Goal: Communication & Community: Answer question/provide support

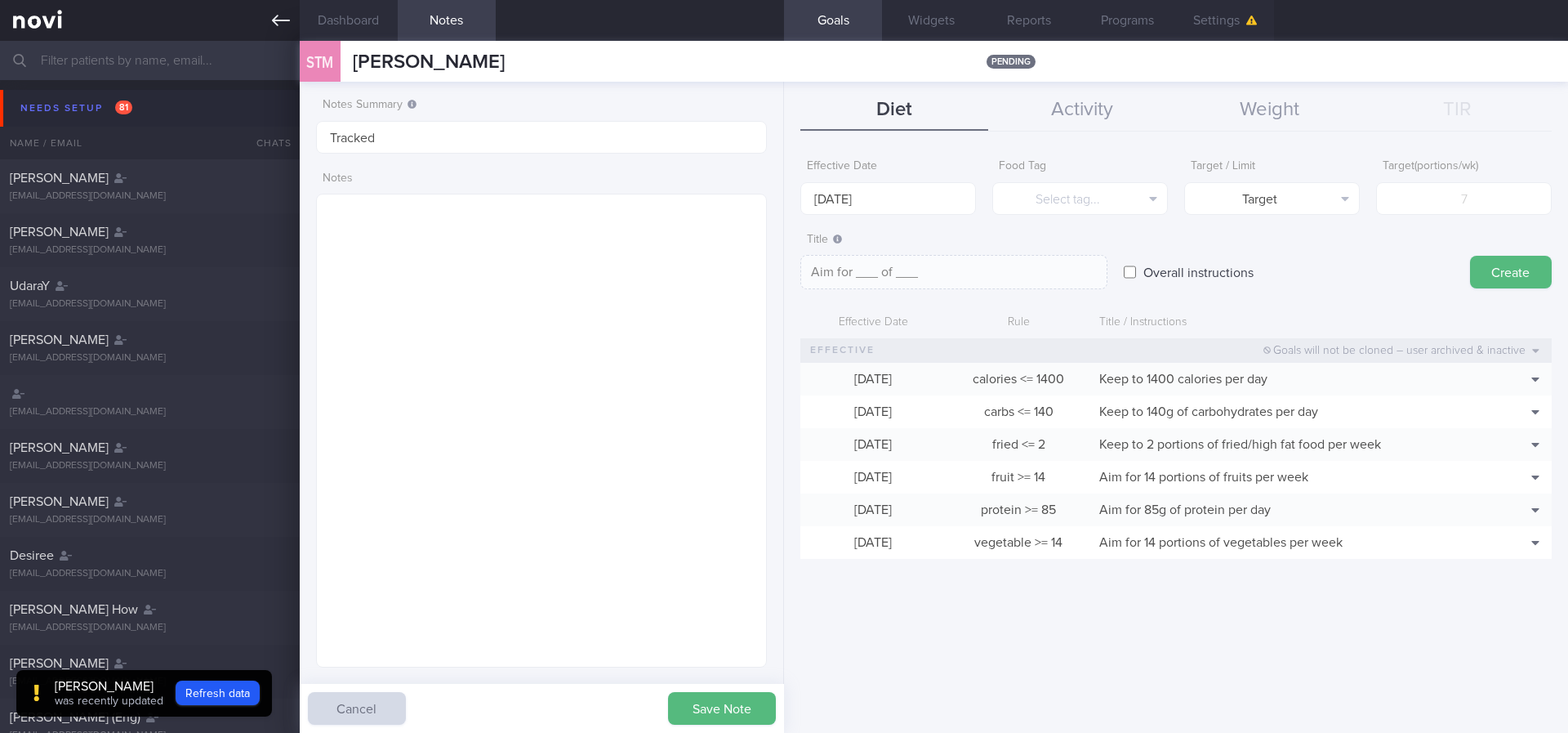
scroll to position [225, 404]
click at [280, 14] on icon at bounding box center [281, 21] width 18 height 18
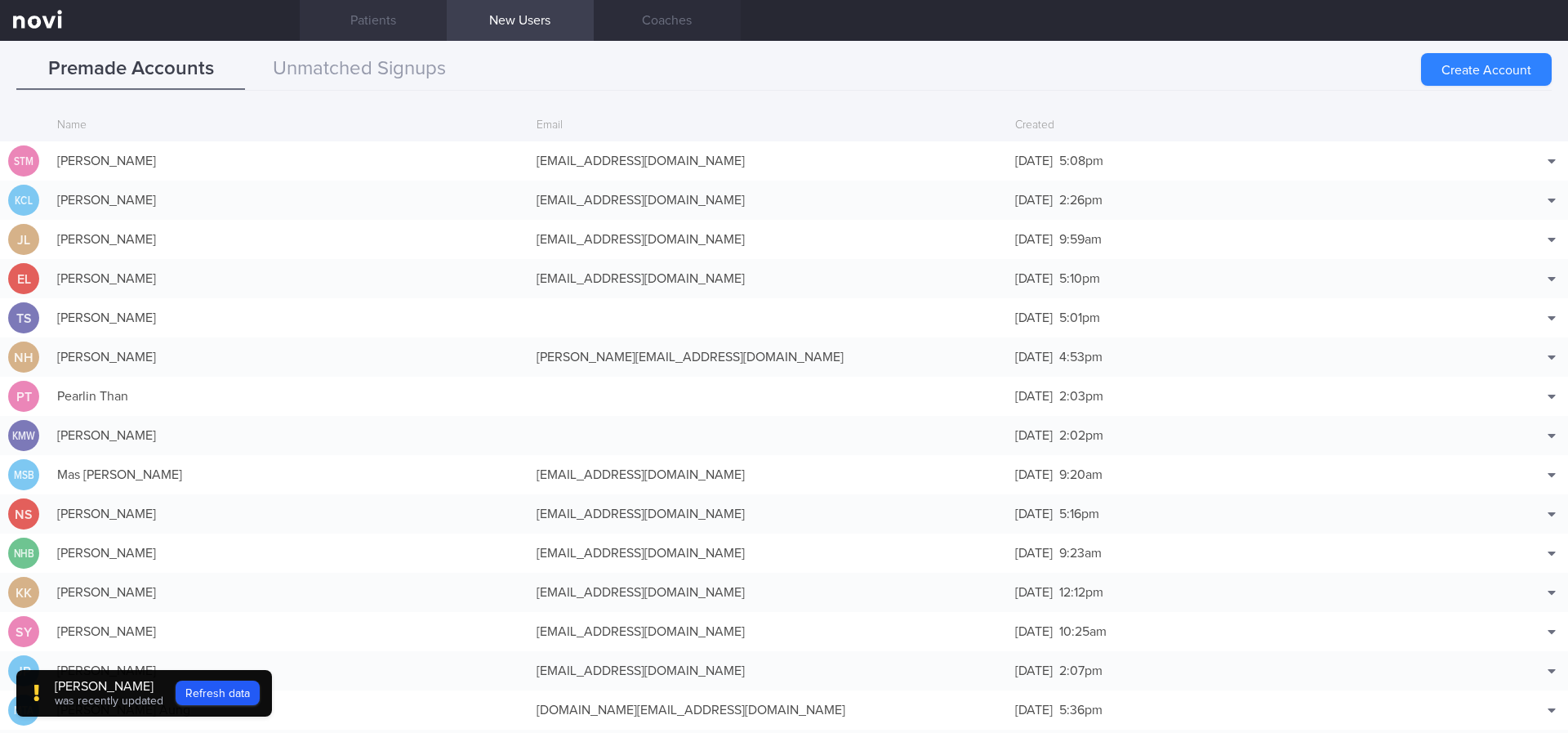
click at [380, 25] on link "Patients" at bounding box center [373, 20] width 147 height 41
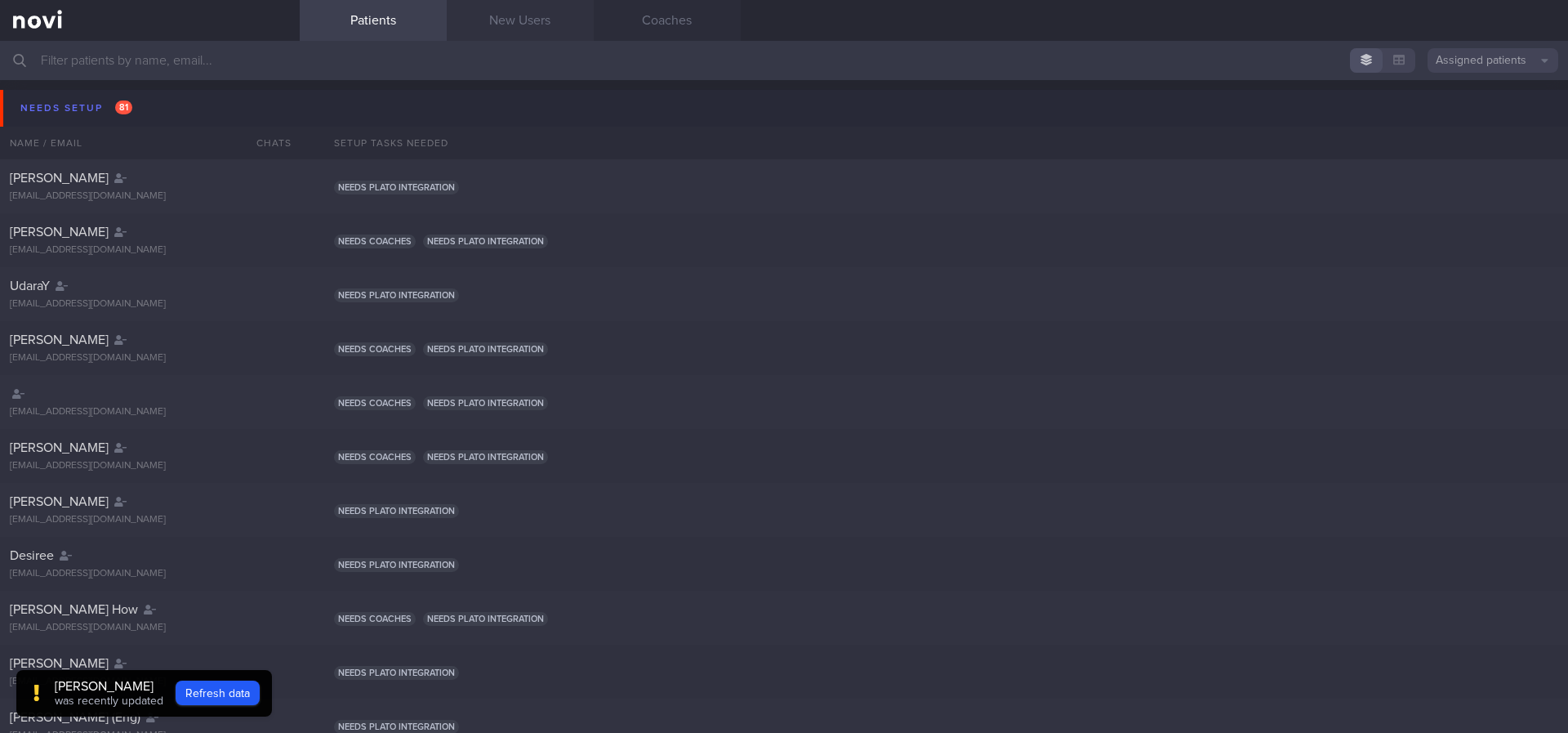
click at [520, 2] on link "New Users" at bounding box center [520, 20] width 147 height 41
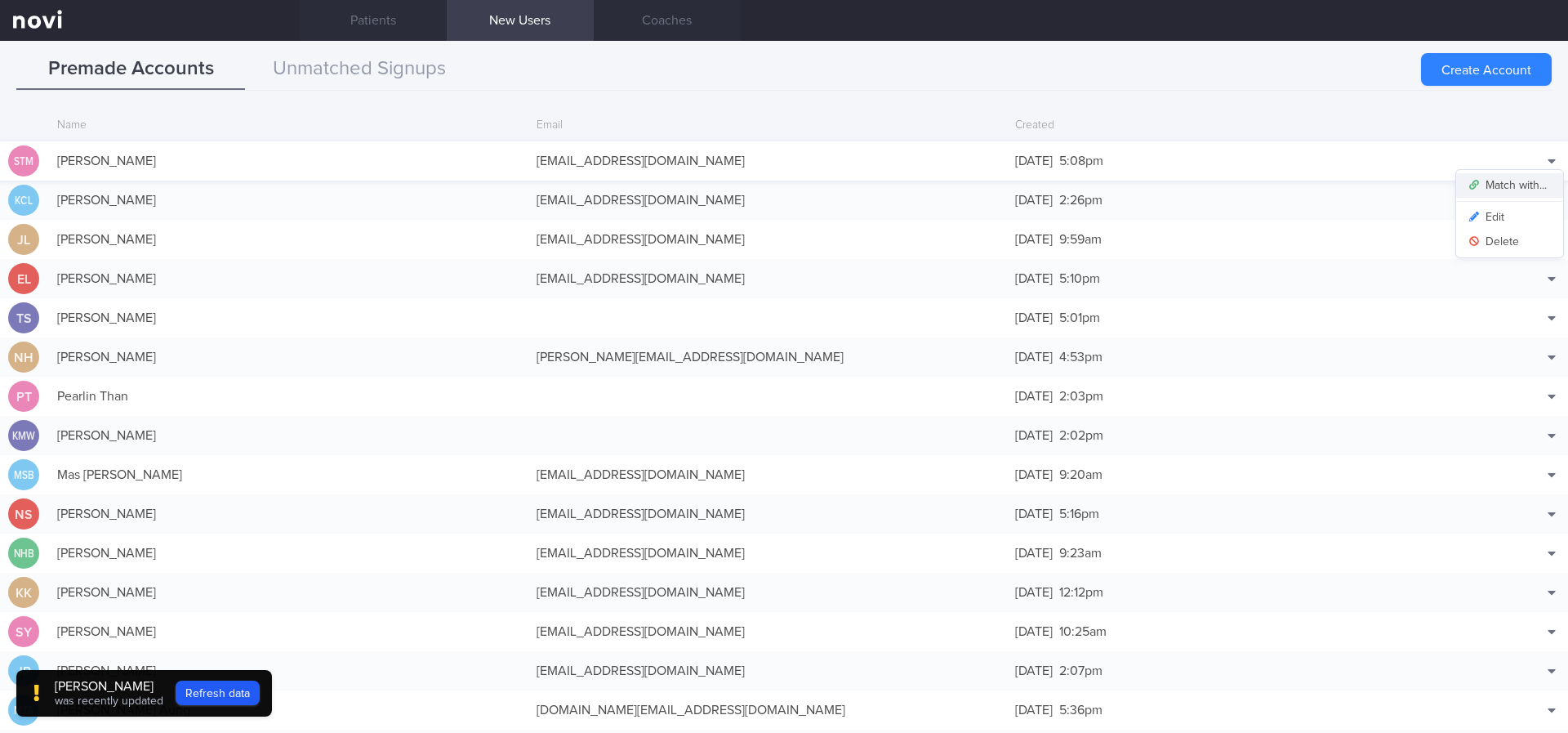
click at [1484, 184] on button "Match with..." at bounding box center [1510, 185] width 107 height 25
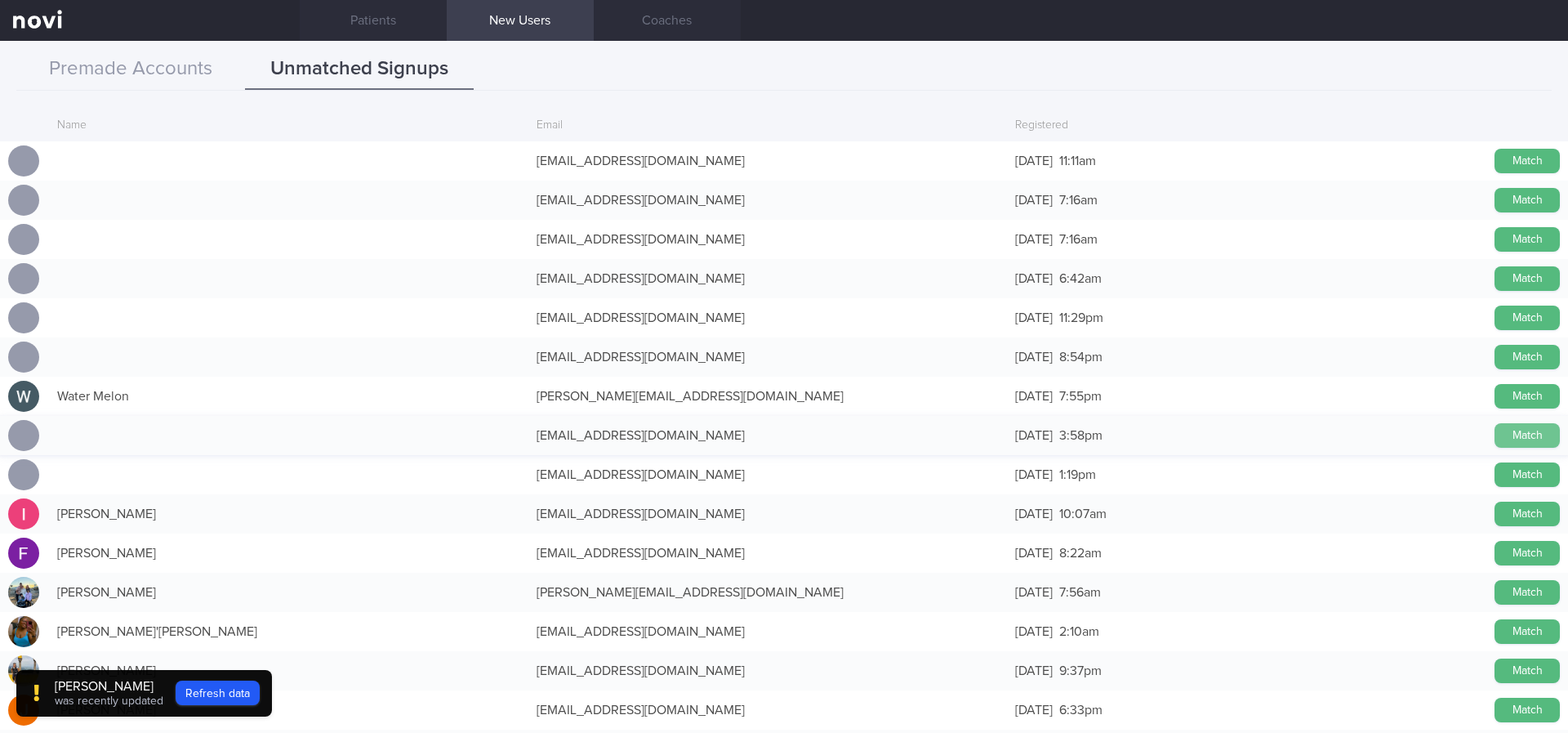
click at [1503, 439] on button "Match" at bounding box center [1527, 436] width 66 height 25
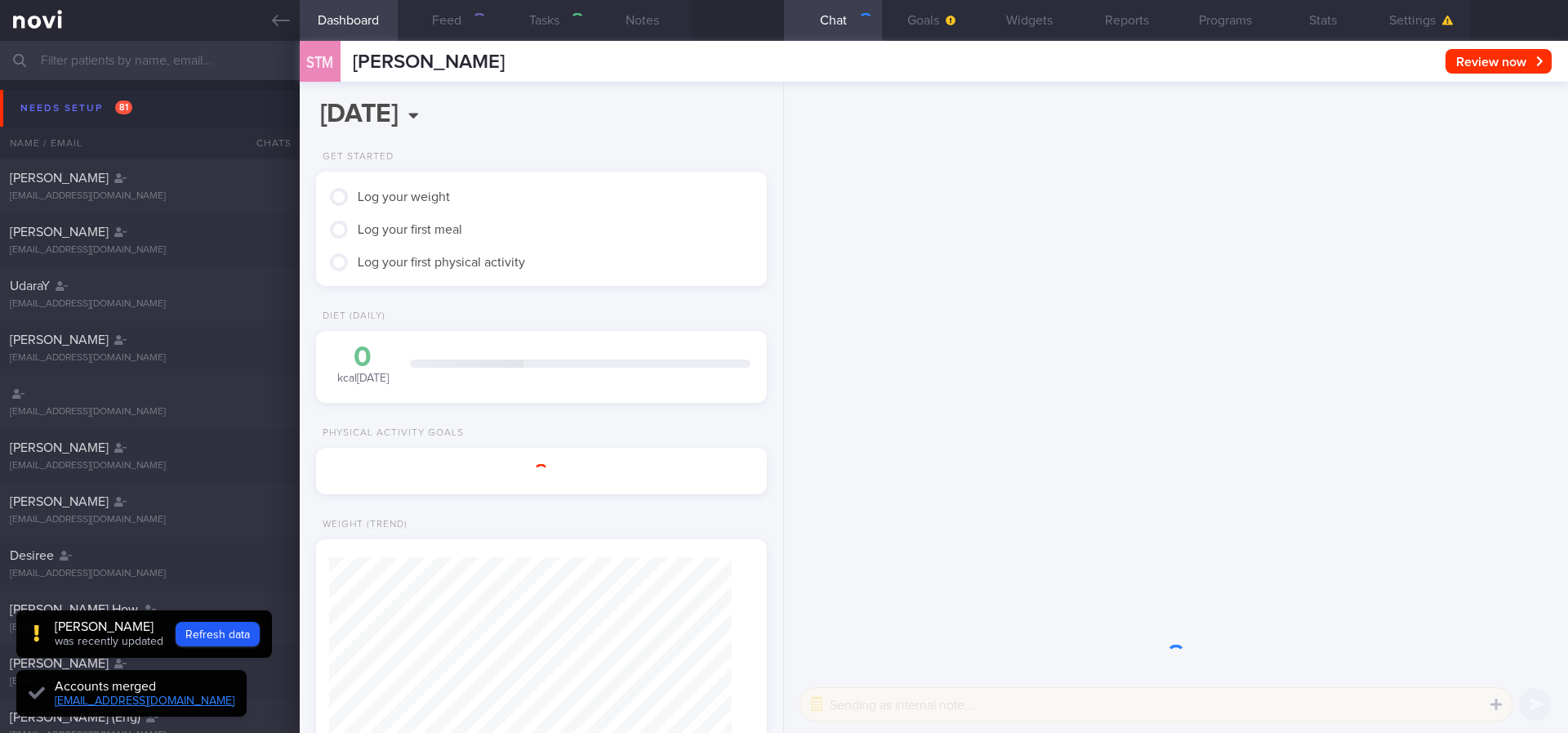
scroll to position [225, 404]
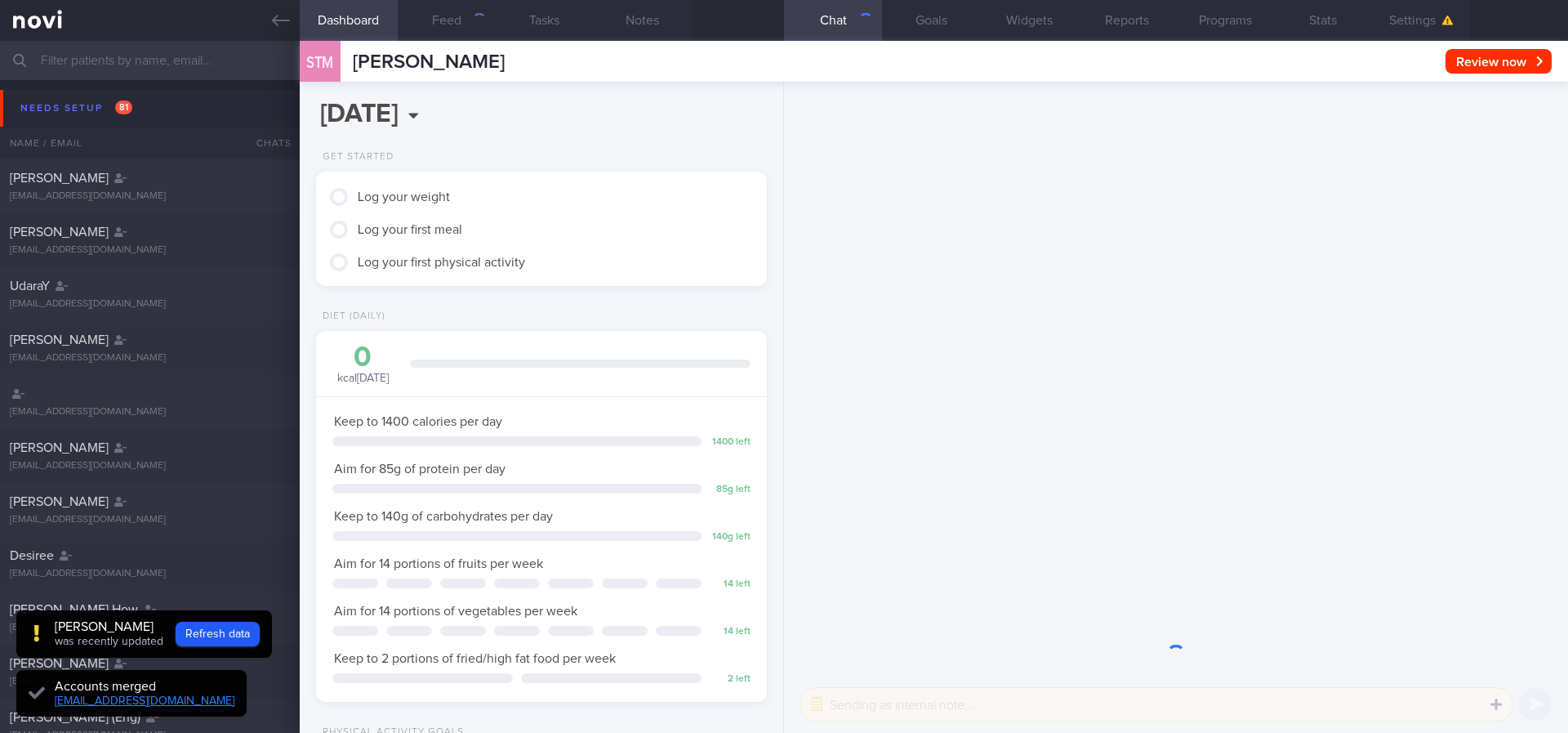
click at [192, 76] on input "text" at bounding box center [784, 60] width 1568 height 39
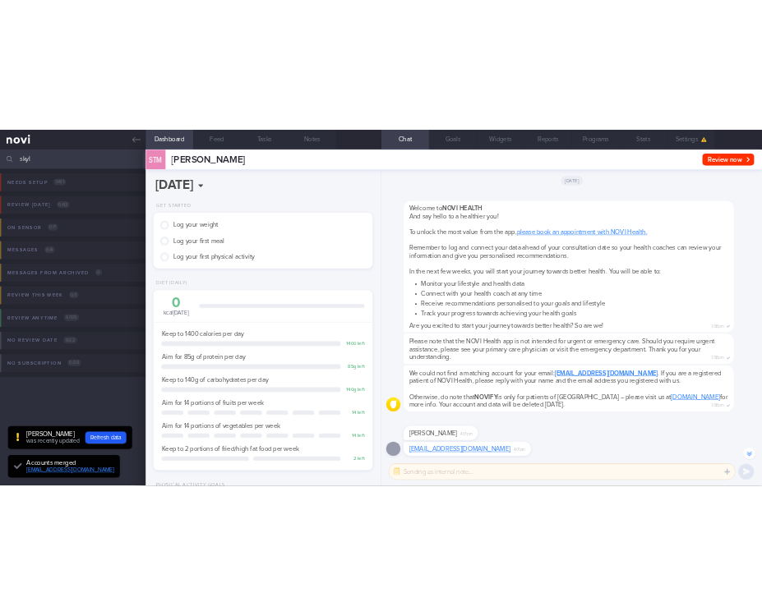
scroll to position [-261, 0]
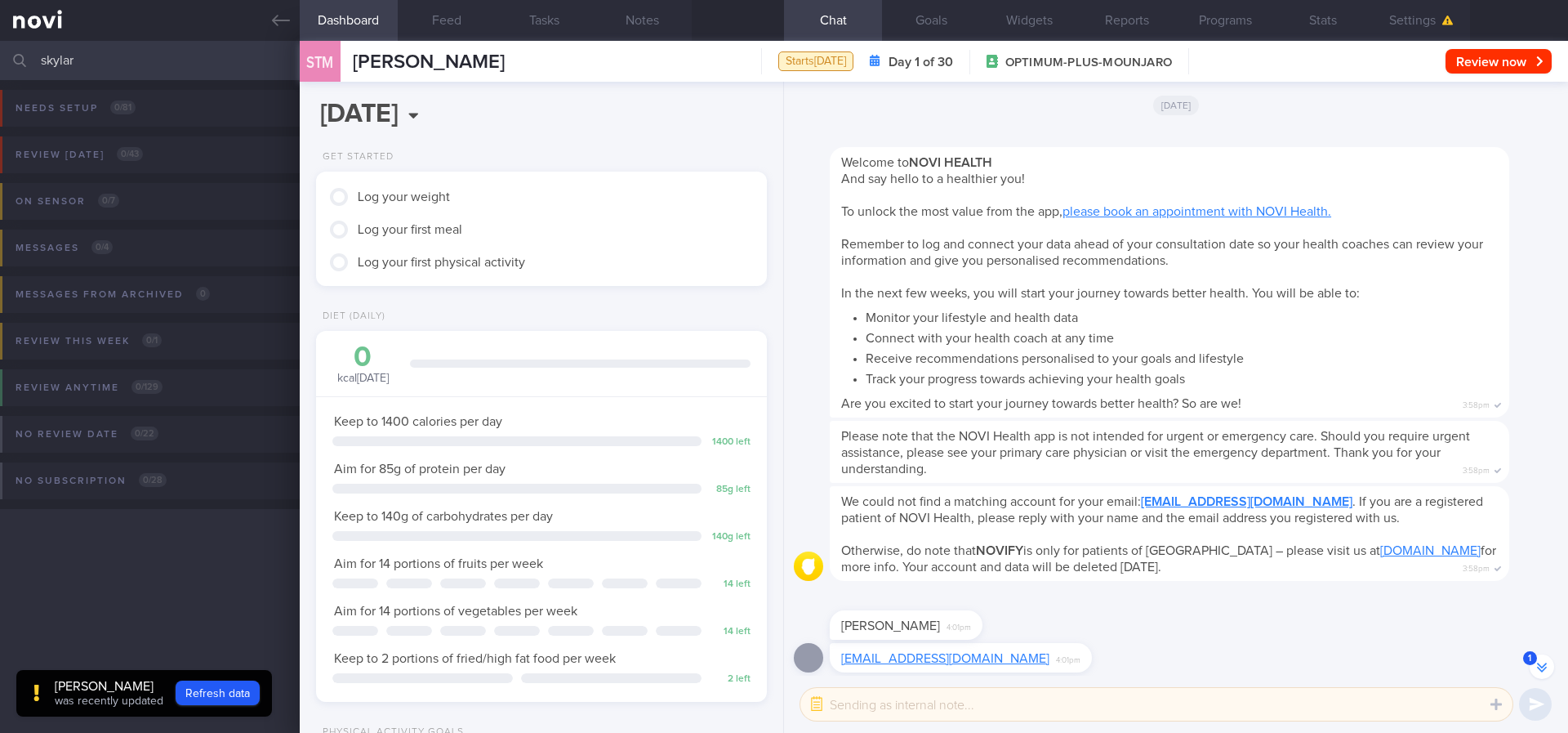
type input "skylar"
click at [913, 35] on button "Goals" at bounding box center [931, 20] width 98 height 41
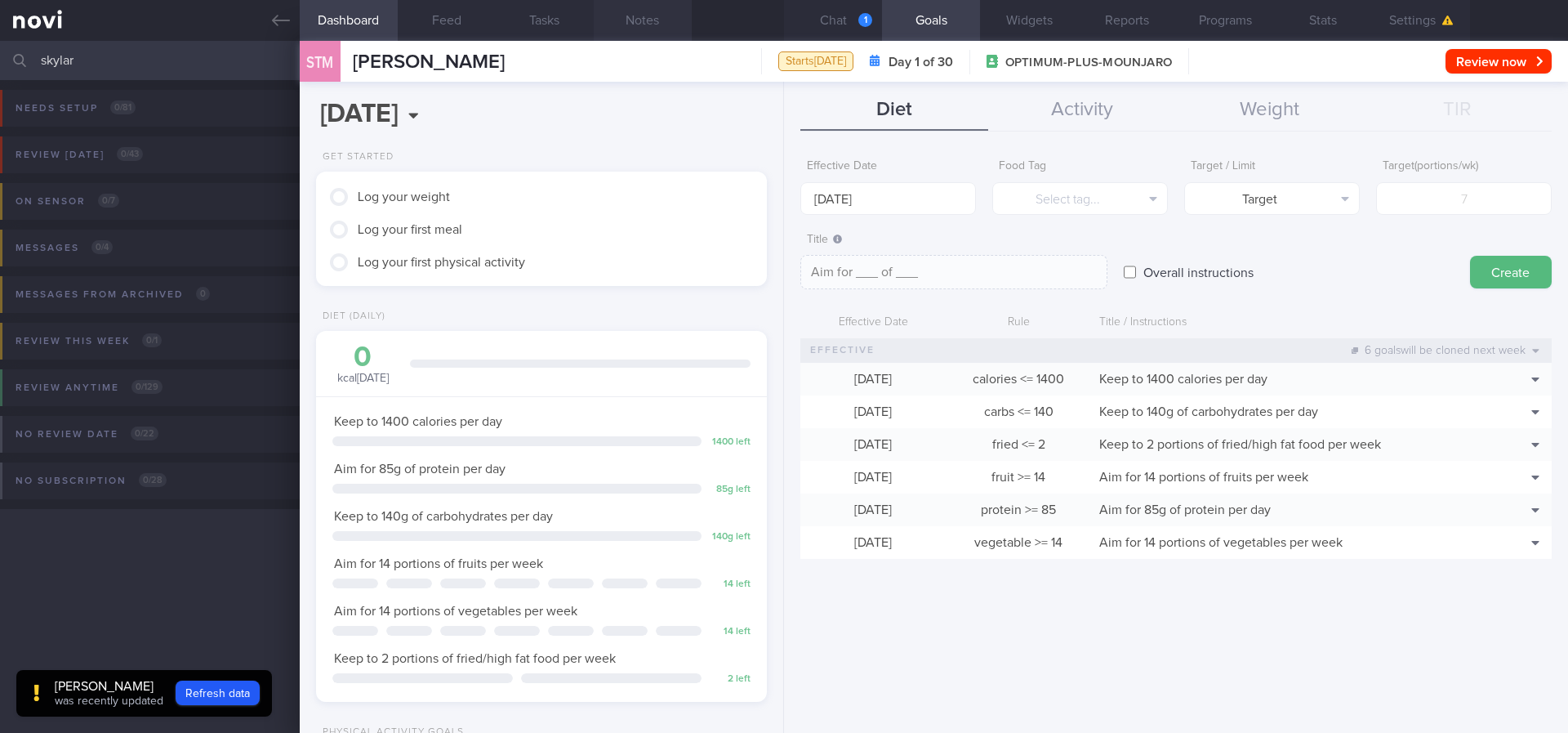
click at [641, 24] on button "Notes" at bounding box center [642, 20] width 98 height 41
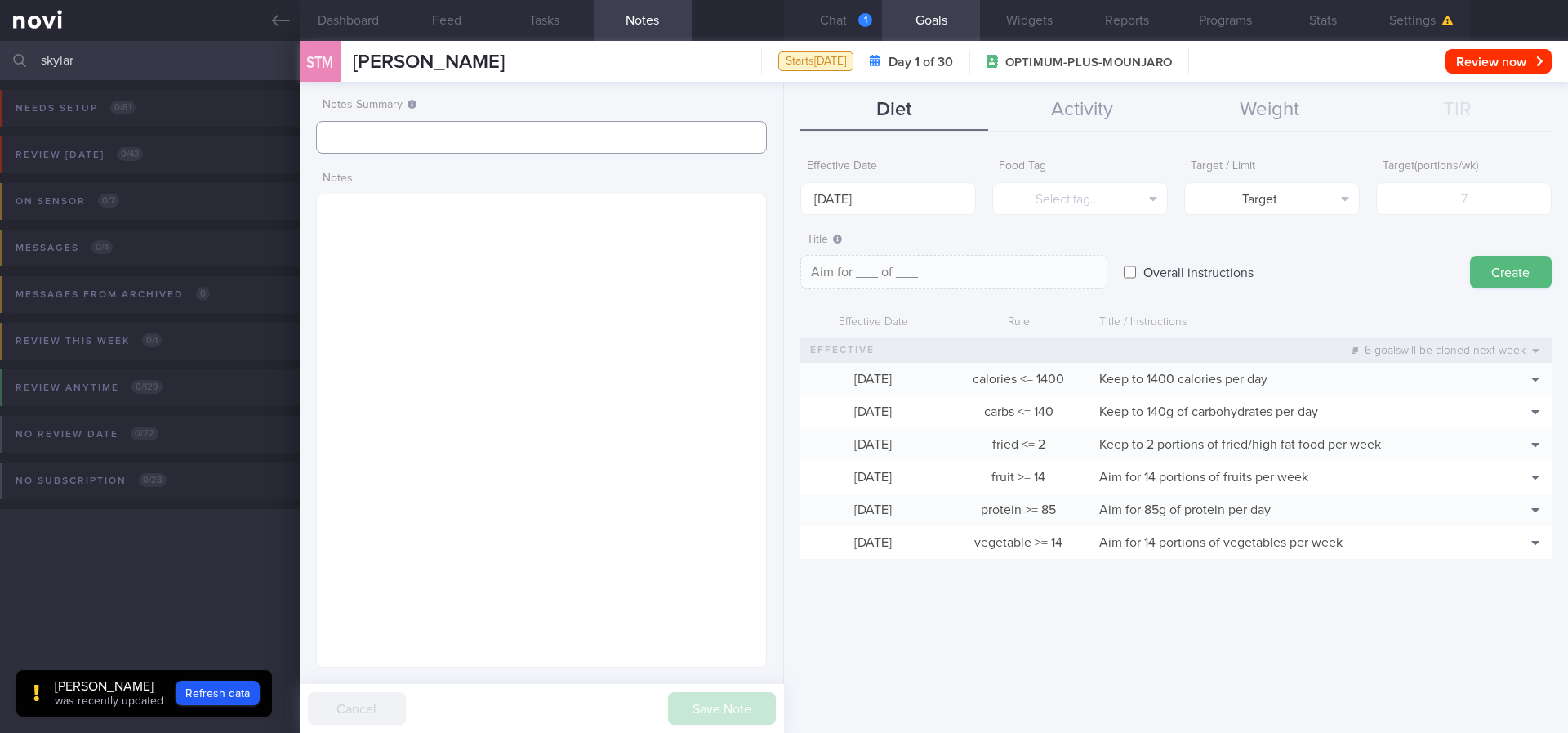
click at [589, 140] on input "text" at bounding box center [541, 137] width 450 height 33
type input "tracked"
click at [579, 362] on textarea at bounding box center [541, 431] width 450 height 473
click at [486, 268] on textarea at bounding box center [541, 431] width 450 height 473
paste textarea "Condo gym - not using Step count 7-8K/day Apple Watch"
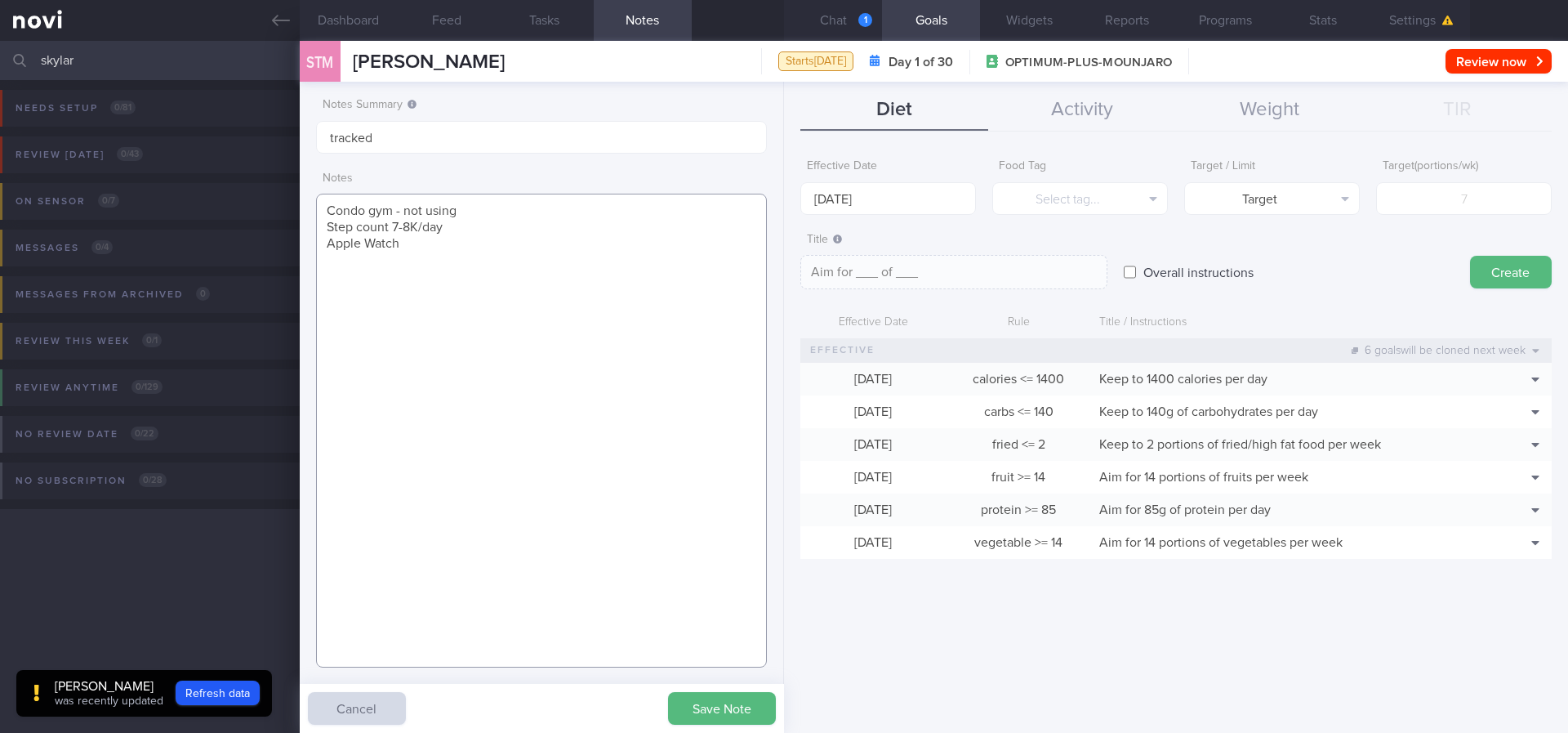
click at [341, 208] on textarea "Condo gym - not using Step count 7-8K/day Apple Watch" at bounding box center [541, 431] width 450 height 473
paste textarea "Mounjaro"
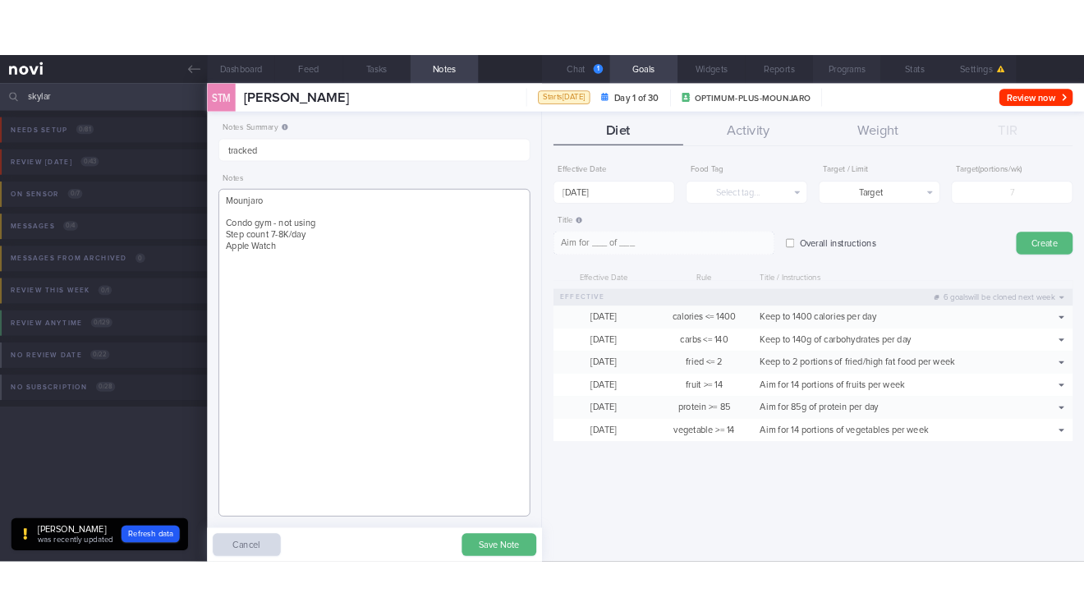
scroll to position [821381, 821329]
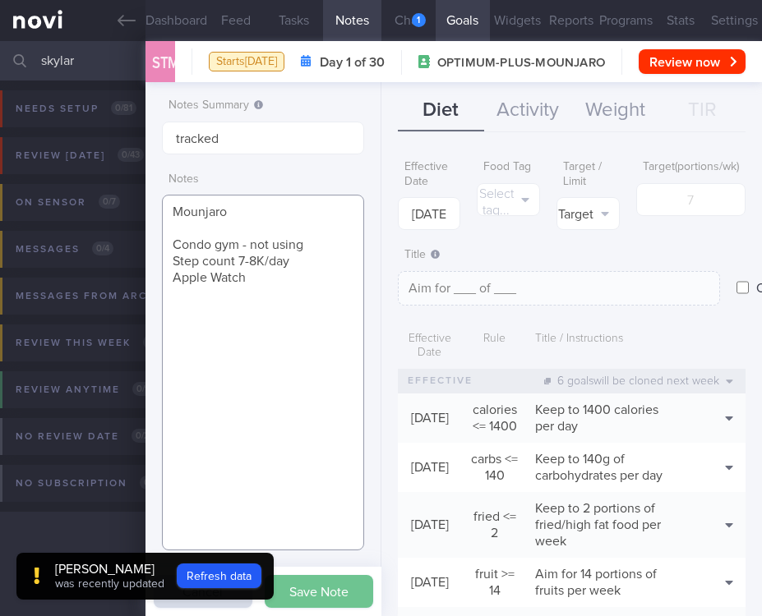
type textarea "Mounjaro Condo gym - not using Step count 7-8K/day Apple Watch"
click at [334, 584] on button "Save Note" at bounding box center [319, 591] width 108 height 33
type input "tracked"
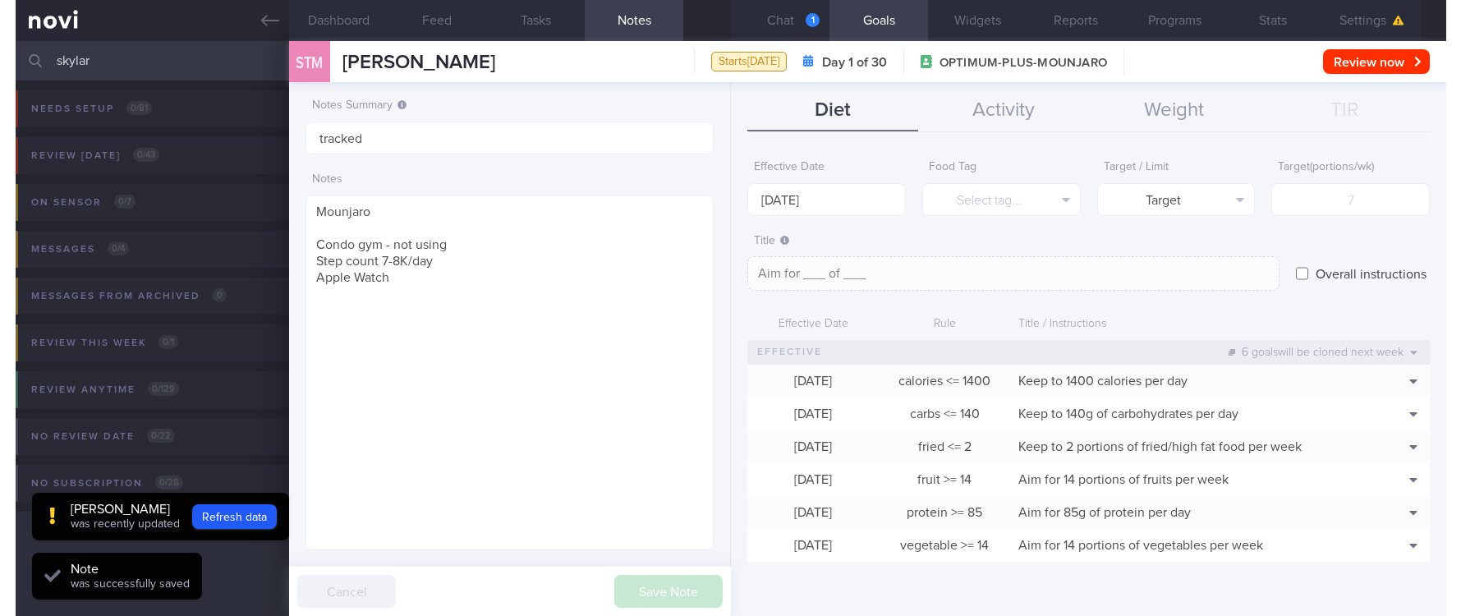
scroll to position [209, 370]
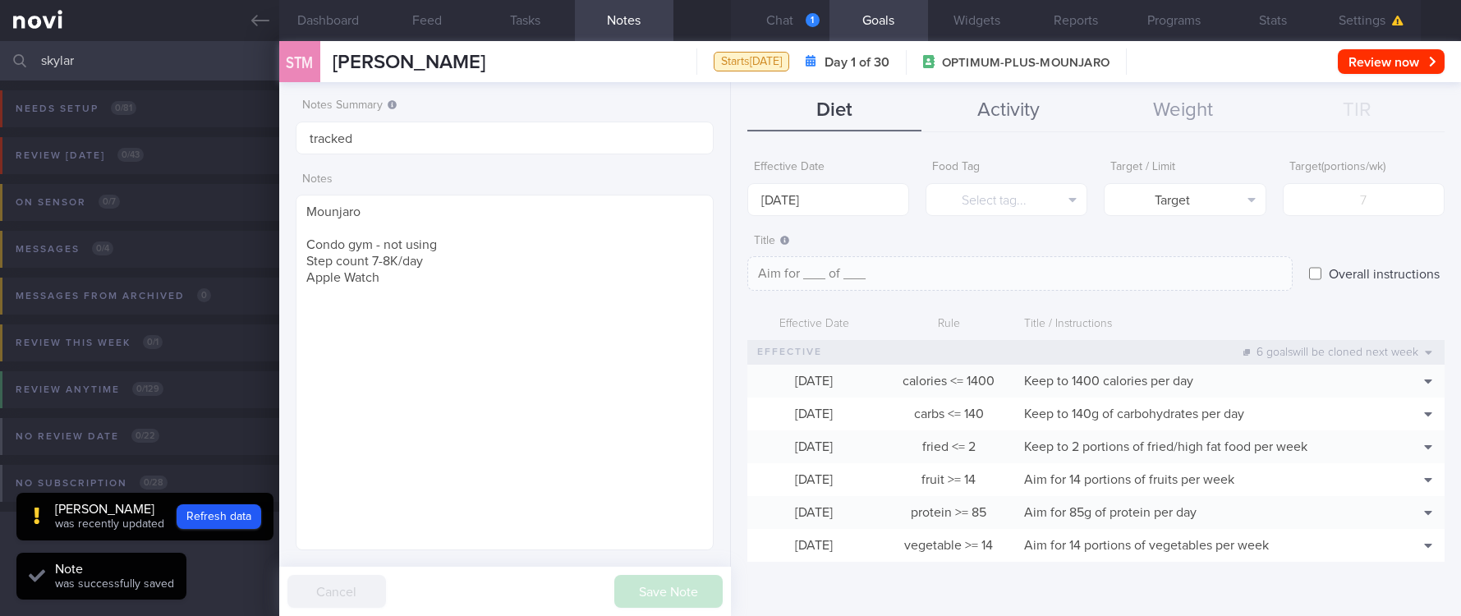
click at [1033, 114] on button "Activity" at bounding box center [1009, 110] width 174 height 41
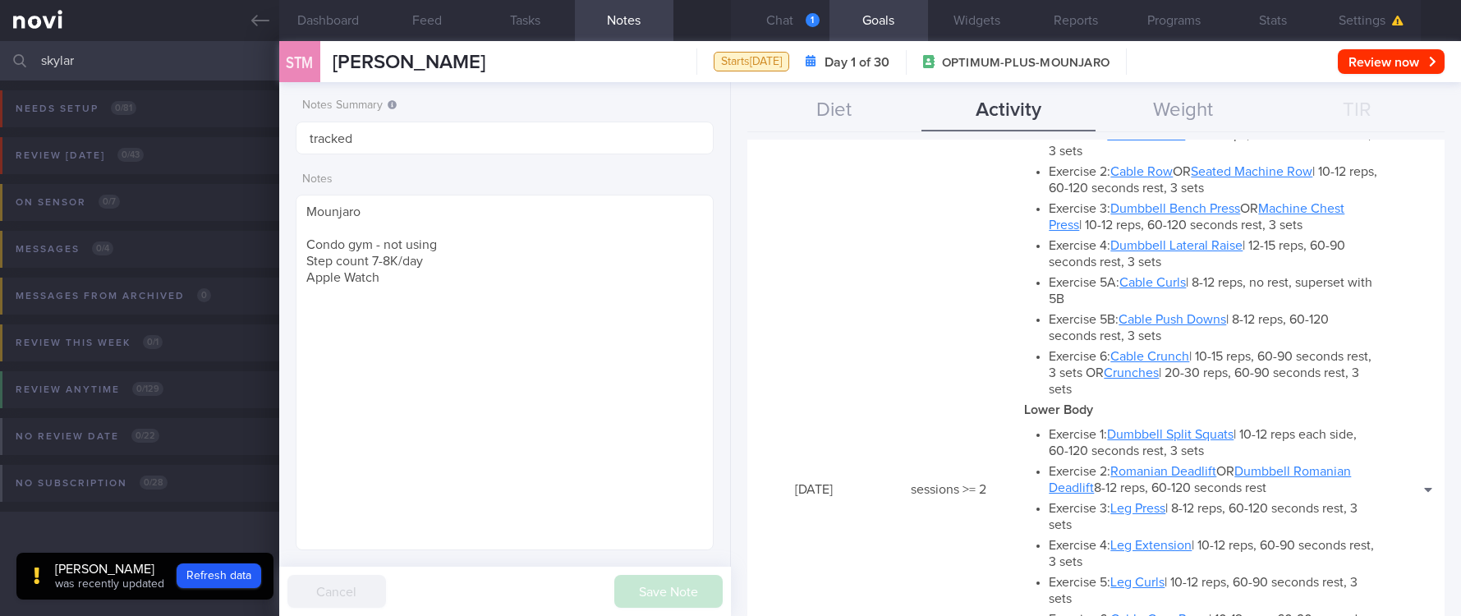
scroll to position [493, 0]
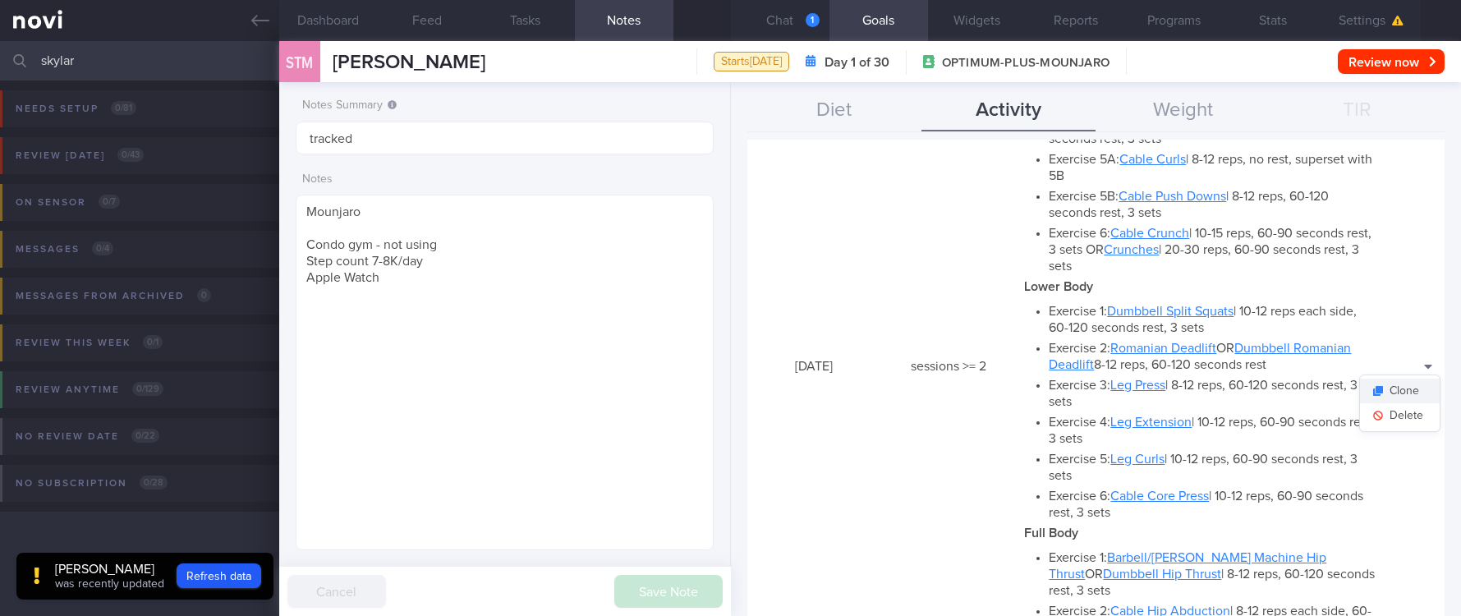
click at [1400, 380] on button "Clone" at bounding box center [1400, 391] width 80 height 25
type input "2"
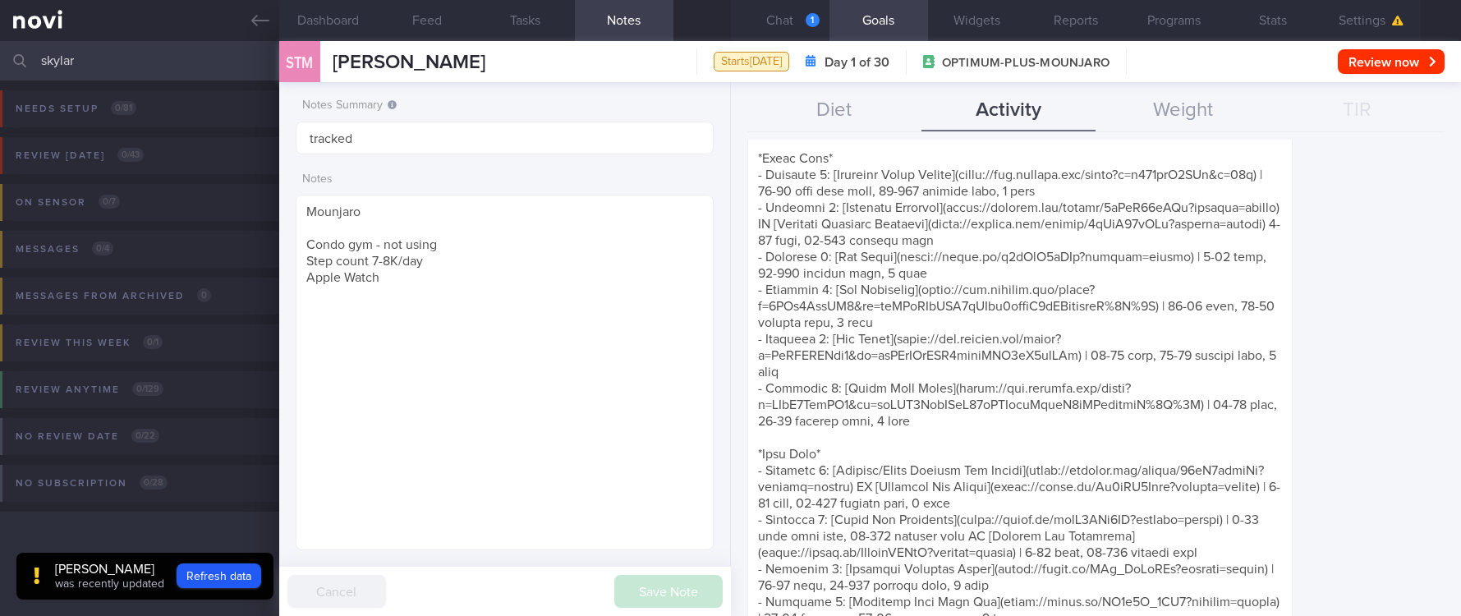
scroll to position [1429, 0]
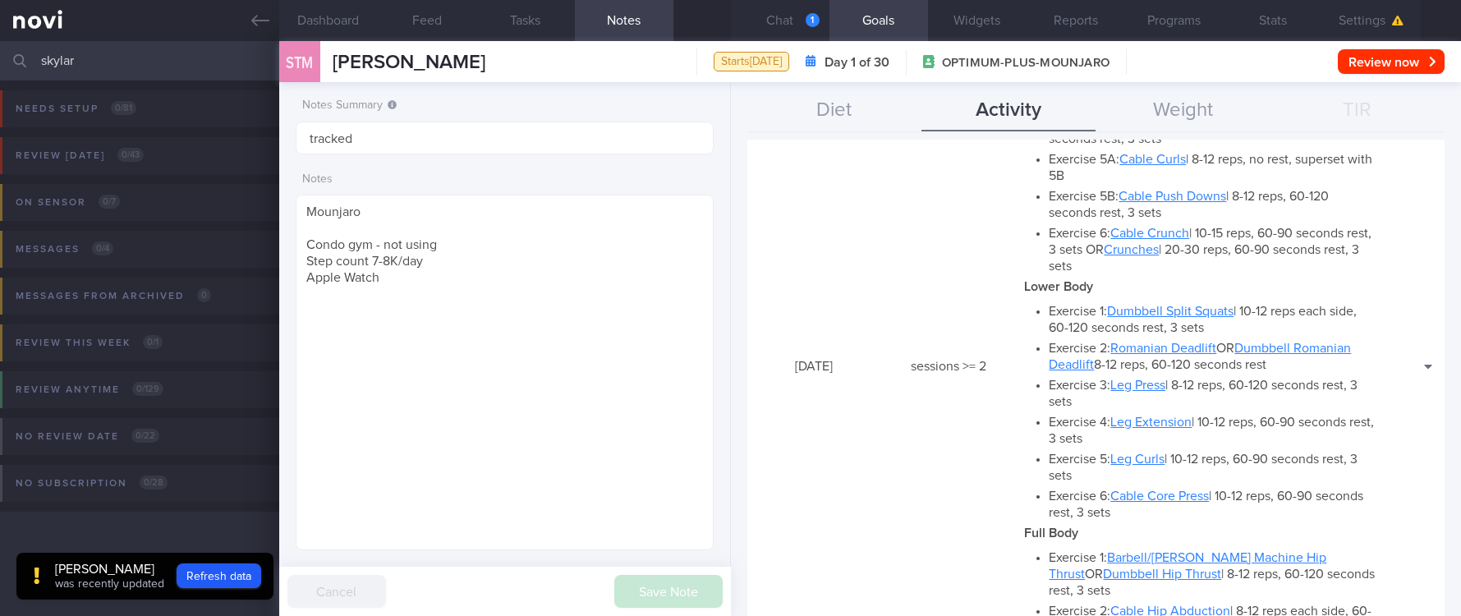
click at [1392, 414] on button "Delete" at bounding box center [1400, 415] width 80 height 25
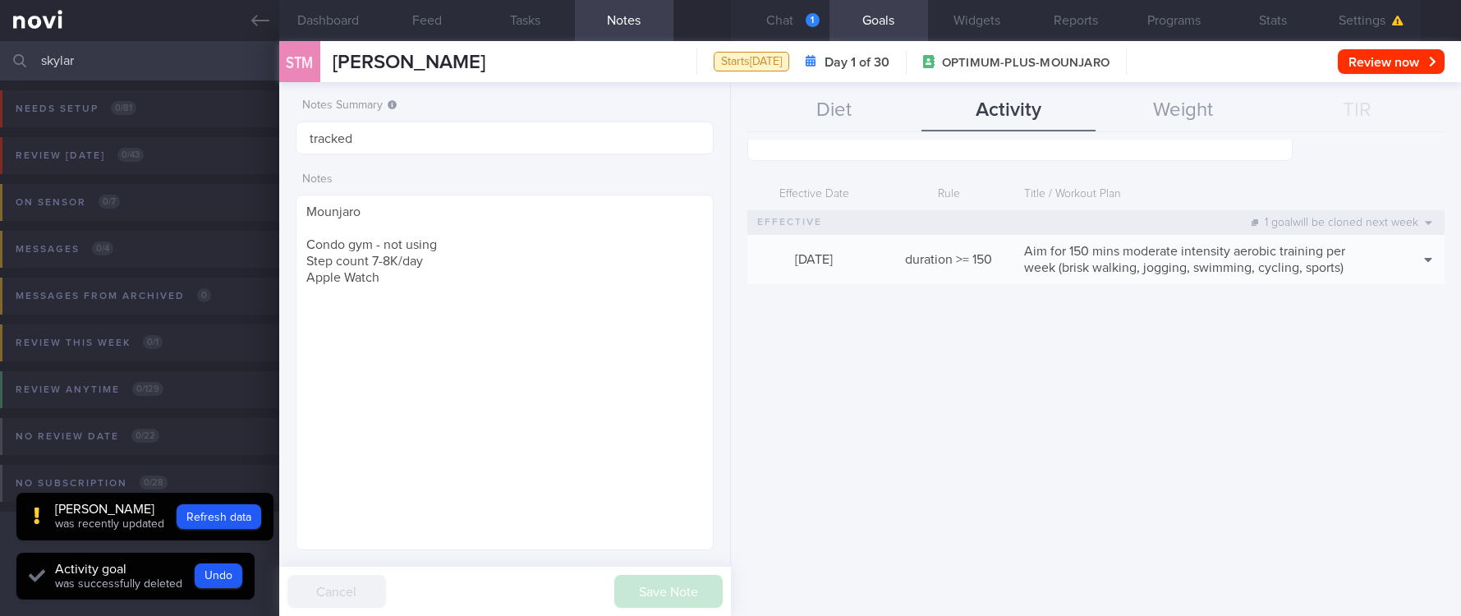
scroll to position [936, 0]
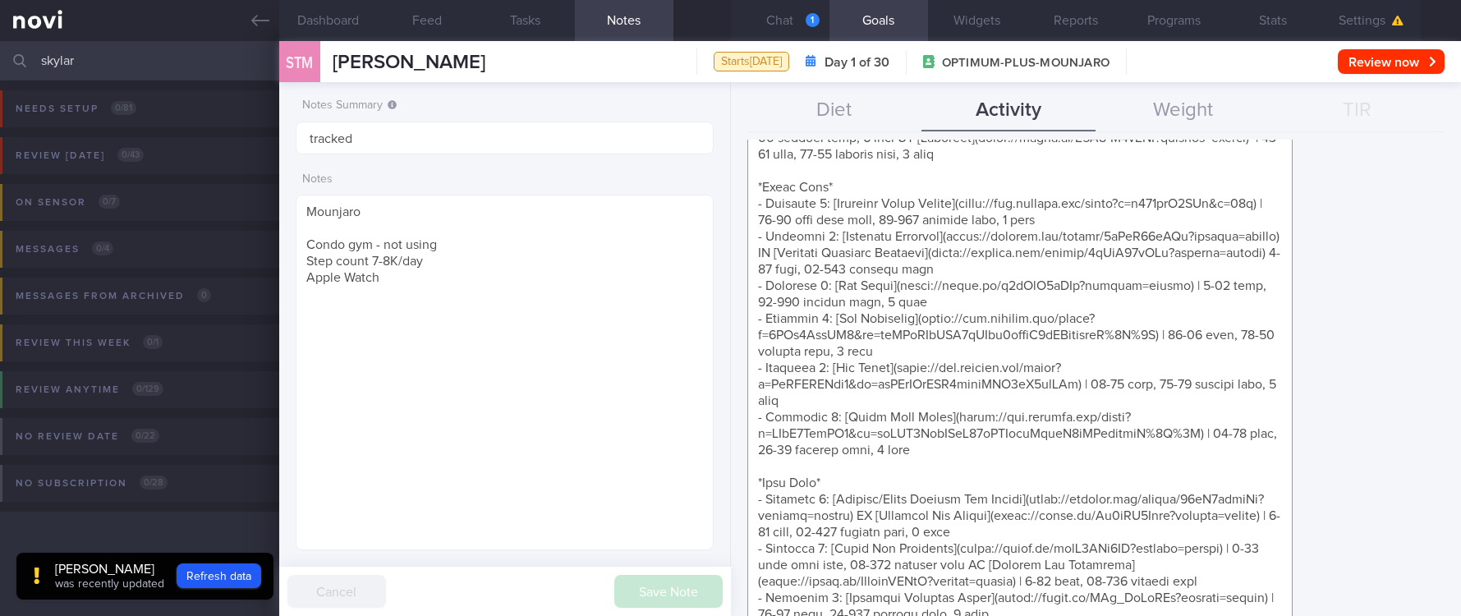
scroll to position [197, 0]
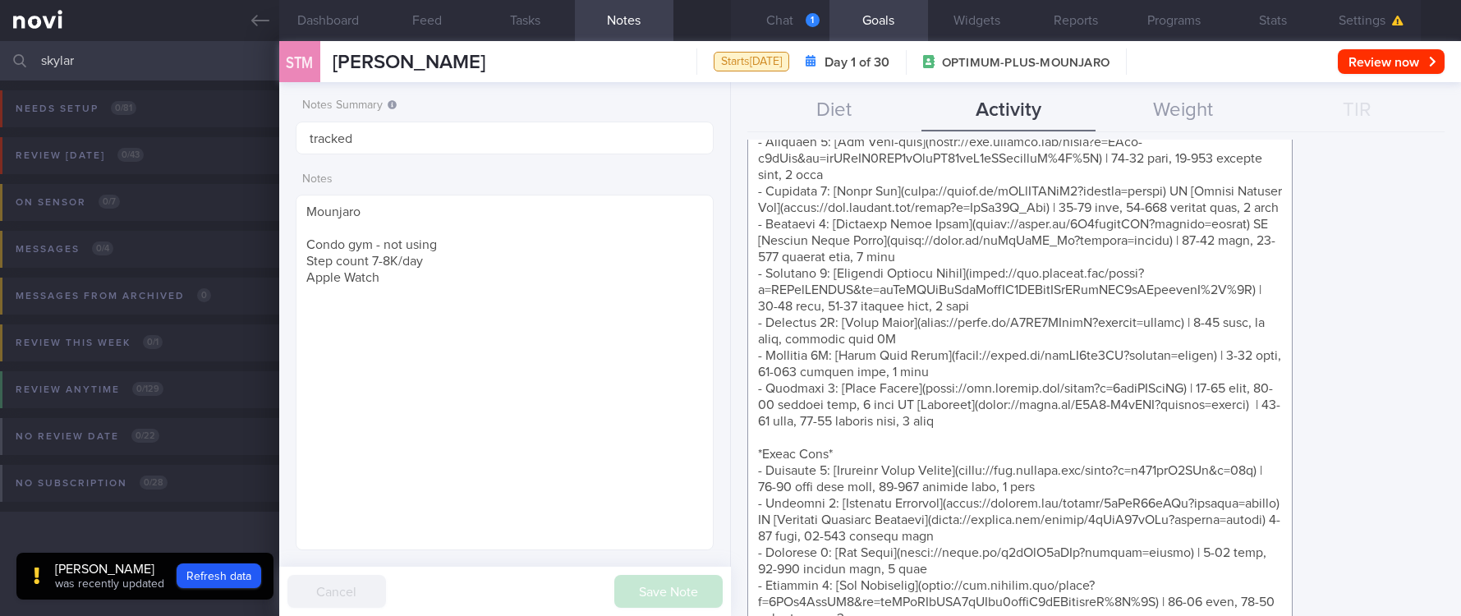
click at [948, 306] on textarea at bounding box center [1020, 544] width 545 height 971
paste textarea "strength training sessions per week *Bodyweight exercises* - Push exercise [Nor…"
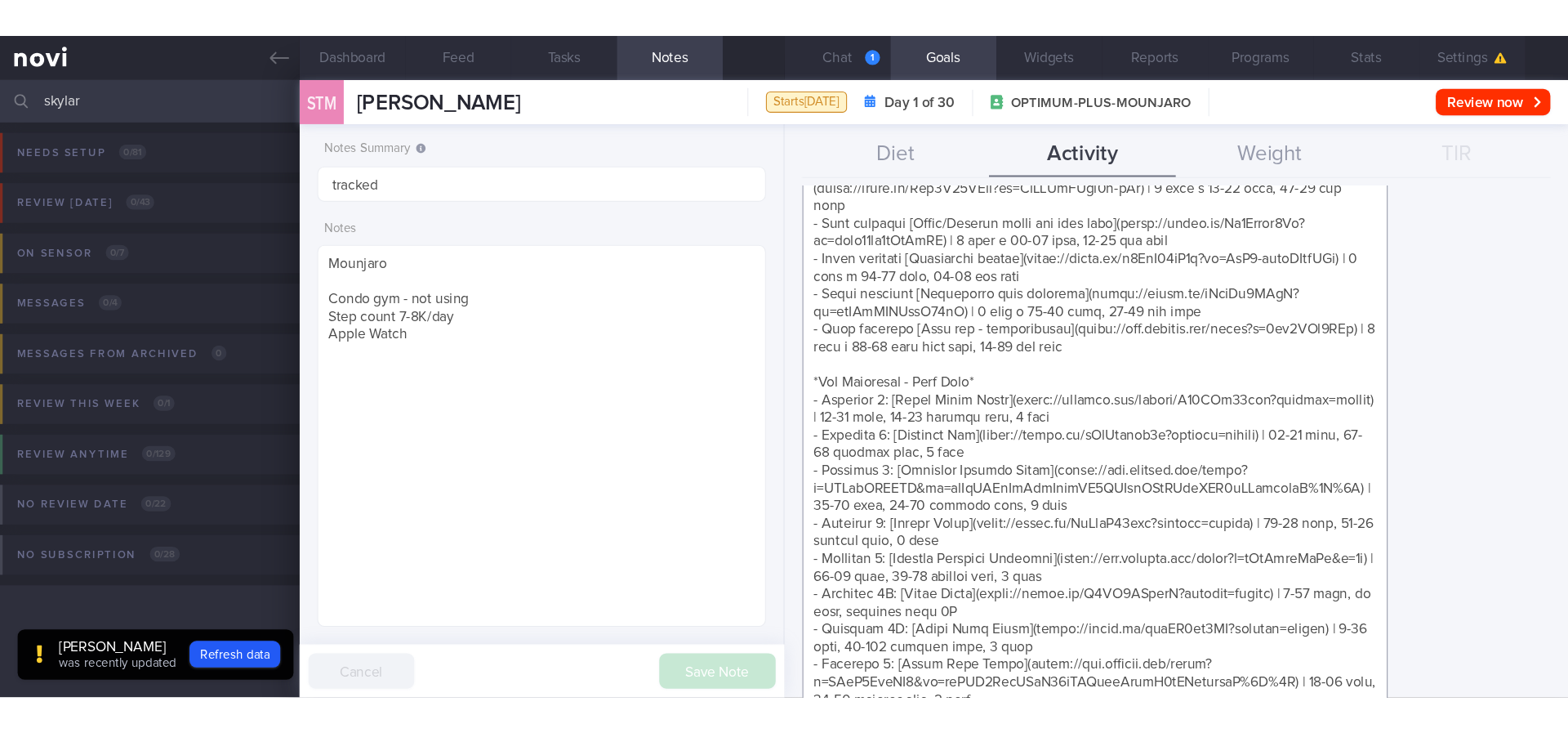
scroll to position [0, 0]
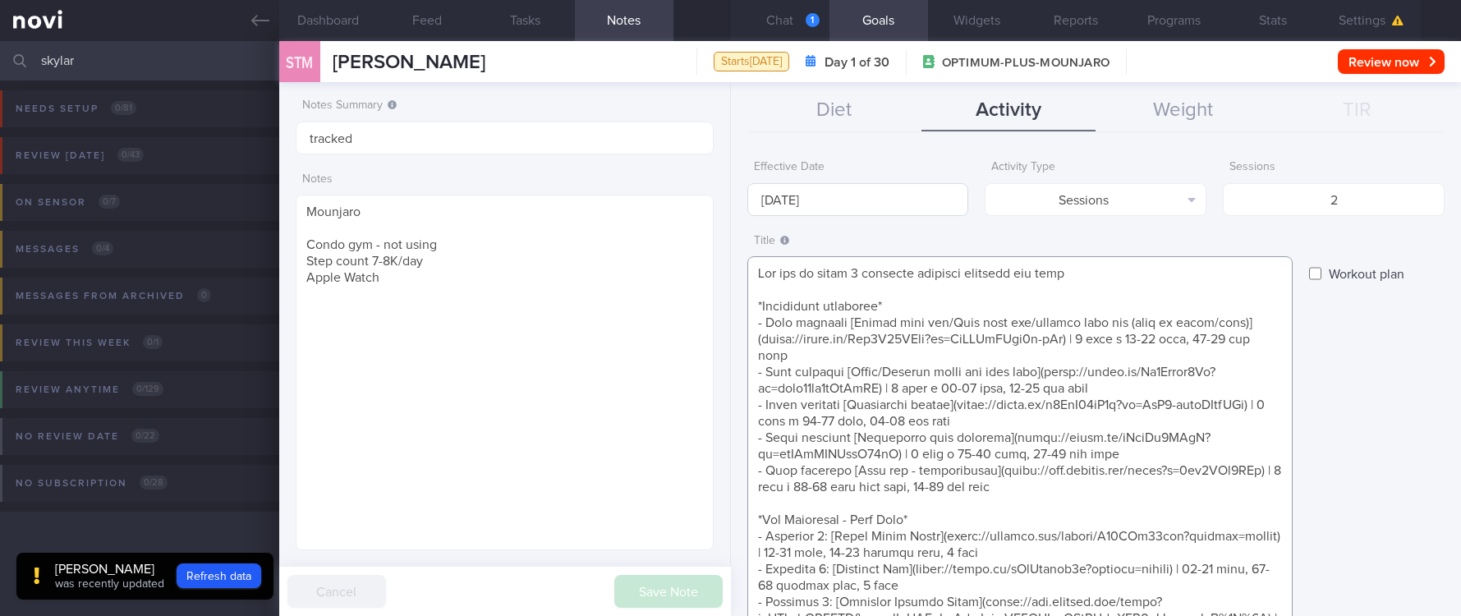
type textarea "Aim for at least 2 strength training sessions per week *Bodyweight exercises* -…"
click at [863, 190] on input "[DATE]" at bounding box center [859, 199] width 222 height 33
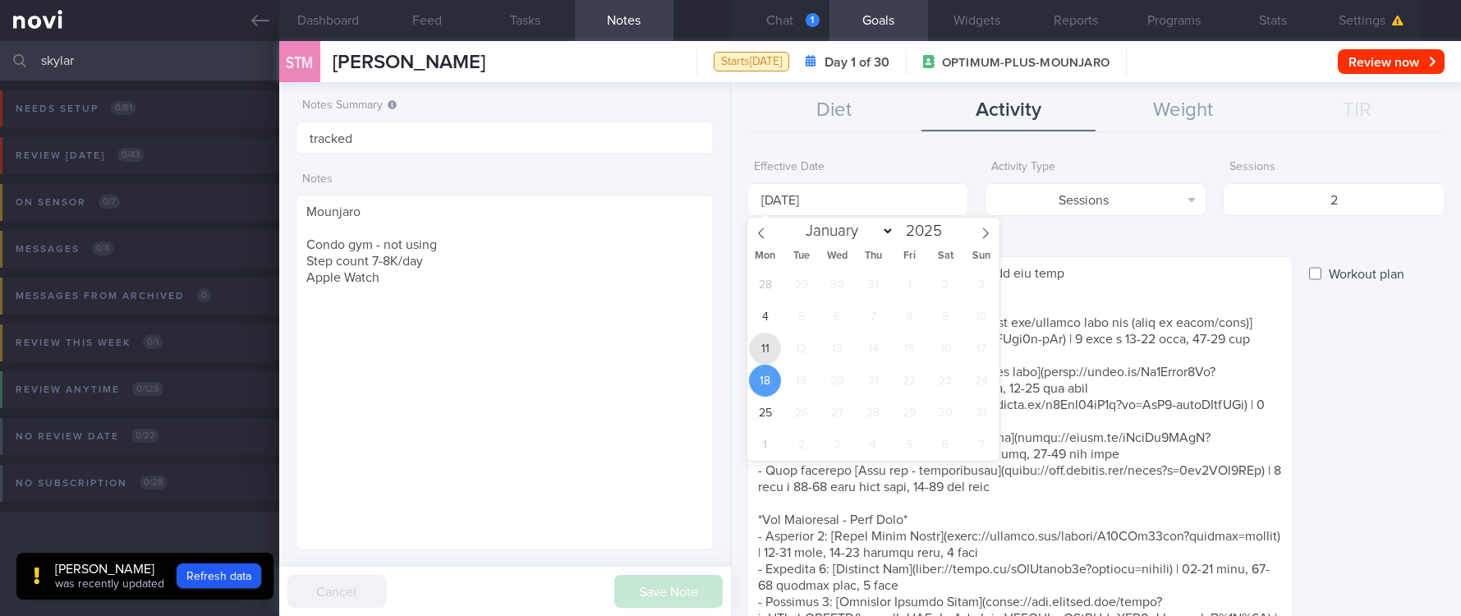
click at [775, 347] on span "11" at bounding box center [765, 349] width 32 height 32
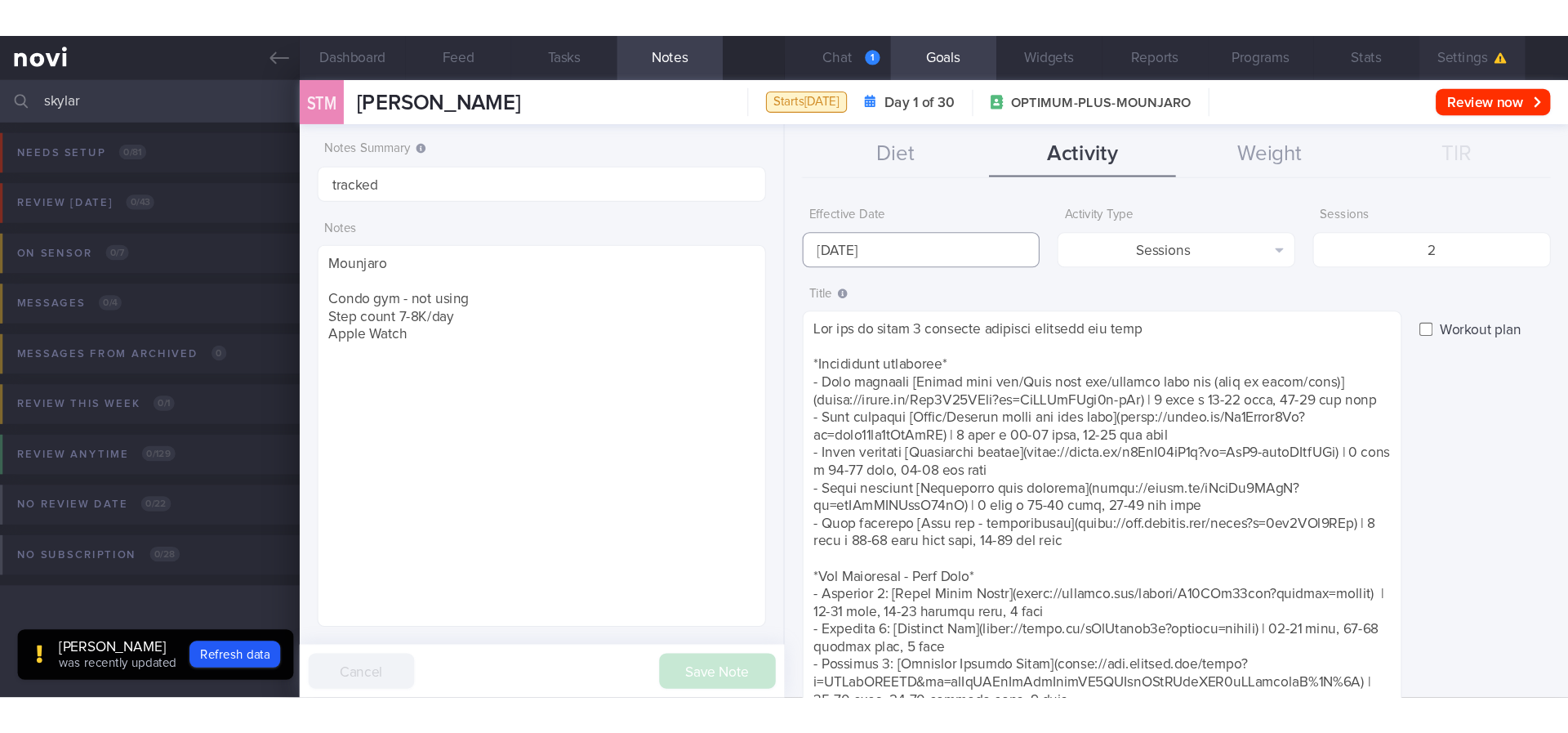
scroll to position [225, 404]
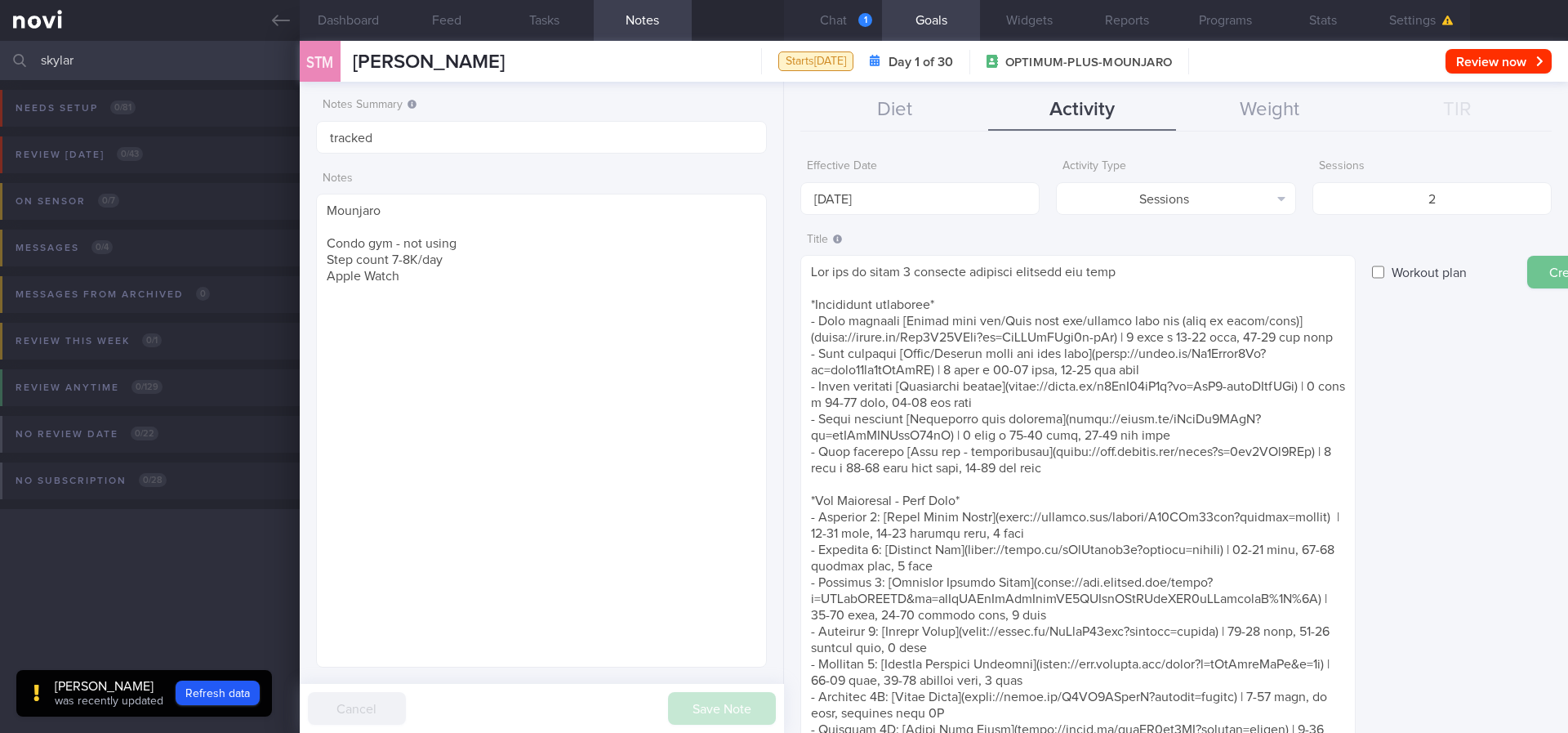
click at [1529, 273] on button "Create" at bounding box center [1568, 272] width 82 height 33
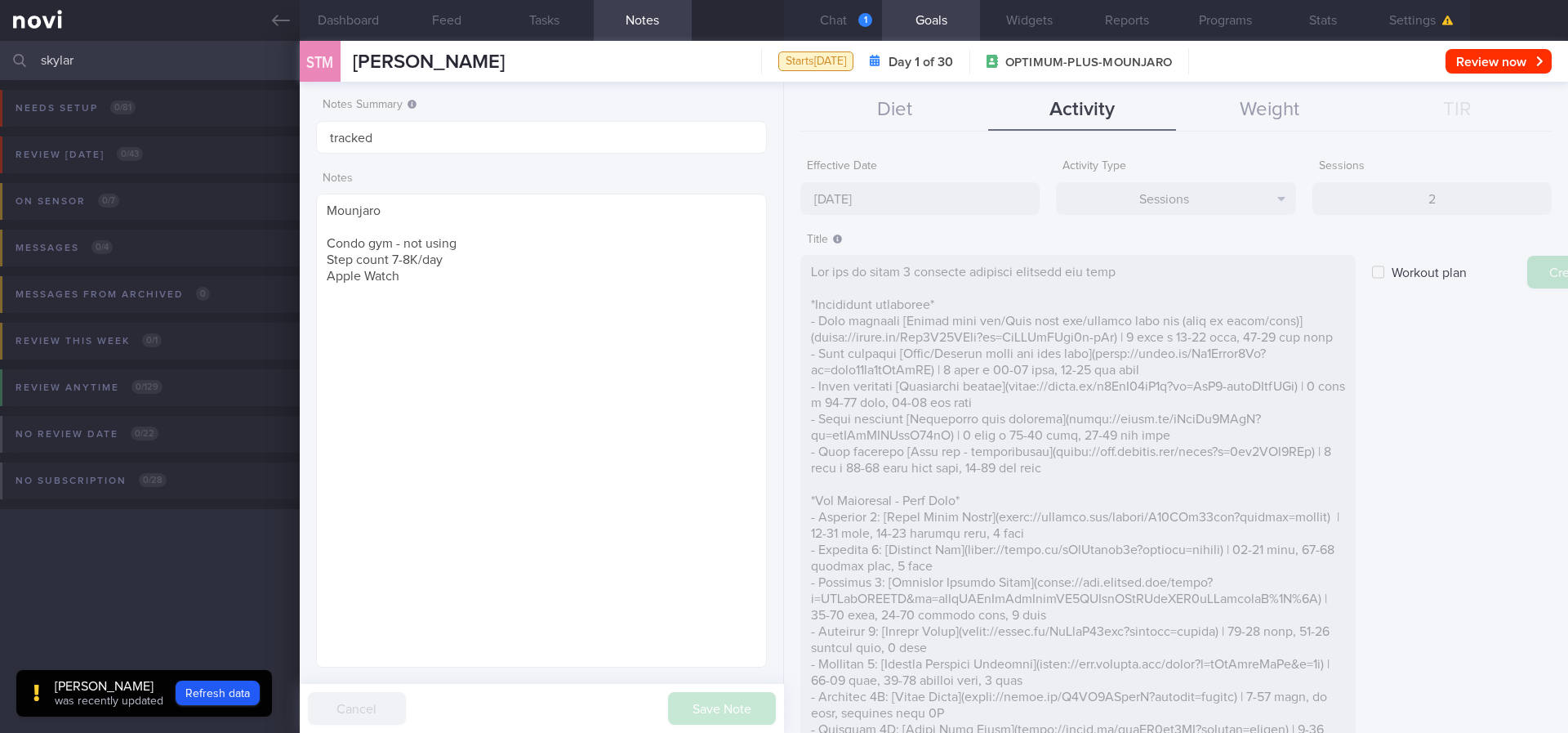
type input "[DATE]"
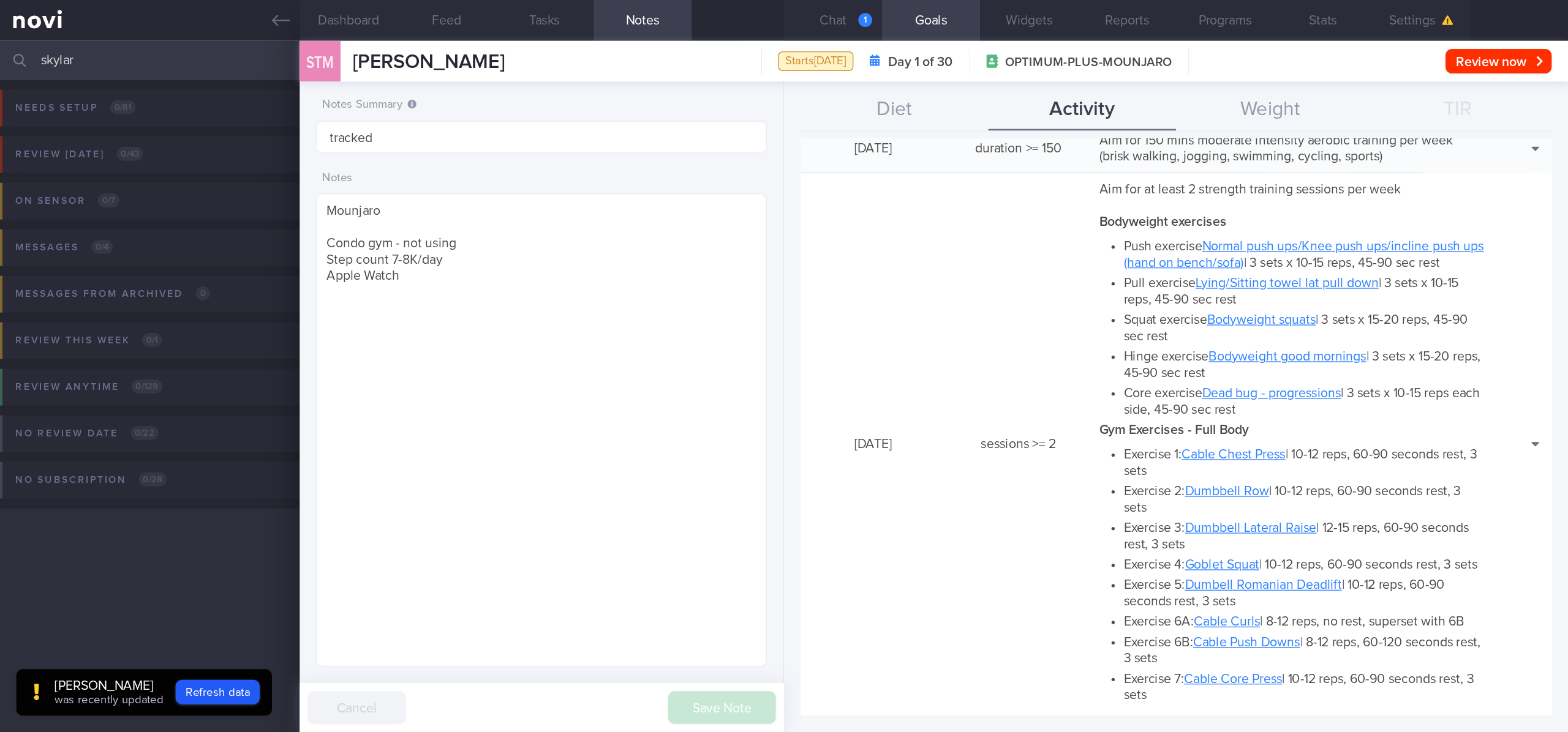
scroll to position [0, 0]
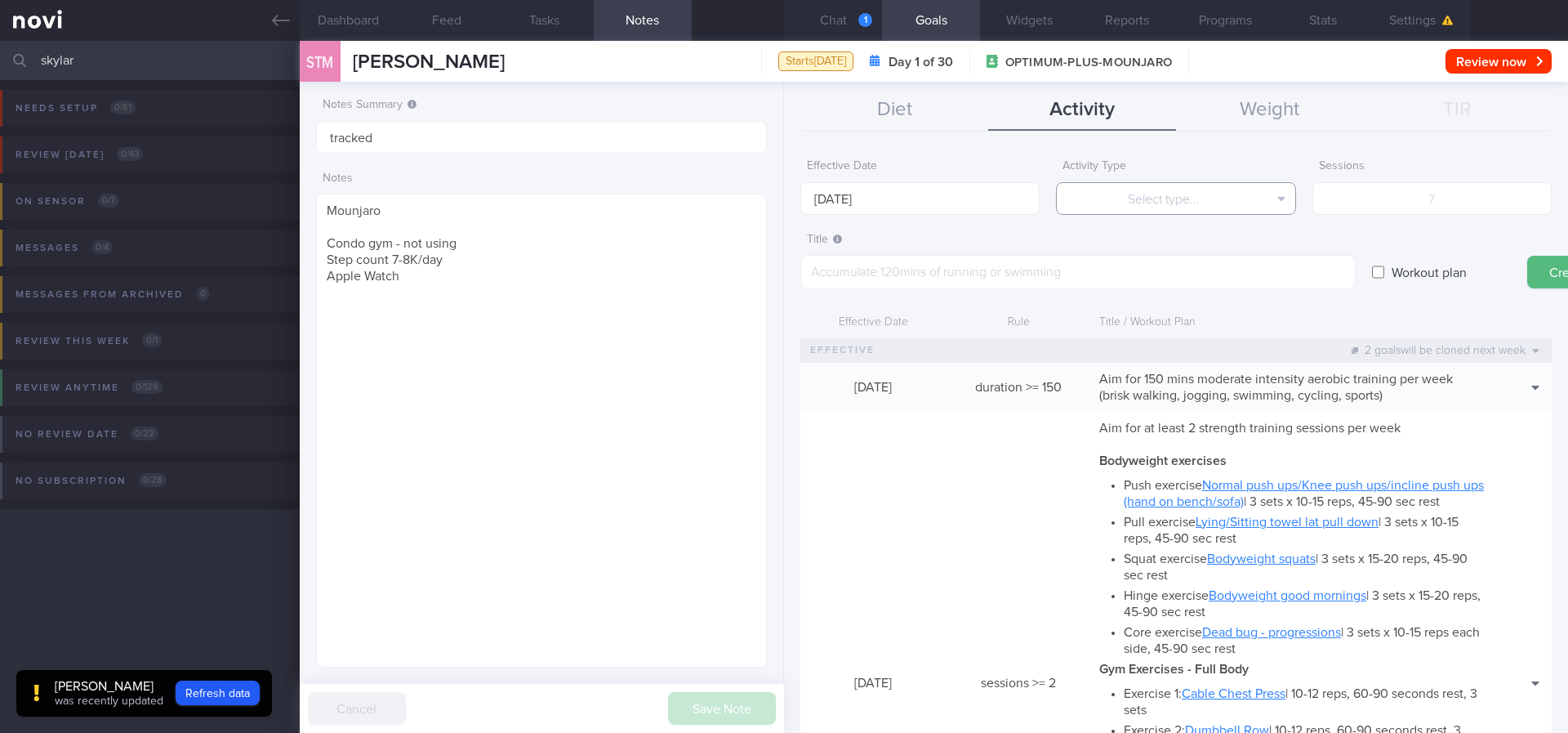
click at [1188, 199] on button "Select type..." at bounding box center [1175, 198] width 240 height 33
click at [1189, 291] on button "Steps" at bounding box center [1175, 303] width 238 height 25
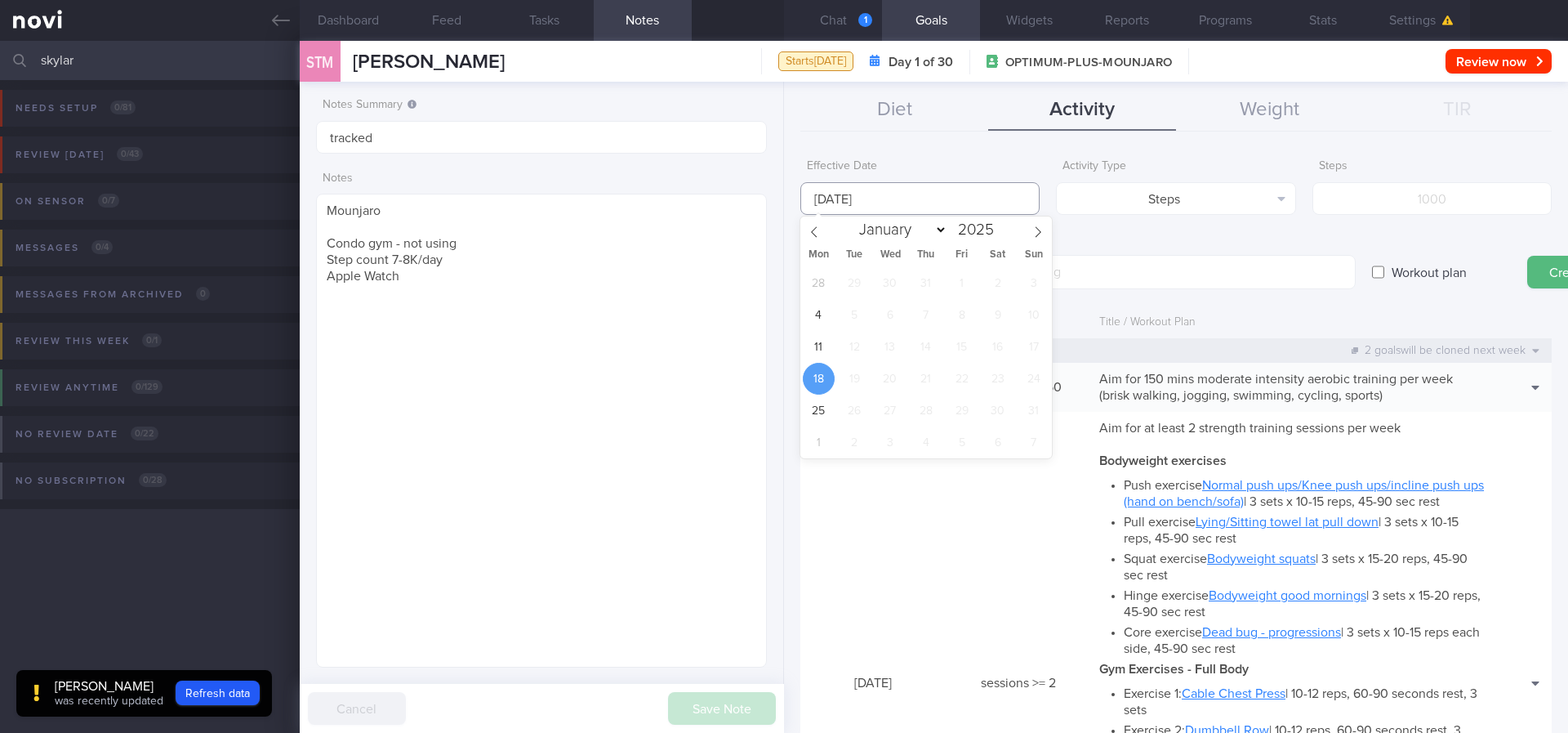
click at [965, 212] on body "You are offline! Some functionality will be unavailable Patients New Users Coac…" at bounding box center [784, 366] width 1568 height 733
click at [814, 341] on span "11" at bounding box center [819, 347] width 32 height 32
type input "[DATE]"
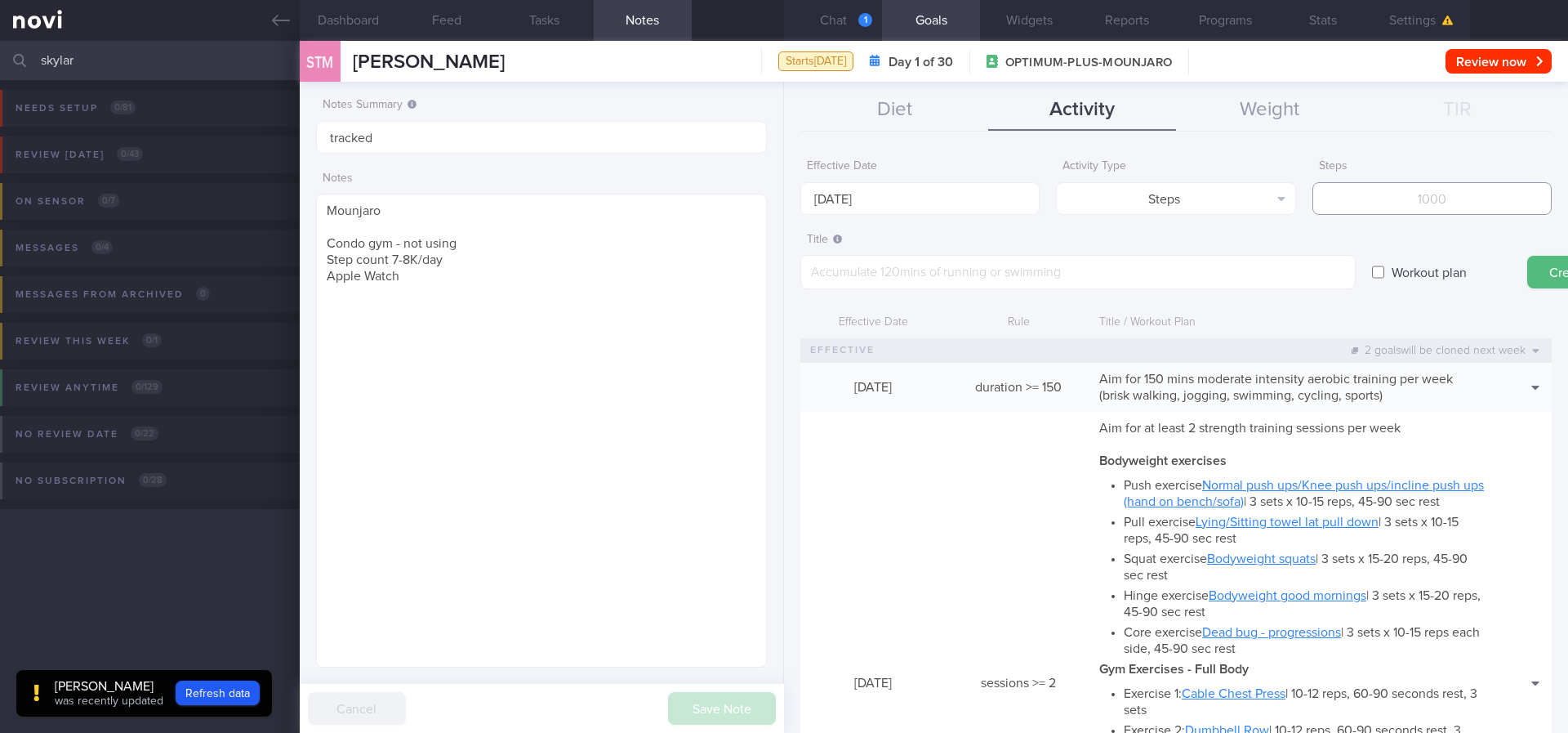
click at [1393, 206] on input "number" at bounding box center [1432, 198] width 240 height 33
type input "70000"
click at [1004, 260] on textarea at bounding box center [1091, 272] width 582 height 35
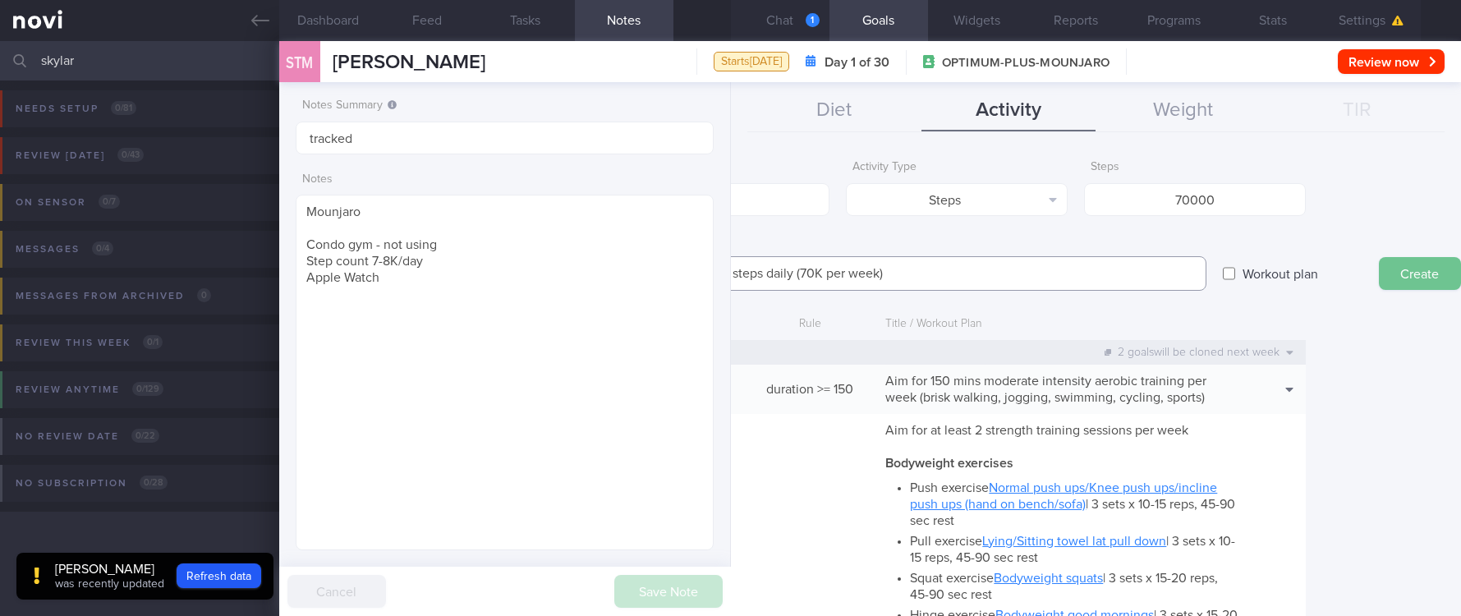
type textarea "Aim for at least 10K steps daily (70K per week)"
click at [1402, 274] on button "Create" at bounding box center [1420, 273] width 82 height 33
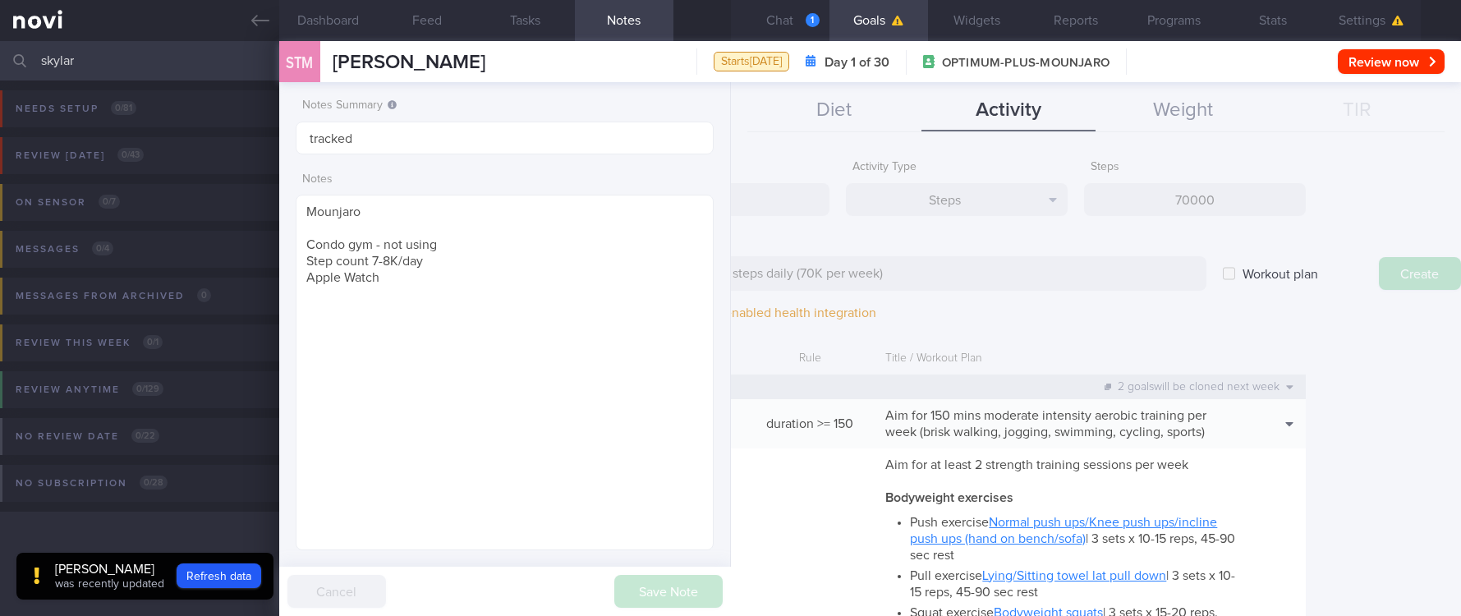
type input "[DATE]"
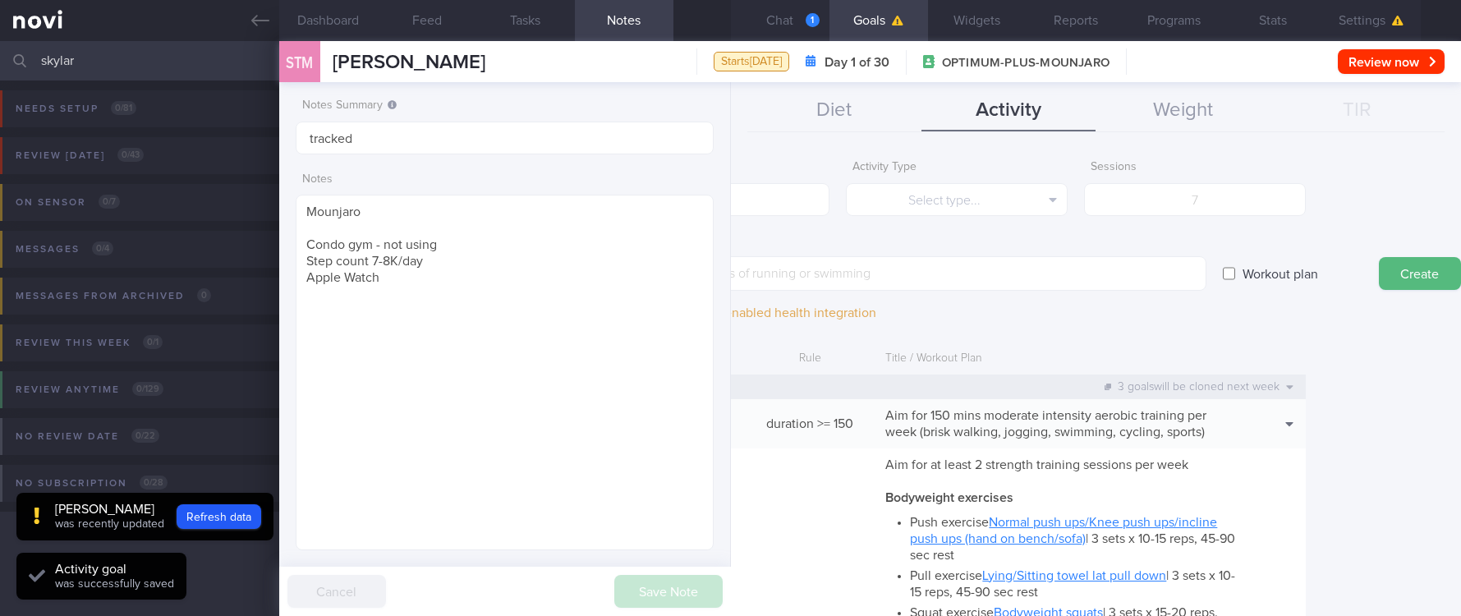
click at [1079, 615] on div "Effective Date [DATE] Activity Type Select type... Select type... Duration Sess…" at bounding box center [1096, 378] width 730 height 476
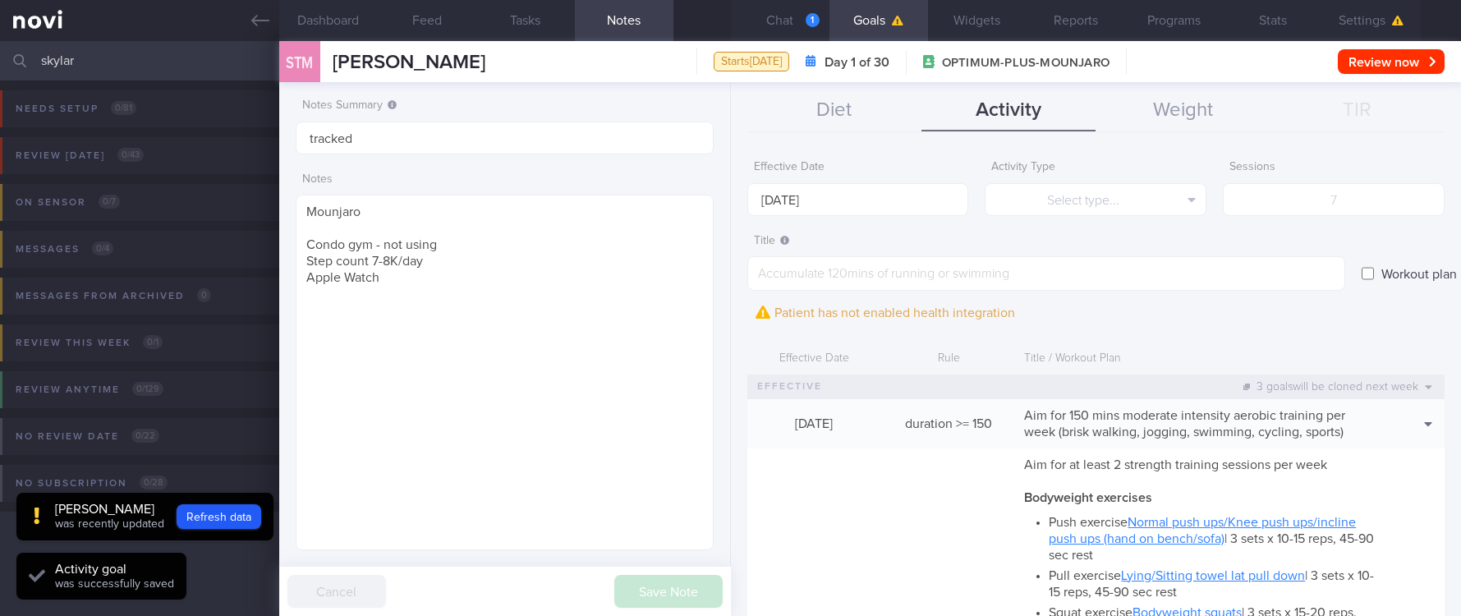
drag, startPoint x: 1076, startPoint y: 615, endPoint x: 760, endPoint y: 559, distance: 321.2
click at [729, 616] on html "You are offline! Some functionality will be unavailable Patients New Users Coac…" at bounding box center [730, 308] width 1461 height 616
click at [792, 24] on button "Chat 1" at bounding box center [780, 20] width 99 height 41
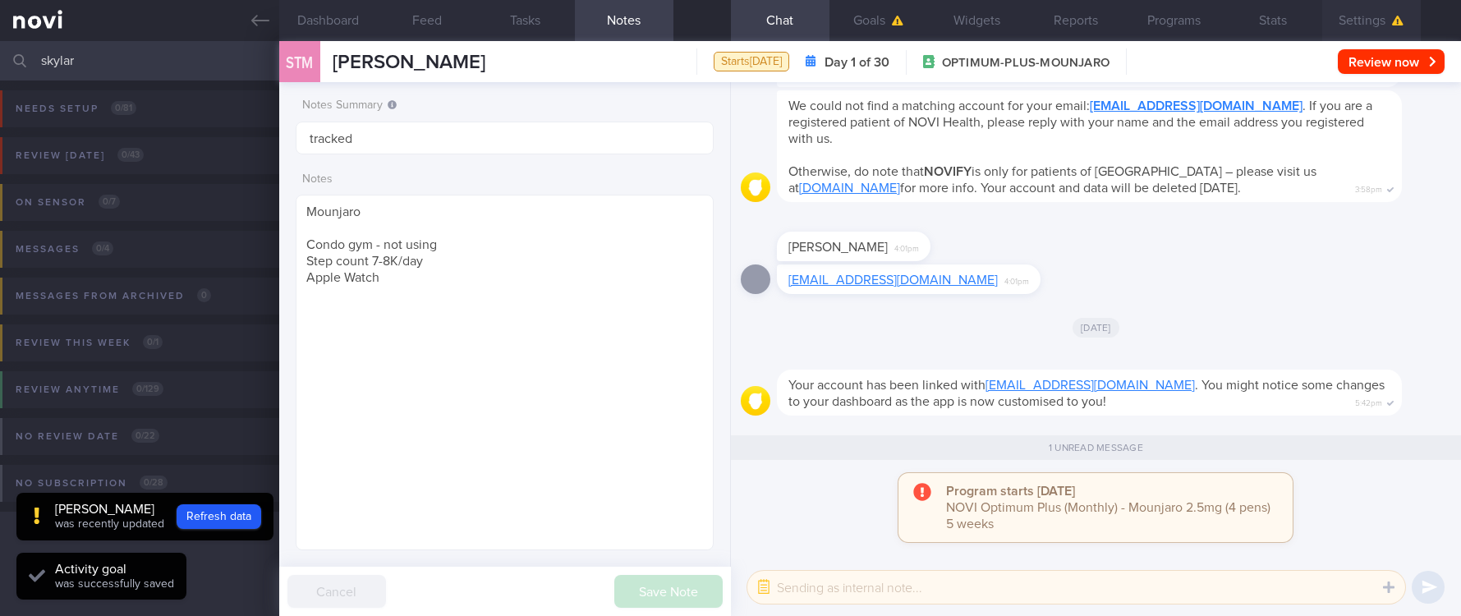
click at [1365, 21] on button "Settings" at bounding box center [1372, 20] width 99 height 41
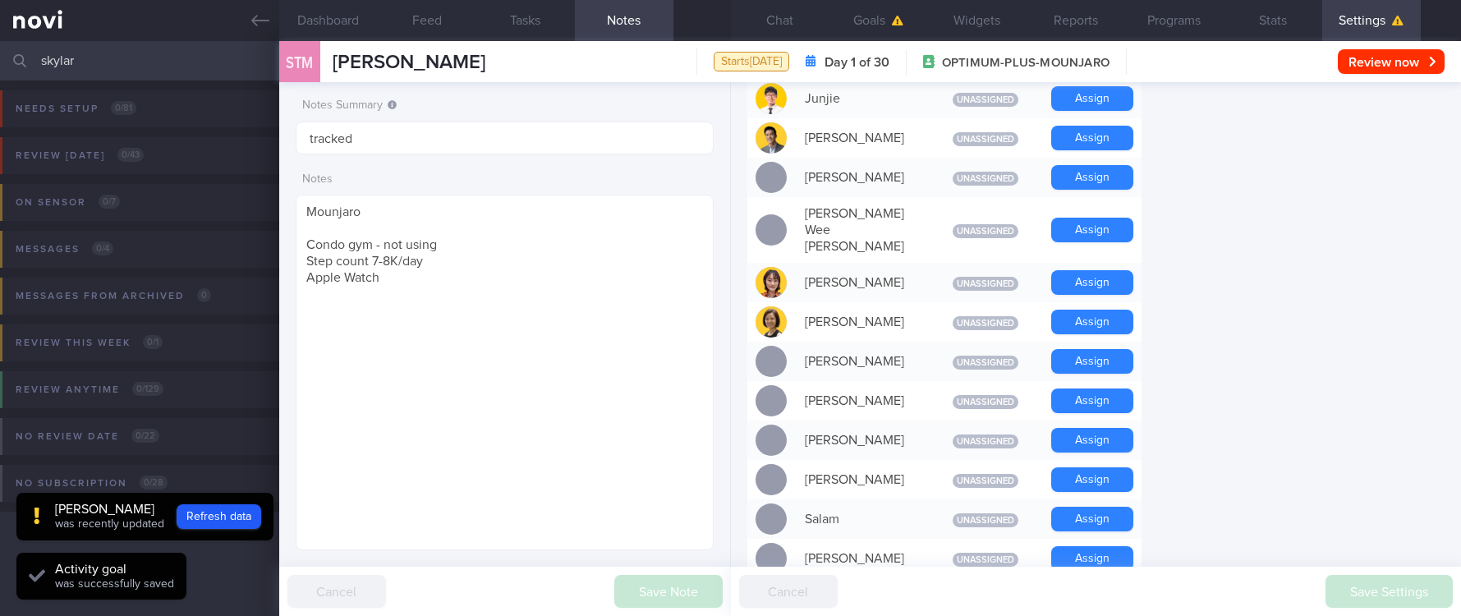
scroll to position [863, 0]
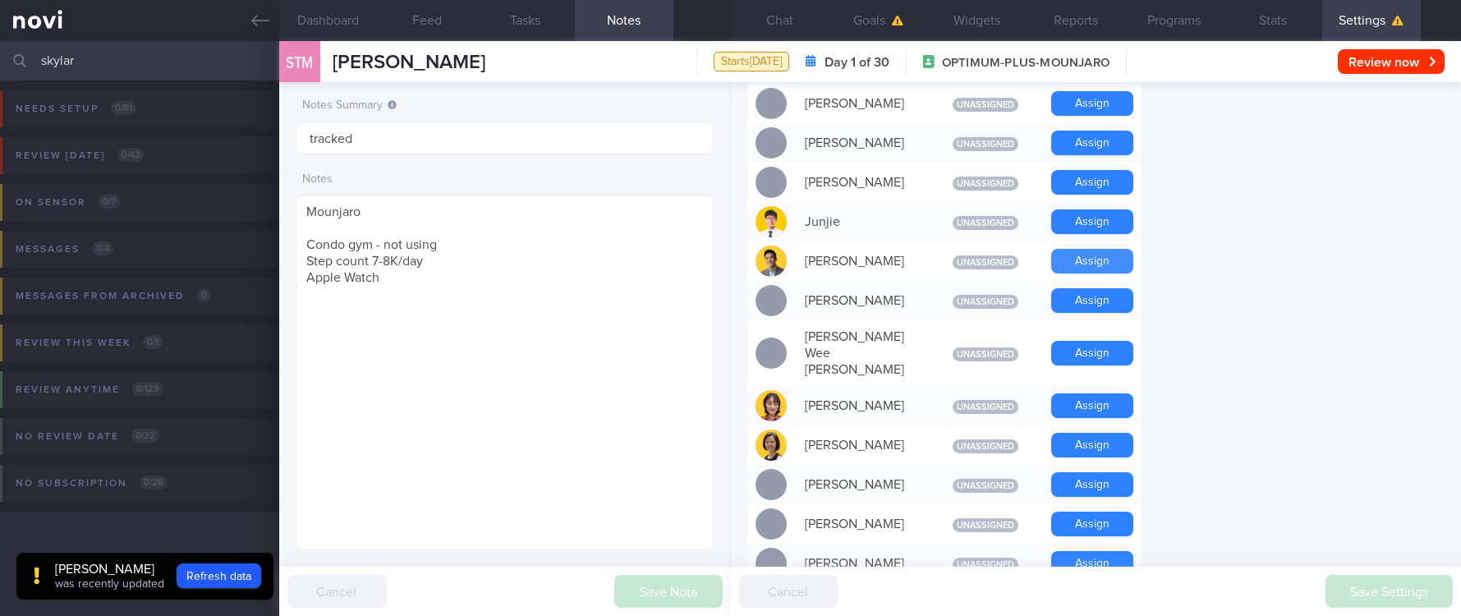
click at [1094, 271] on button "Assign" at bounding box center [1092, 261] width 82 height 25
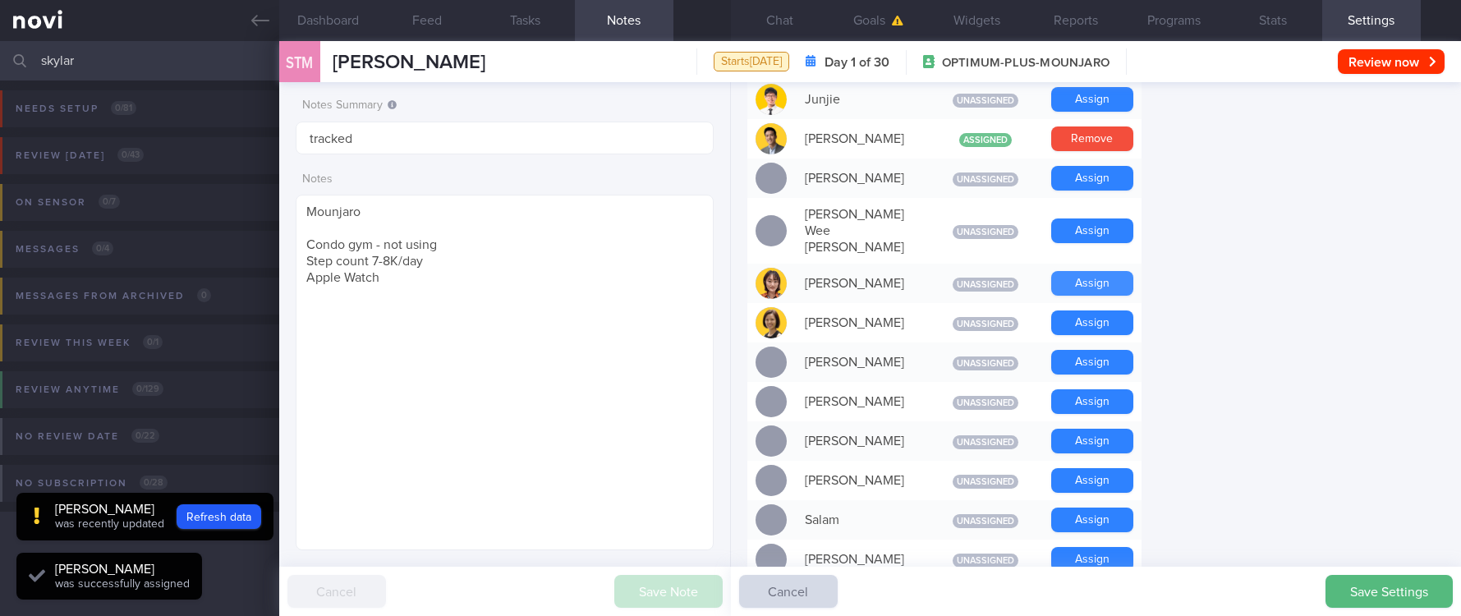
scroll to position [794, 0]
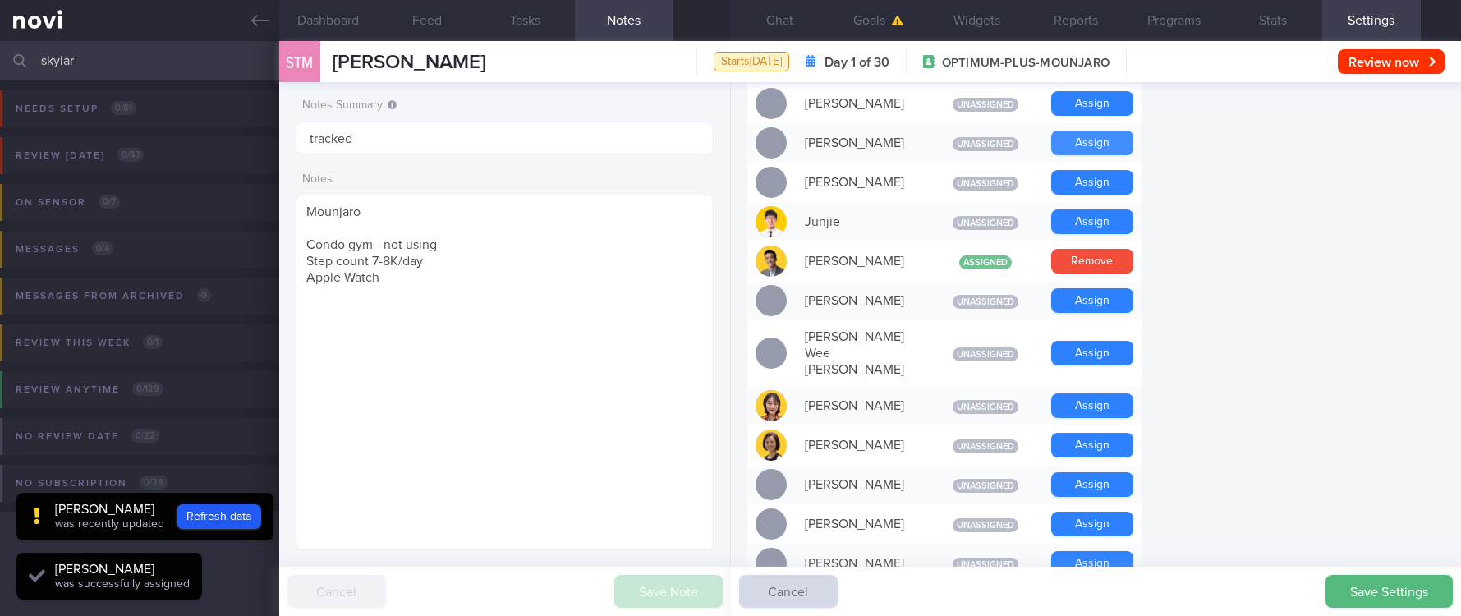
click at [1087, 154] on button "Assign" at bounding box center [1092, 143] width 82 height 25
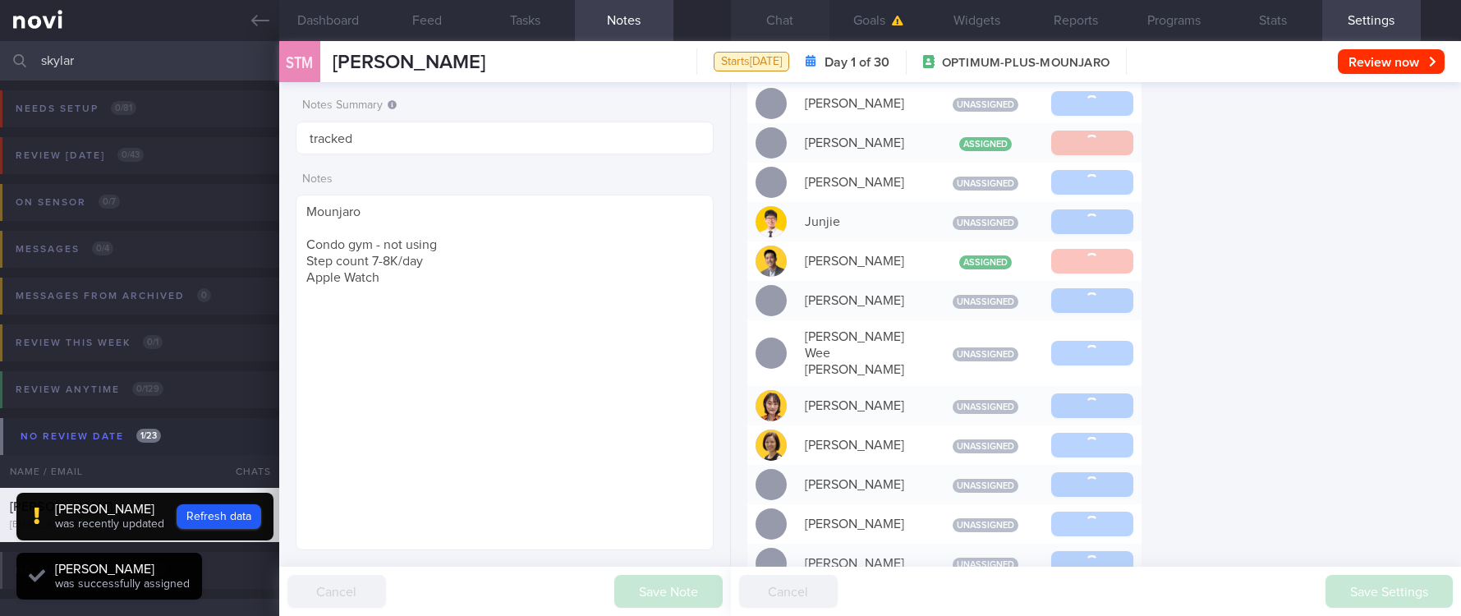
click at [775, 34] on button "Chat" at bounding box center [780, 20] width 99 height 41
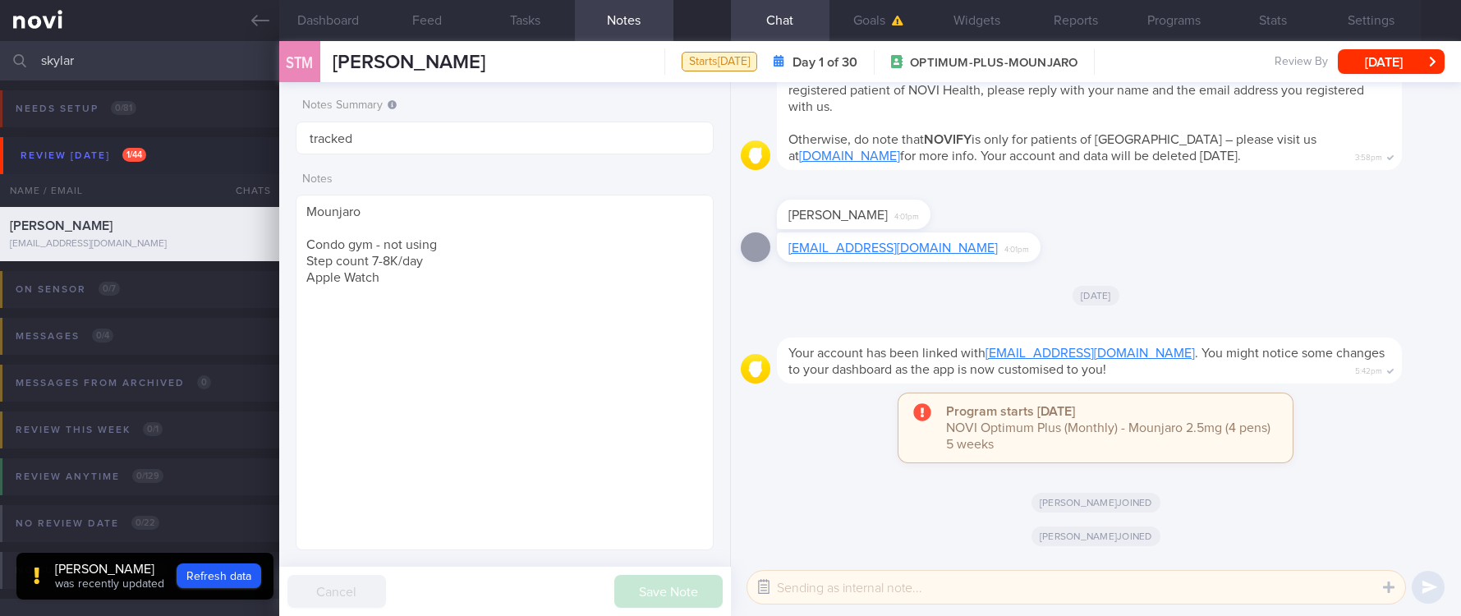
click at [758, 584] on button "button" at bounding box center [764, 588] width 30 height 30
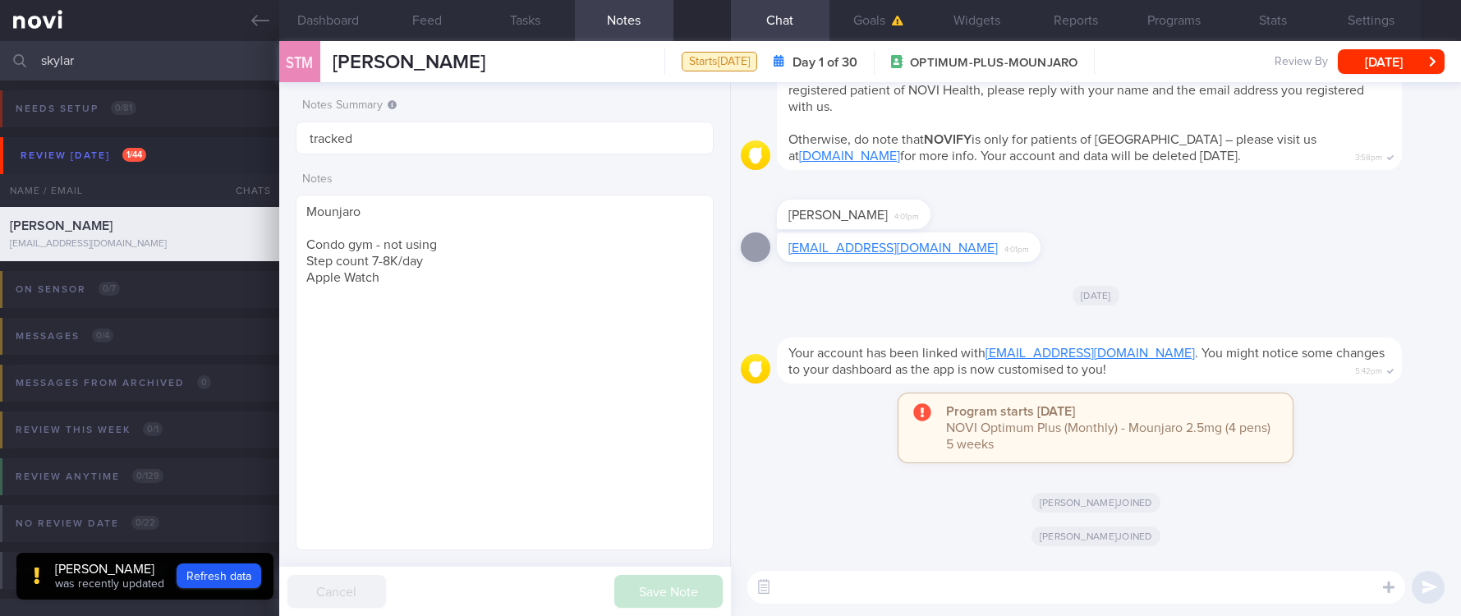
click at [1277, 587] on textarea at bounding box center [1077, 587] width 658 height 33
paste textarea "Hi [PERSON_NAME]! This is [PERSON_NAME], the dietitian. It was nice chatting wi…"
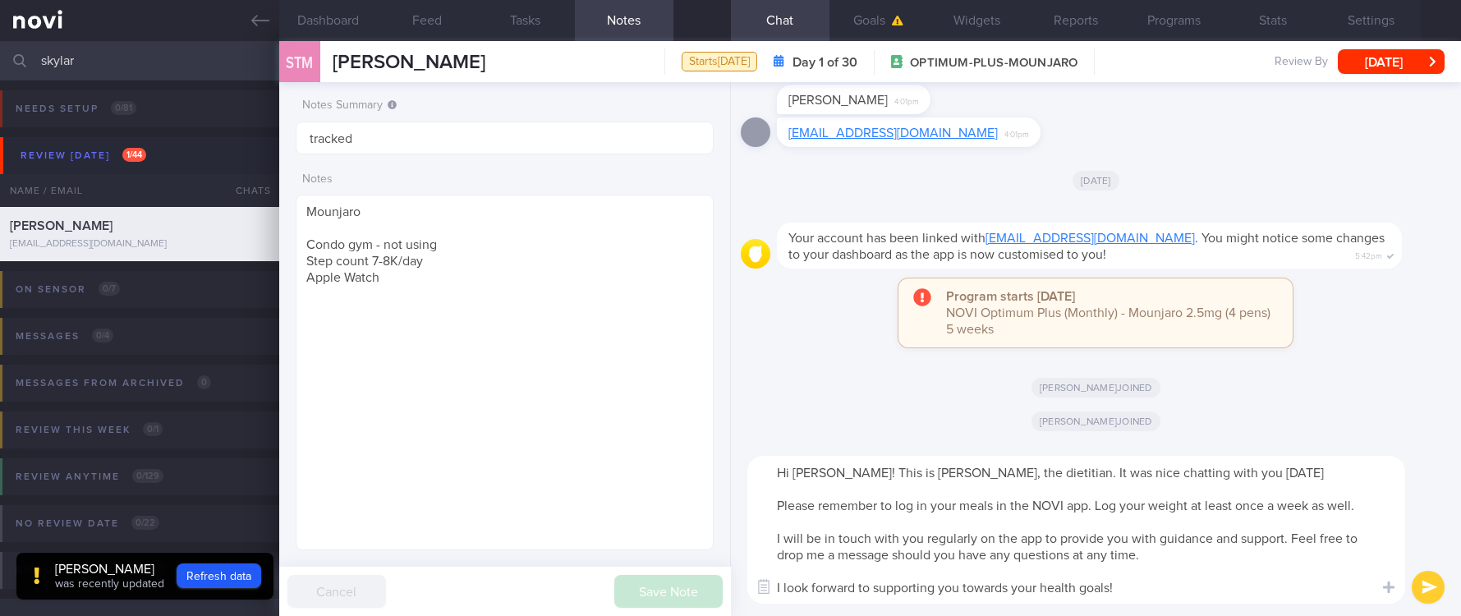
click at [805, 481] on textarea "Hi [PERSON_NAME]! This is [PERSON_NAME], the dietitian. It was nice chatting wi…" at bounding box center [1077, 530] width 658 height 148
click at [809, 476] on textarea "Hi [PERSON_NAME]! This is [PERSON_NAME], the dietitian. It was nice chatting wi…" at bounding box center [1077, 530] width 658 height 148
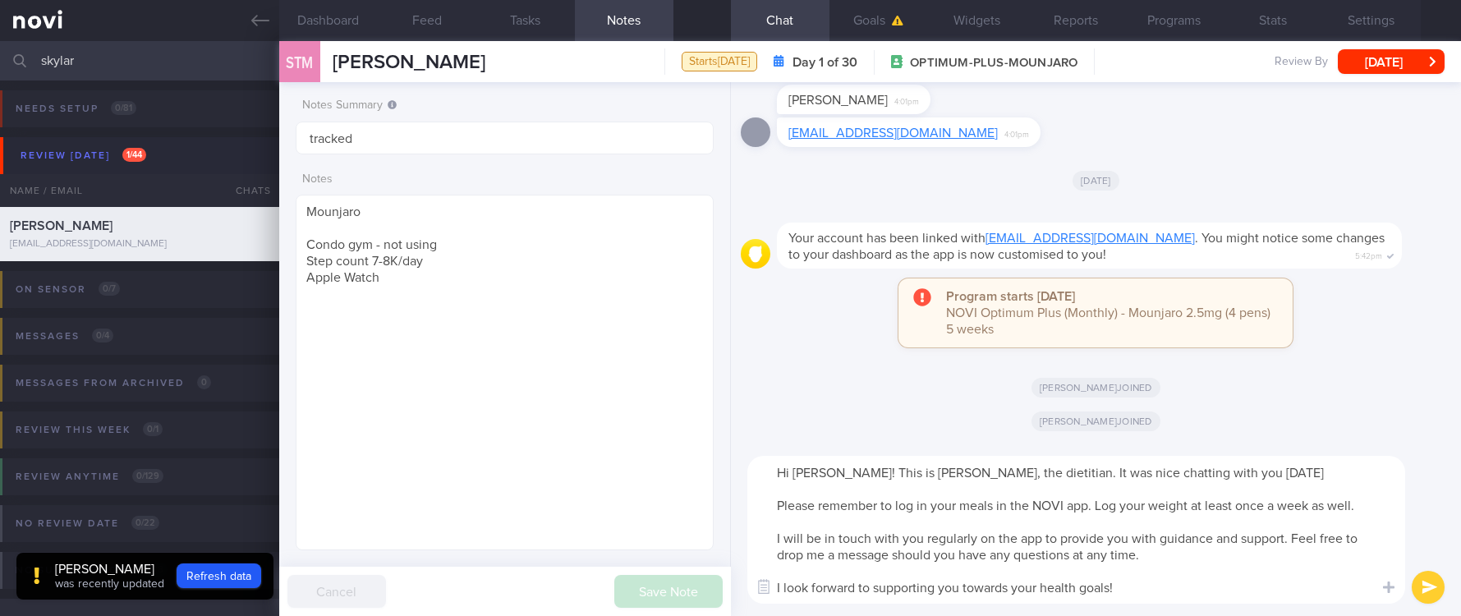
click at [1051, 535] on textarea "Hi [PERSON_NAME]! This is [PERSON_NAME], the dietitian. It was nice chatting wi…" at bounding box center [1077, 530] width 658 height 148
click at [1147, 467] on textarea "Hi [PERSON_NAME]! This is [PERSON_NAME], the dietitian. It was nice chatting wi…" at bounding box center [1077, 530] width 658 height 148
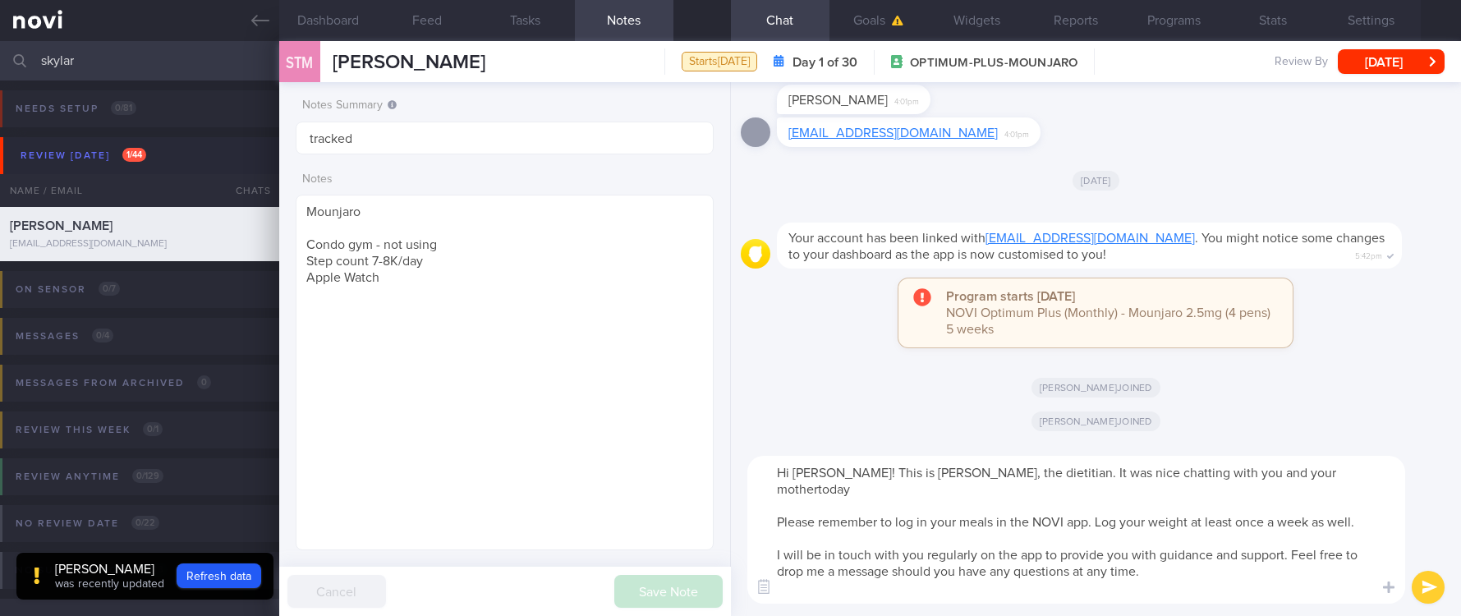
type textarea "Hi [PERSON_NAME]! This is [PERSON_NAME], the dietitian. It was nice chatting wi…"
click at [1090, 499] on textarea "Hi [PERSON_NAME]! This is [PERSON_NAME], the dietitian. It was nice chatting wi…" at bounding box center [1077, 530] width 658 height 148
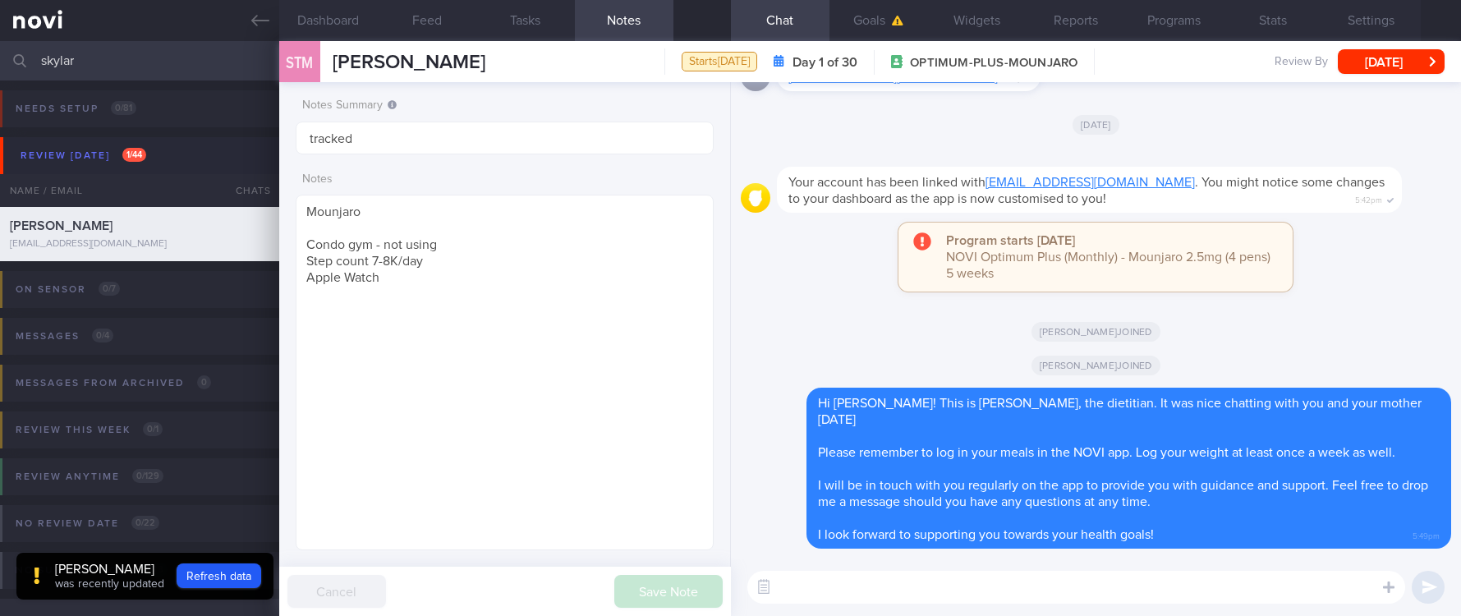
click at [1351, 585] on textarea at bounding box center [1077, 587] width 658 height 33
paste textarea "Here are the points we discussed just now, with additional suggestions [MEDICAL…"
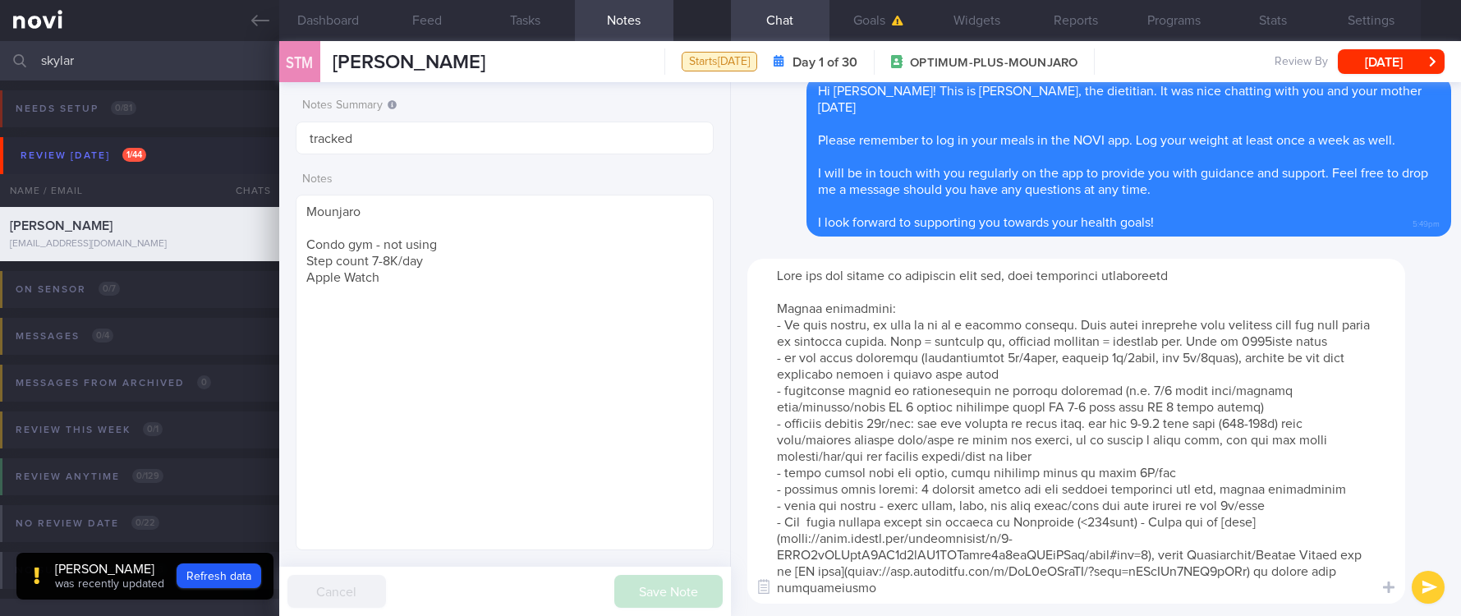
scroll to position [82, 0]
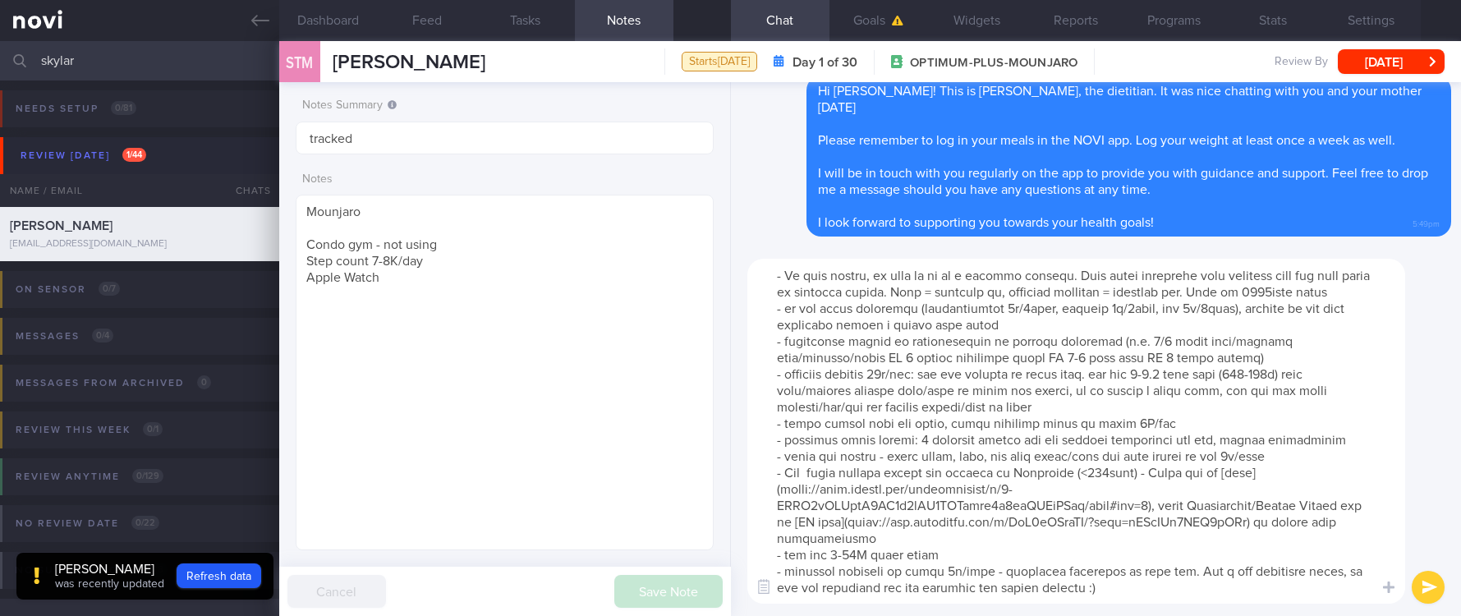
click at [844, 522] on textarea at bounding box center [1077, 431] width 658 height 345
click at [841, 522] on textarea at bounding box center [1077, 431] width 658 height 345
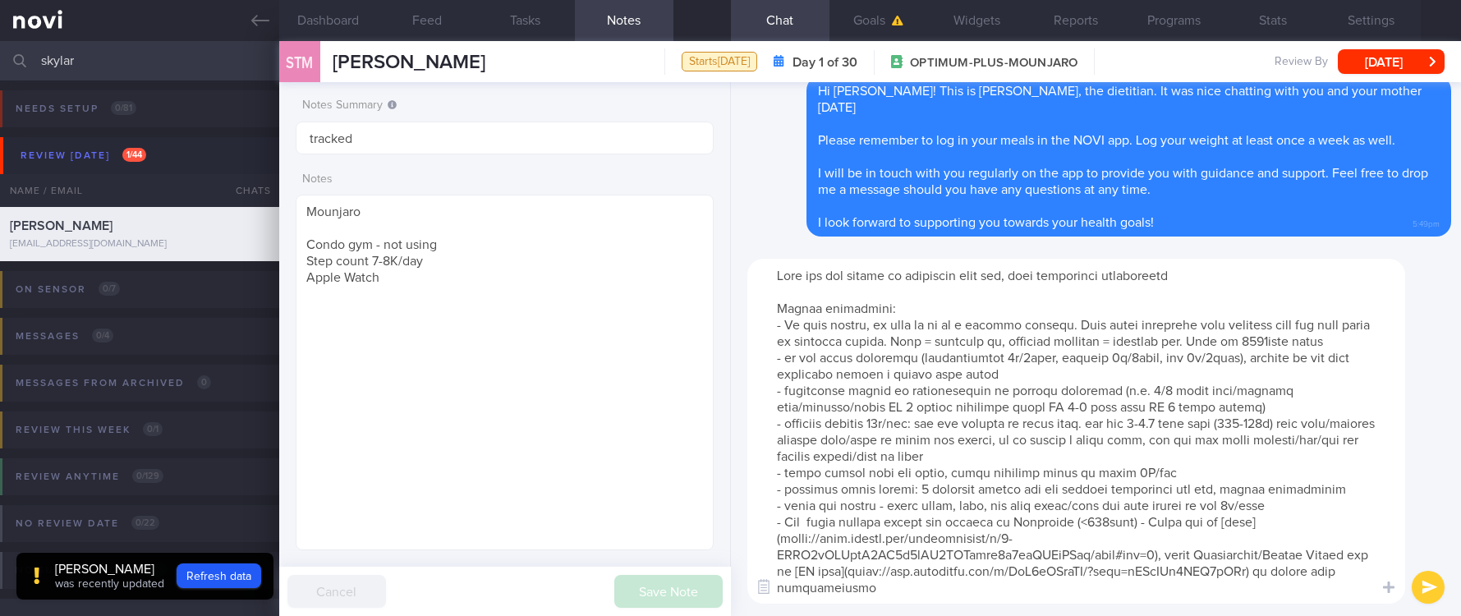
click at [1307, 343] on textarea at bounding box center [1077, 431] width 658 height 345
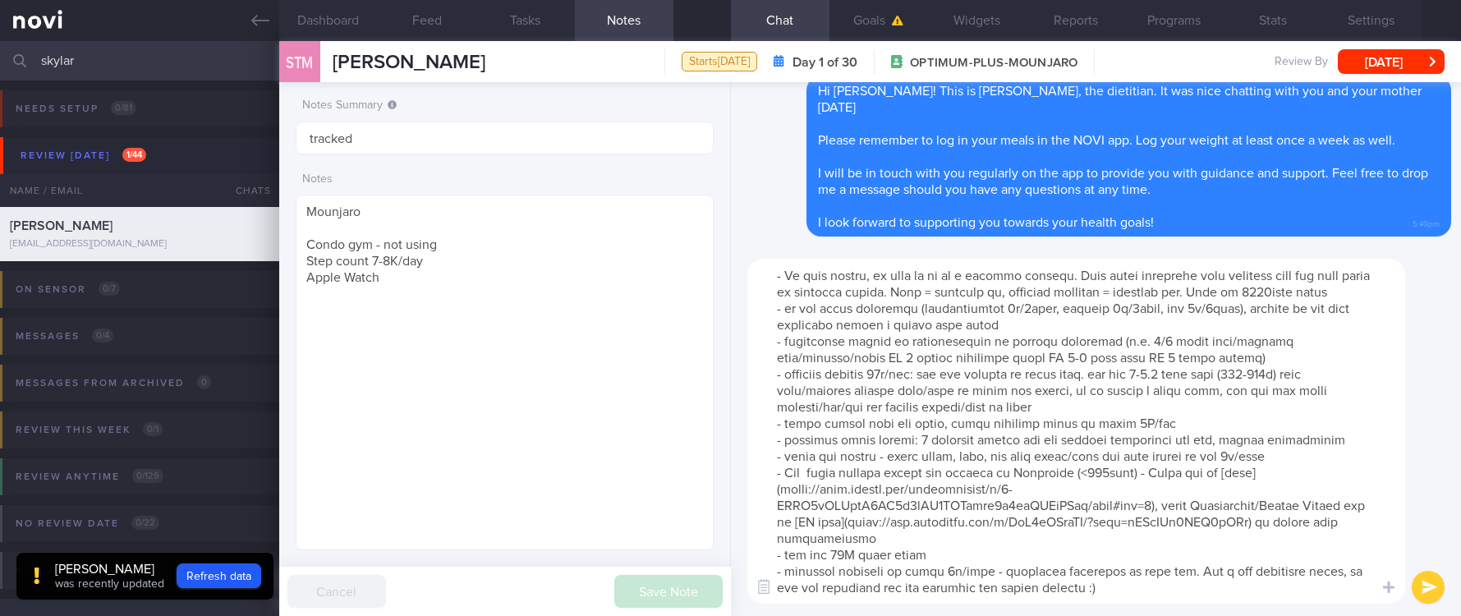
scroll to position [82, 0]
click at [1130, 389] on textarea at bounding box center [1077, 431] width 658 height 345
click at [902, 340] on textarea at bounding box center [1077, 431] width 658 height 345
type textarea "Here are the points we discussed just now, with additional suggestions [MEDICAL…"
click at [1070, 516] on textarea at bounding box center [1077, 431] width 658 height 345
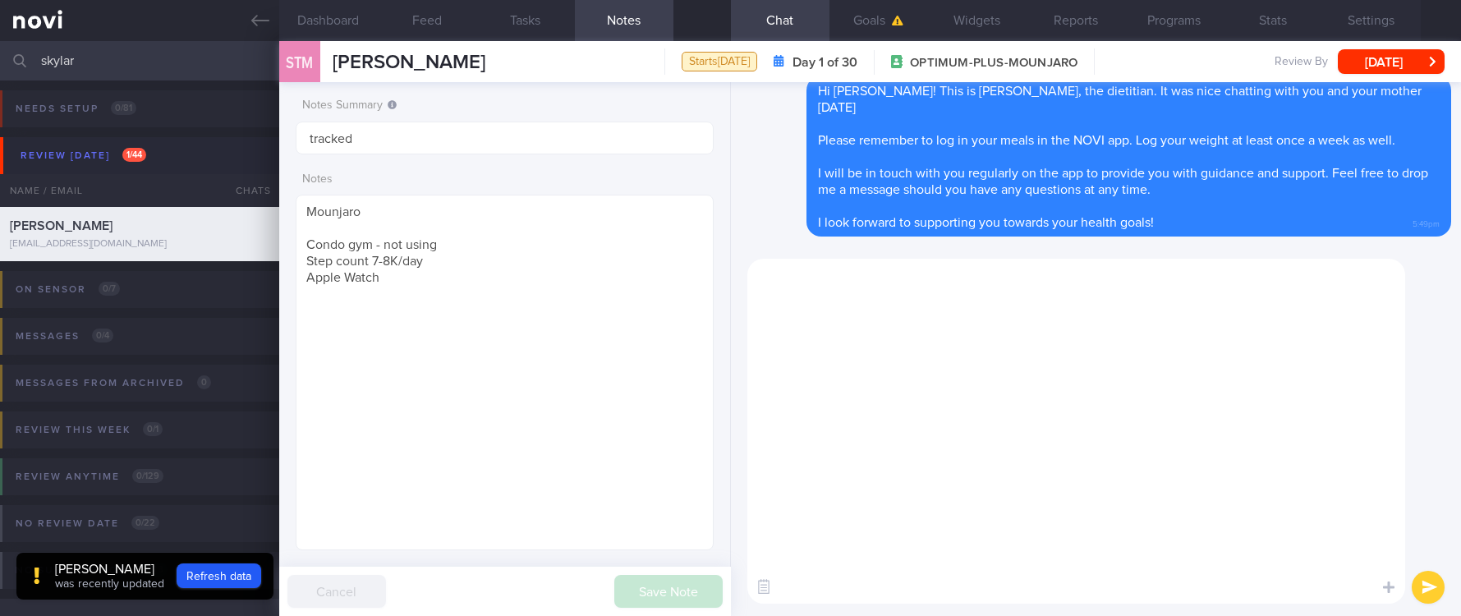
scroll to position [0, 0]
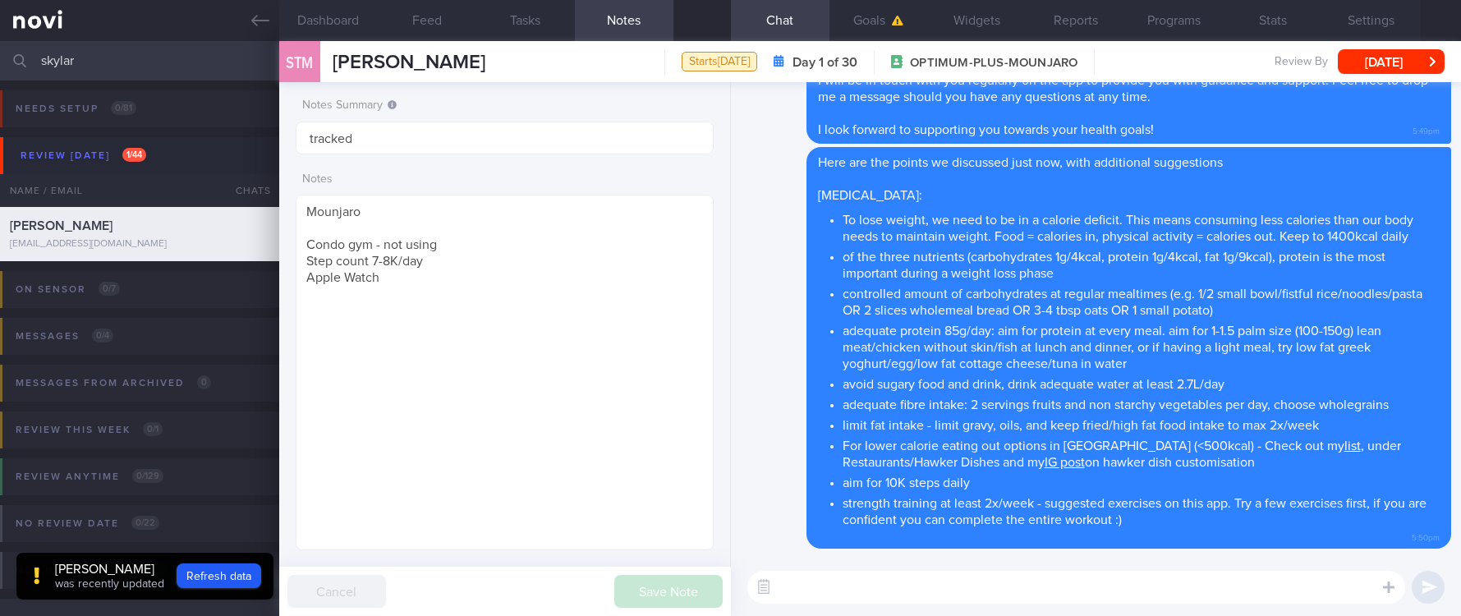
click at [890, 579] on textarea at bounding box center [1077, 587] width 658 height 33
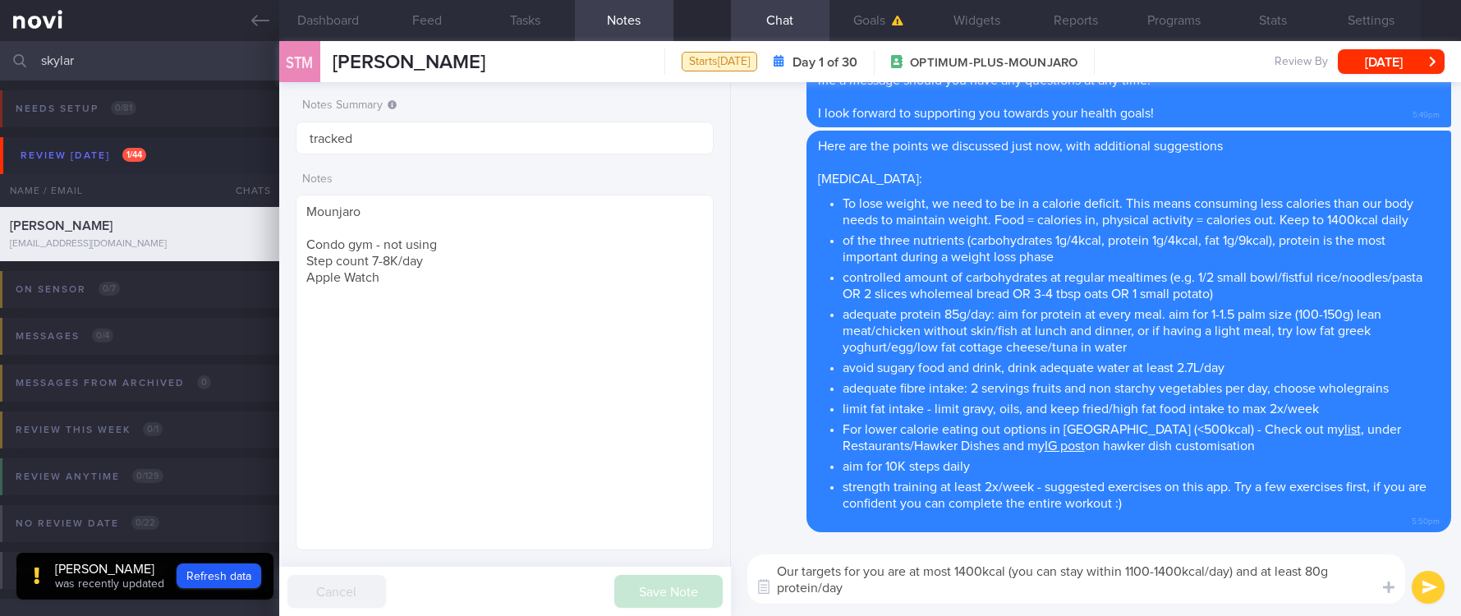
click at [1326, 564] on textarea "Our targets for you are at most 1400kcal (you can stay within 1100-1400kcal/day…" at bounding box center [1077, 578] width 658 height 49
click at [1061, 596] on textarea "Our targets for you are at most 1400kcal (you can stay within 1100-1400kcal/day…" at bounding box center [1077, 578] width 658 height 49
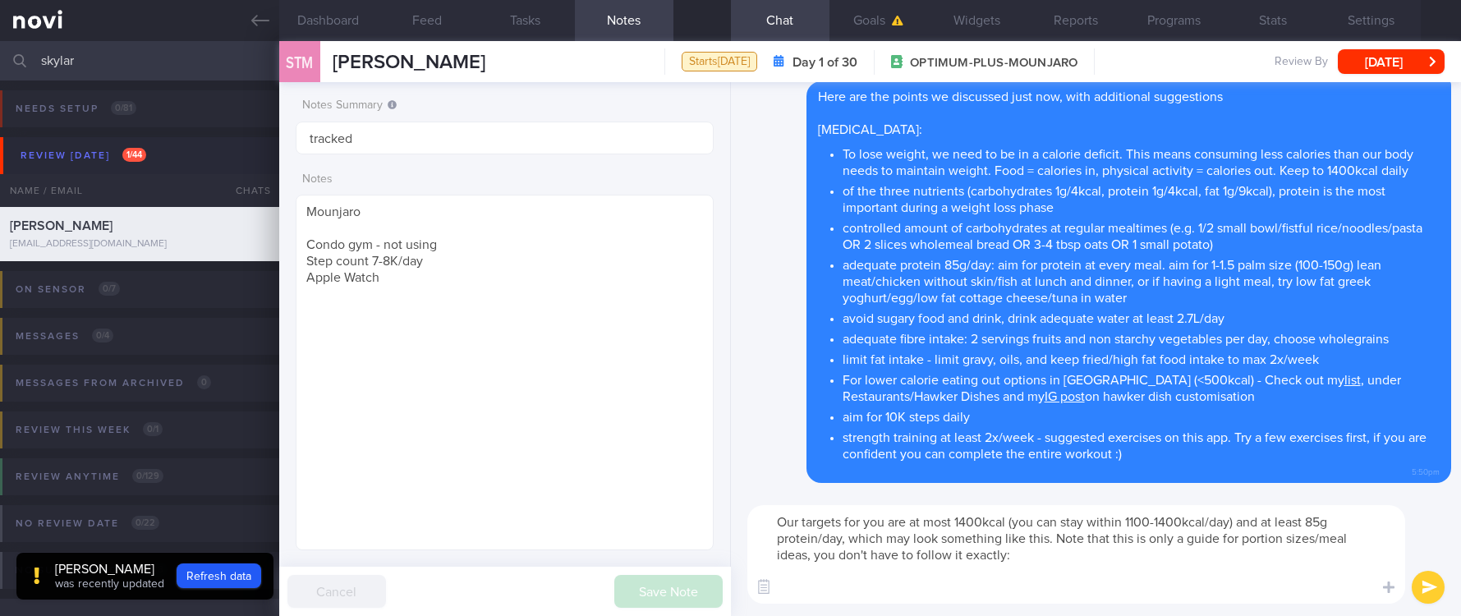
paste textarea "4-3lo Ipsumdolo: sita (7-4 cons) + 2 adi elitseddoei tempor incidi + 5 utl etdo…"
type textarea "Lor ipsumdo sit ame con ad elit 5608sedd (eiu tem inci utlabo 5906-6642etdo/mag…"
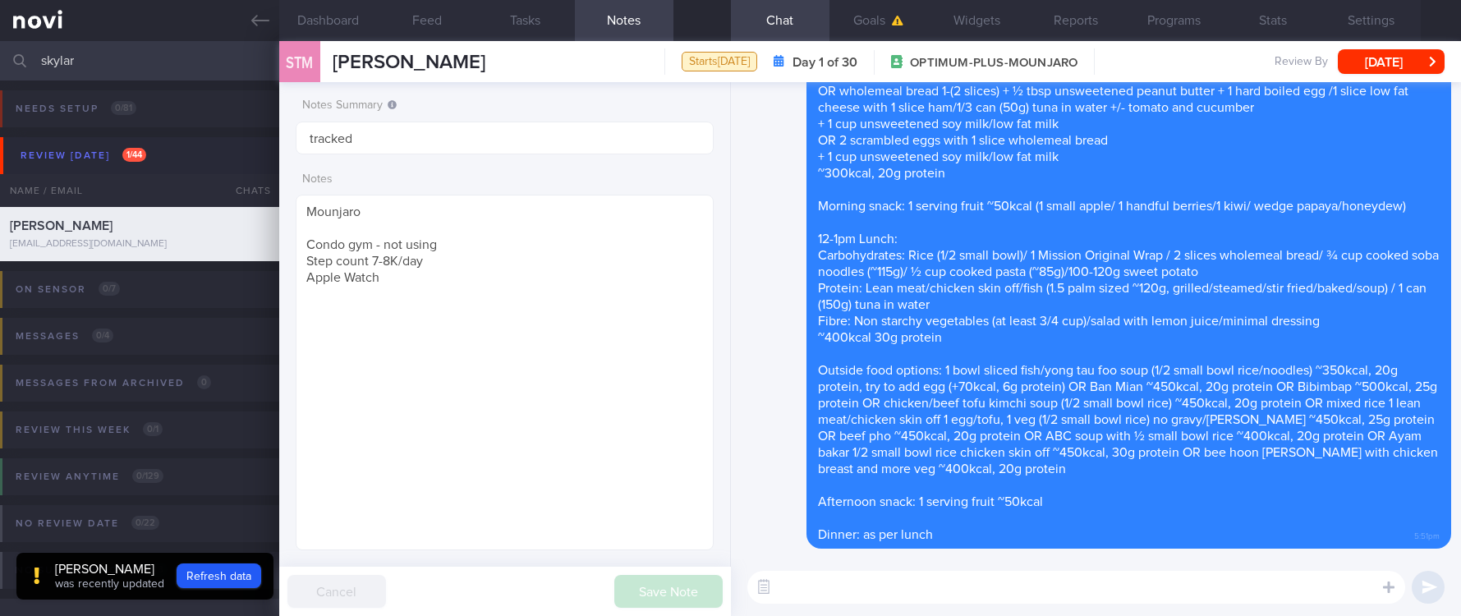
click at [930, 601] on textarea at bounding box center [1077, 587] width 658 height 33
paste textarea "Here are the instructions for [AI photo food logging]([URL][DOMAIN_NAME])"
type textarea "Here are the instructions for [AI photo food logging]([URL][DOMAIN_NAME])"
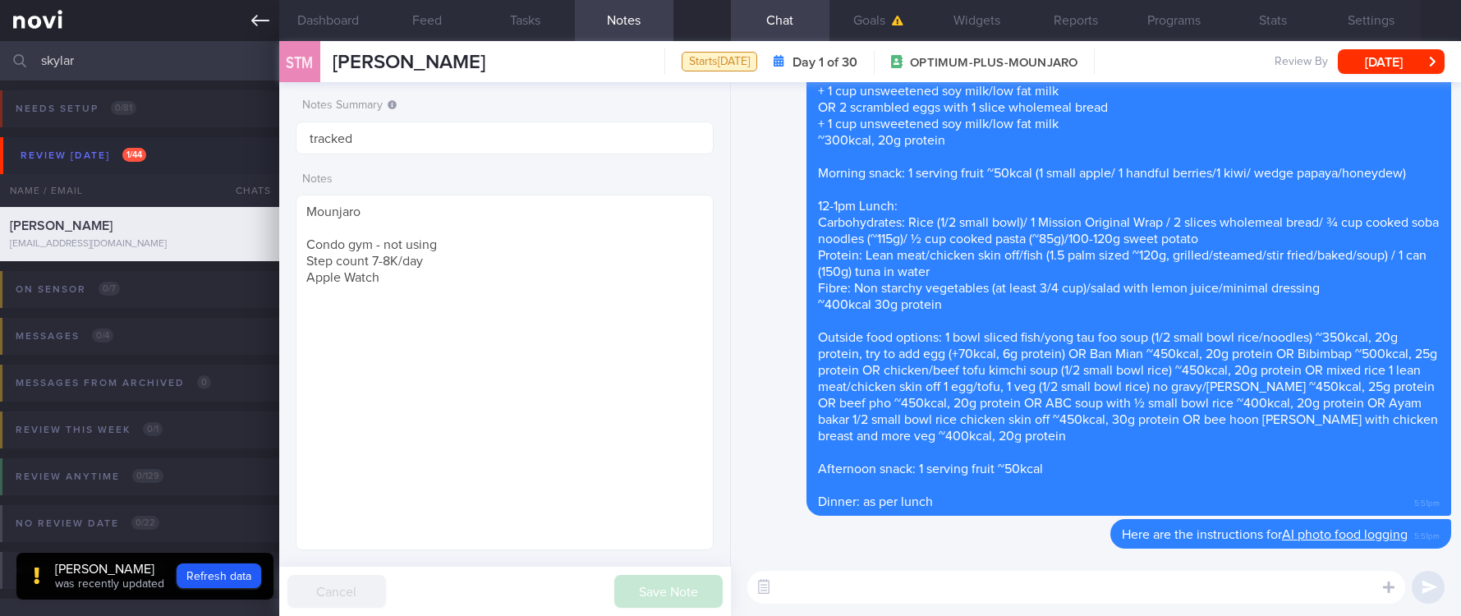
click at [257, 10] on link at bounding box center [139, 20] width 279 height 41
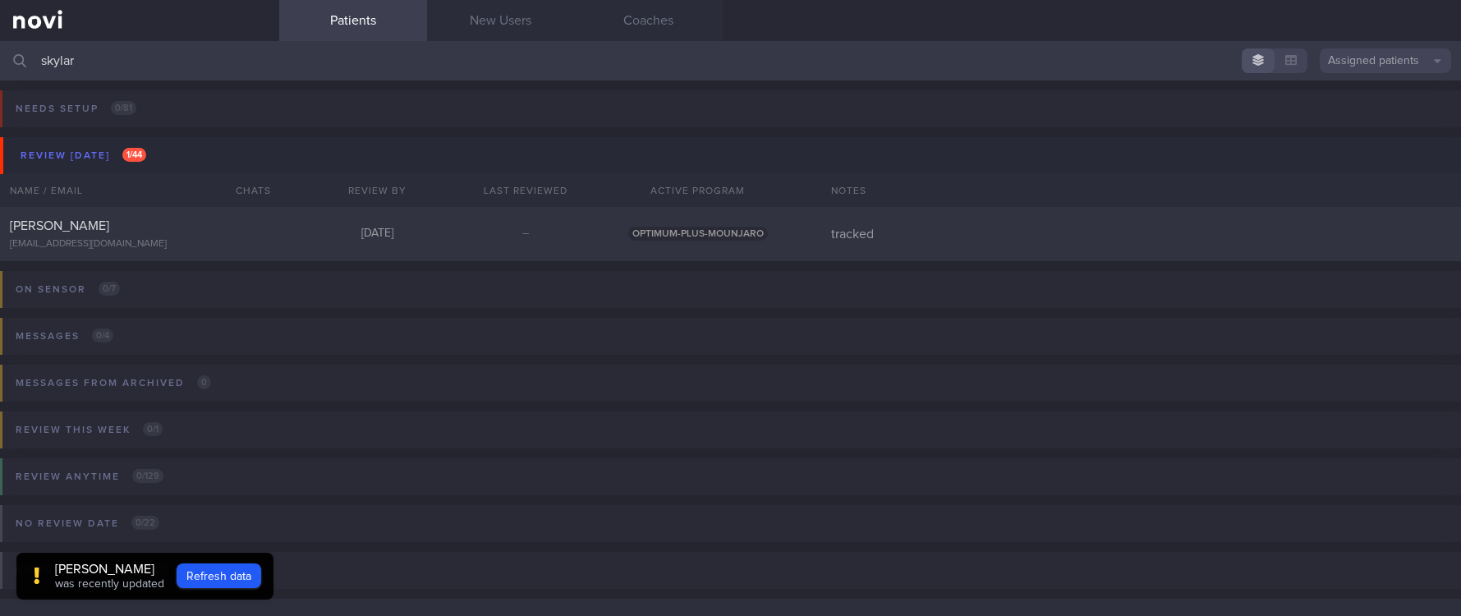
drag, startPoint x: 186, startPoint y: 70, endPoint x: 10, endPoint y: 57, distance: 176.3
click at [10, 57] on div "skylar Assigned patients Assigned patients All active patients Archived patients" at bounding box center [730, 60] width 1461 height 39
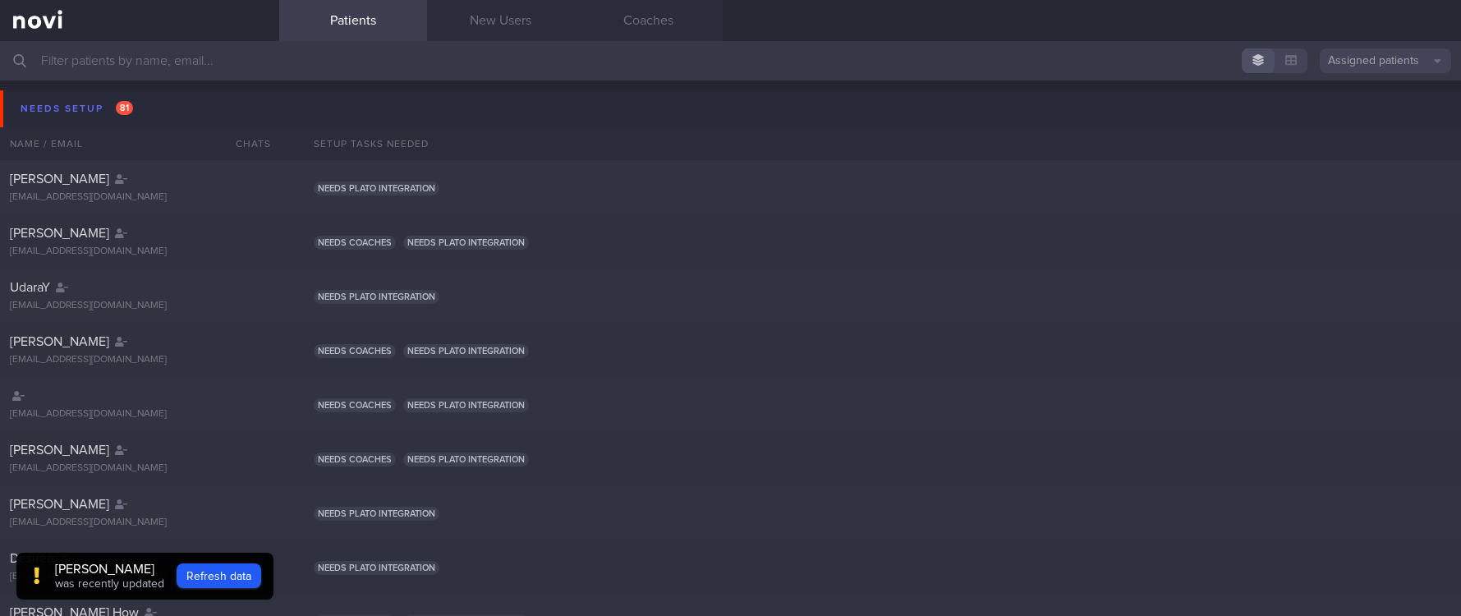
click at [140, 108] on button "Needs setup 81" at bounding box center [733, 108] width 1466 height 37
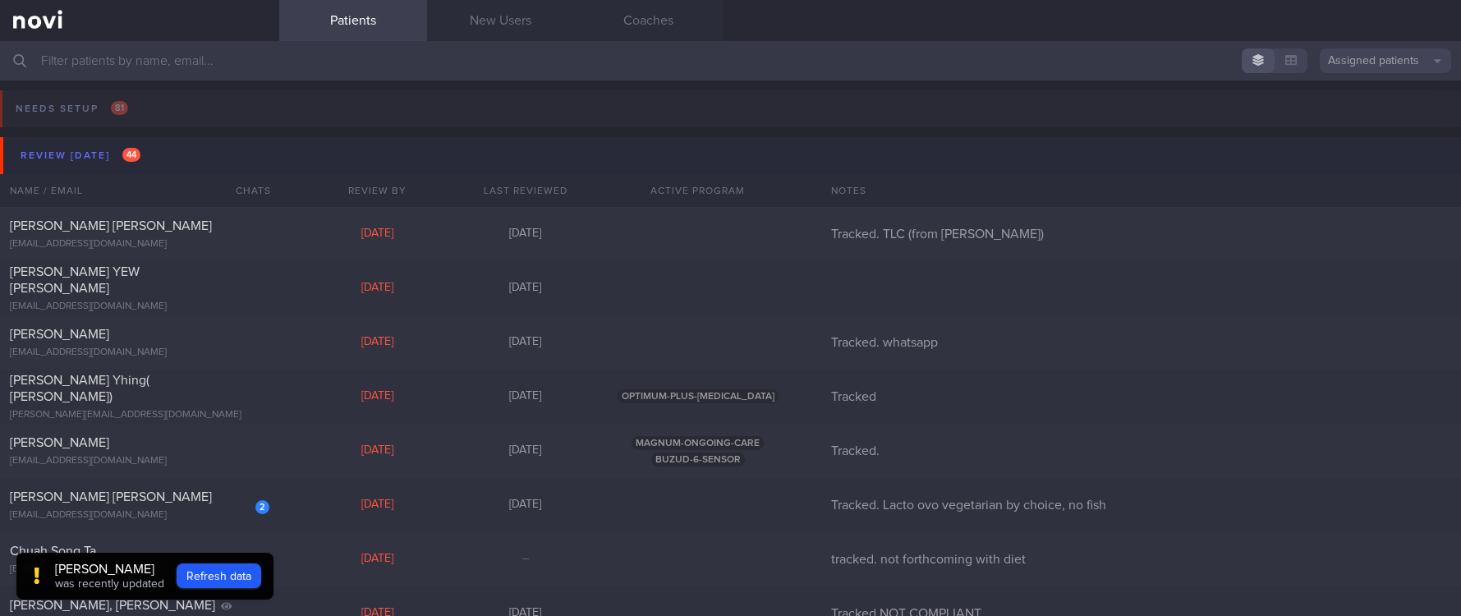
click at [163, 148] on button "Review [DATE] 44" at bounding box center [733, 155] width 1466 height 37
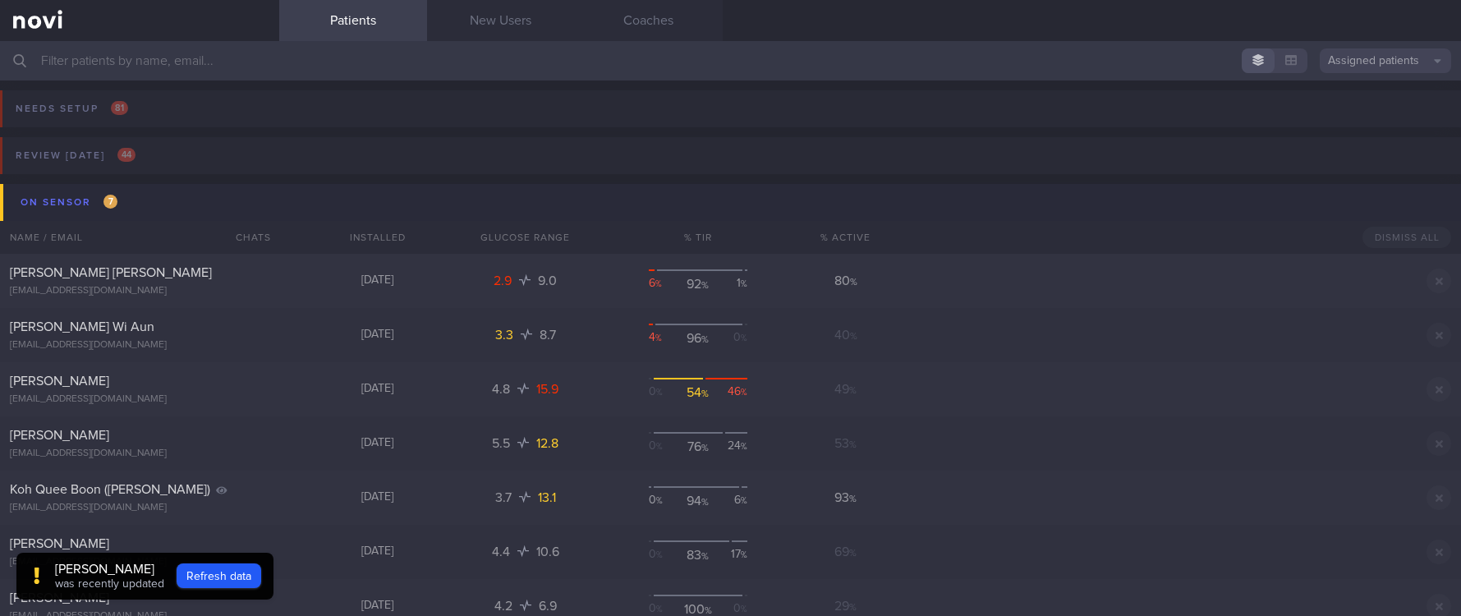
click at [187, 190] on button "On sensor 7" at bounding box center [733, 202] width 1466 height 37
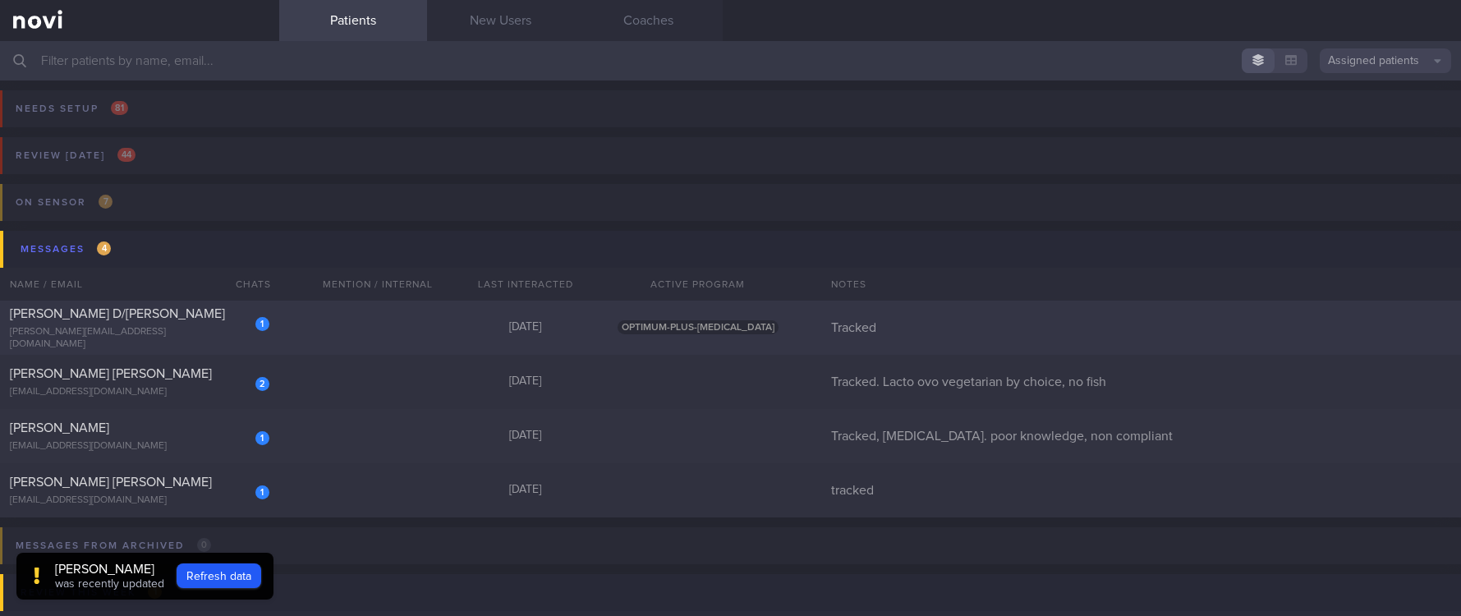
click at [470, 463] on div "1 [PERSON_NAME] D/O Gunasegaran [EMAIL_ADDRESS][DOMAIN_NAME] [DATE] OPTIMUM-PLU…" at bounding box center [730, 490] width 1461 height 54
select select "7"
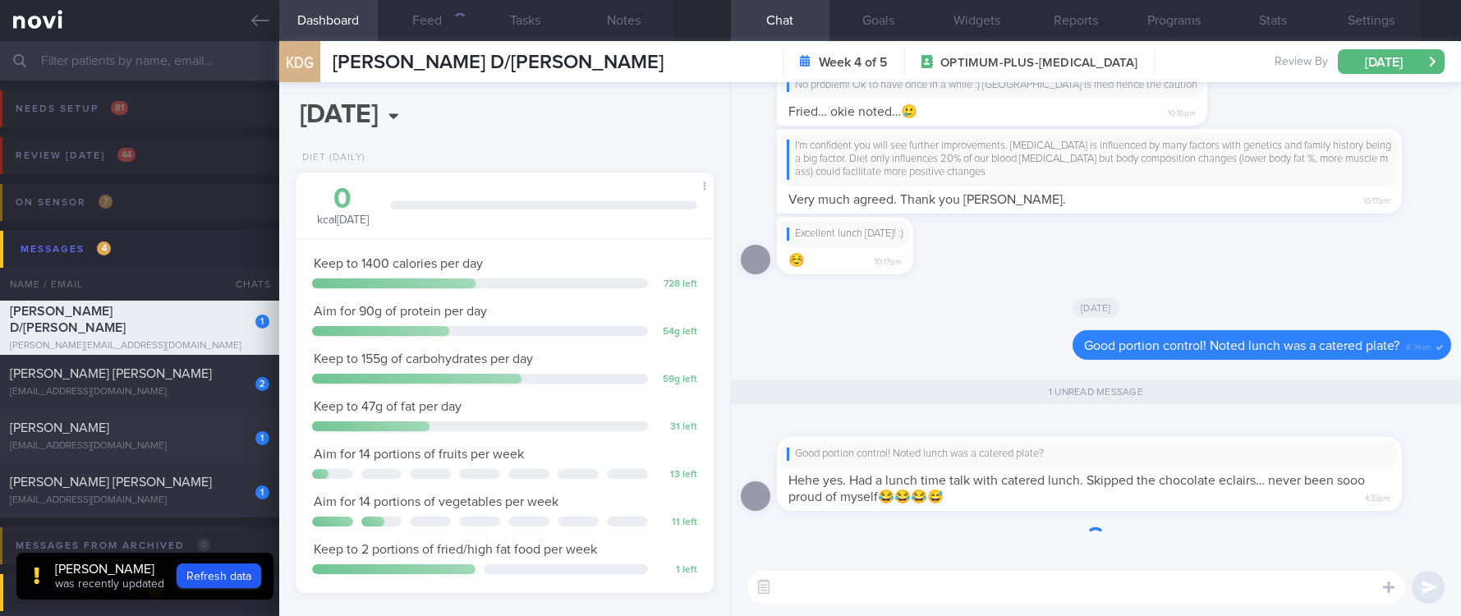
scroll to position [209, 370]
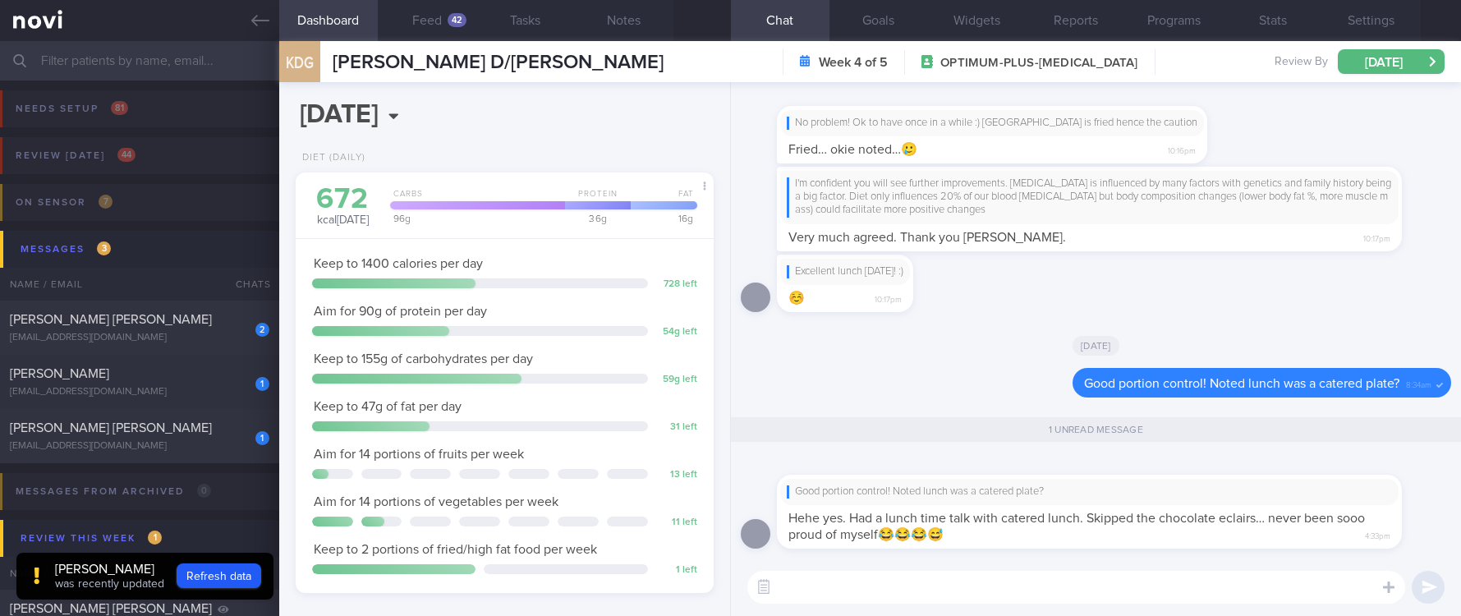
click at [913, 588] on textarea at bounding box center [1077, 587] width 658 height 33
click at [923, 583] on textarea at bounding box center [1077, 587] width 658 height 33
click at [923, 586] on textarea at bounding box center [1077, 587] width 658 height 33
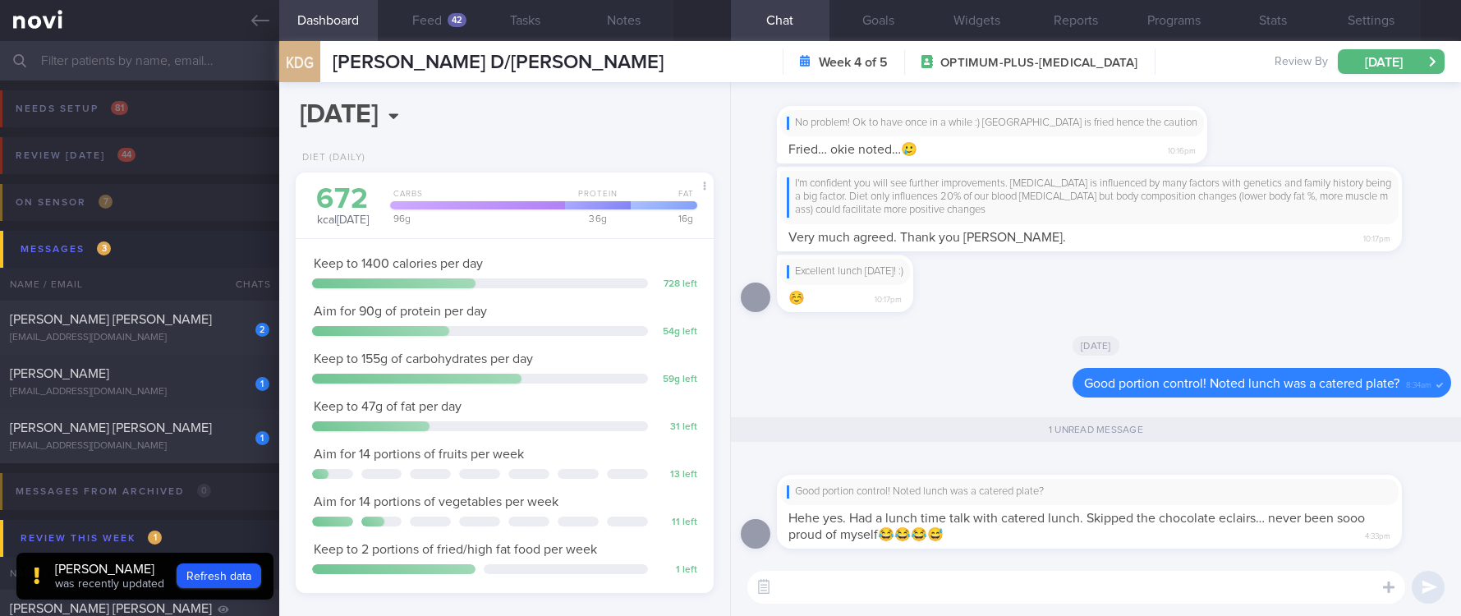
click at [923, 586] on textarea at bounding box center [1077, 587] width 658 height 33
type textarea "I'm proud of you too!"
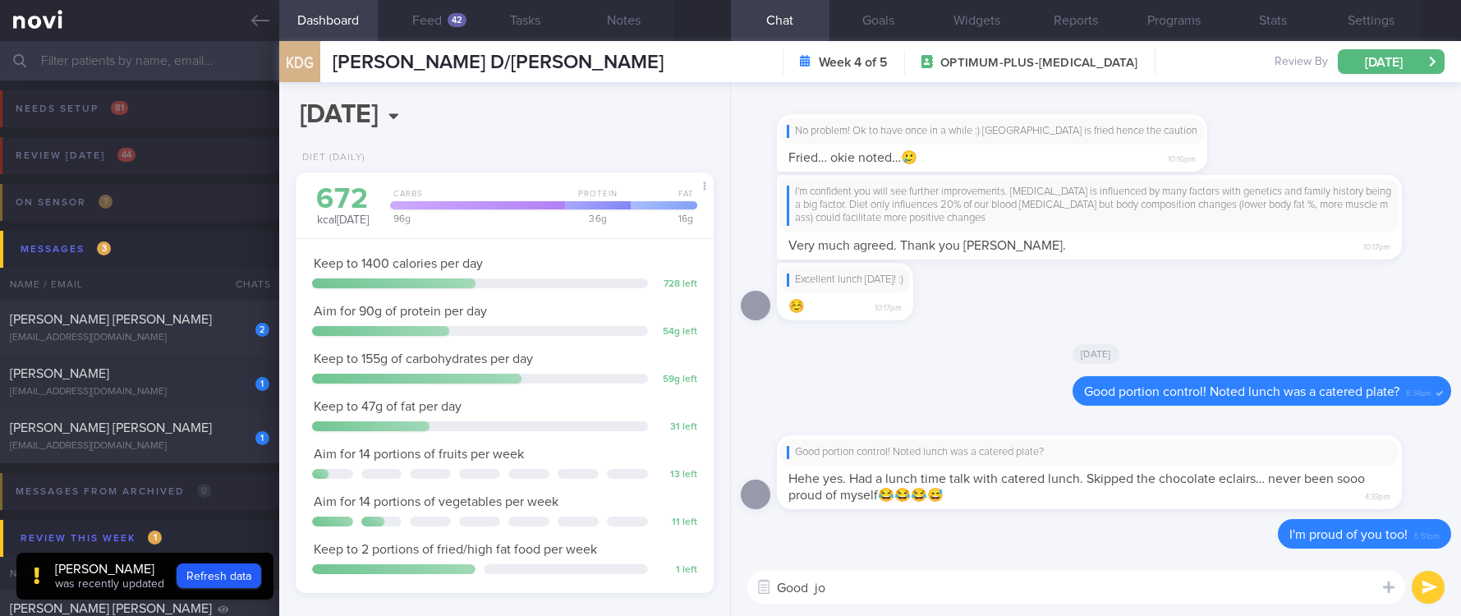
type textarea "Good job"
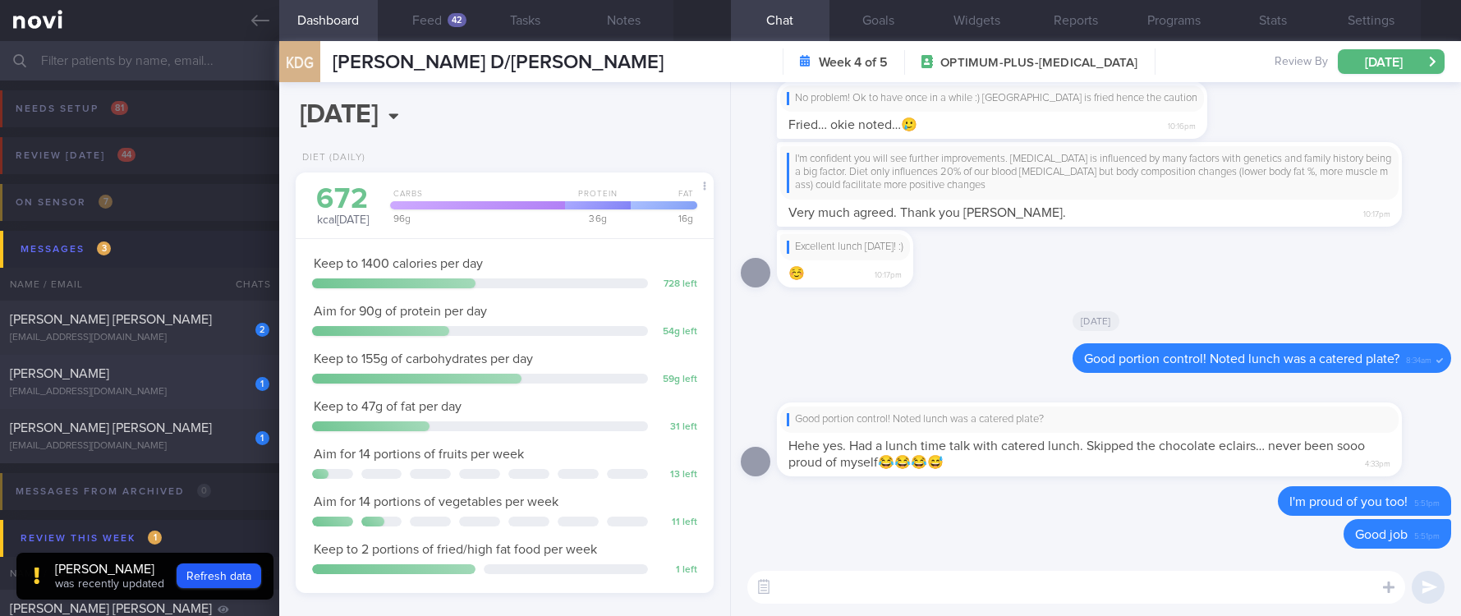
click at [109, 370] on span "[PERSON_NAME]" at bounding box center [59, 373] width 99 height 13
type input "Tracked, [MEDICAL_DATA]. poor knowledge, non compliant"
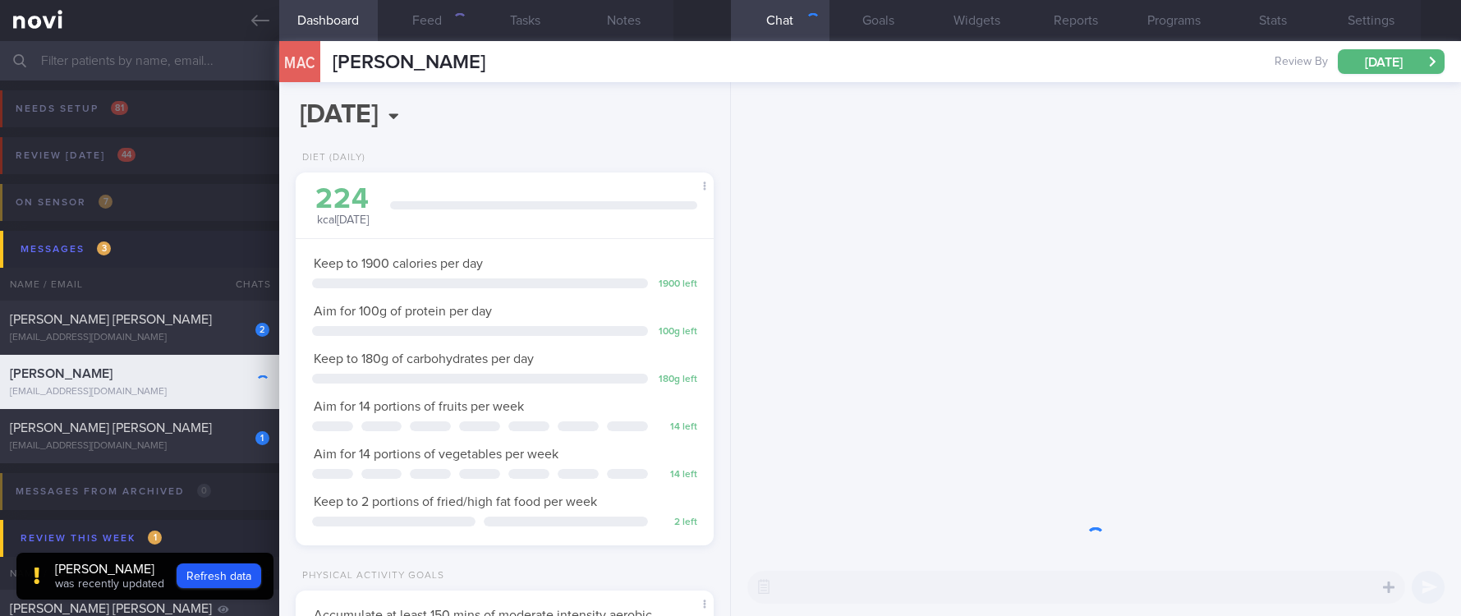
scroll to position [209, 370]
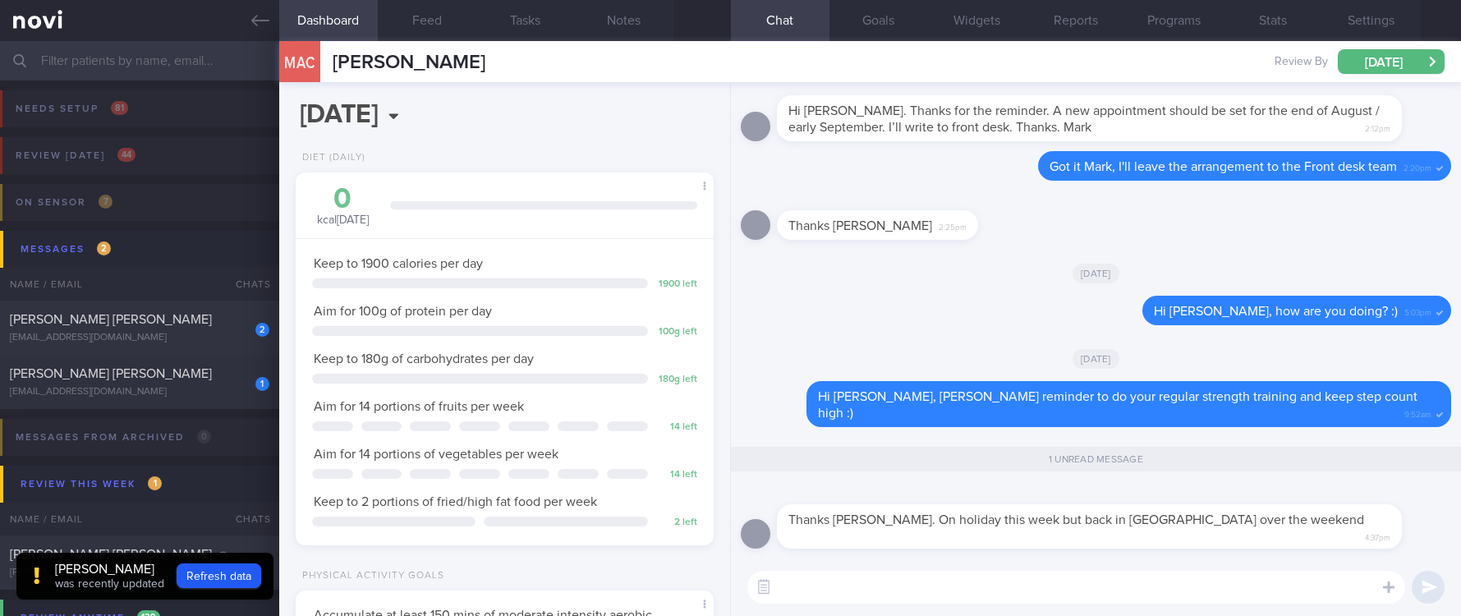
click at [946, 580] on textarea at bounding box center [1077, 587] width 658 height 33
type textarea "H"
type textarea "G"
type textarea "v"
type textarea "Have a good trip! :)"
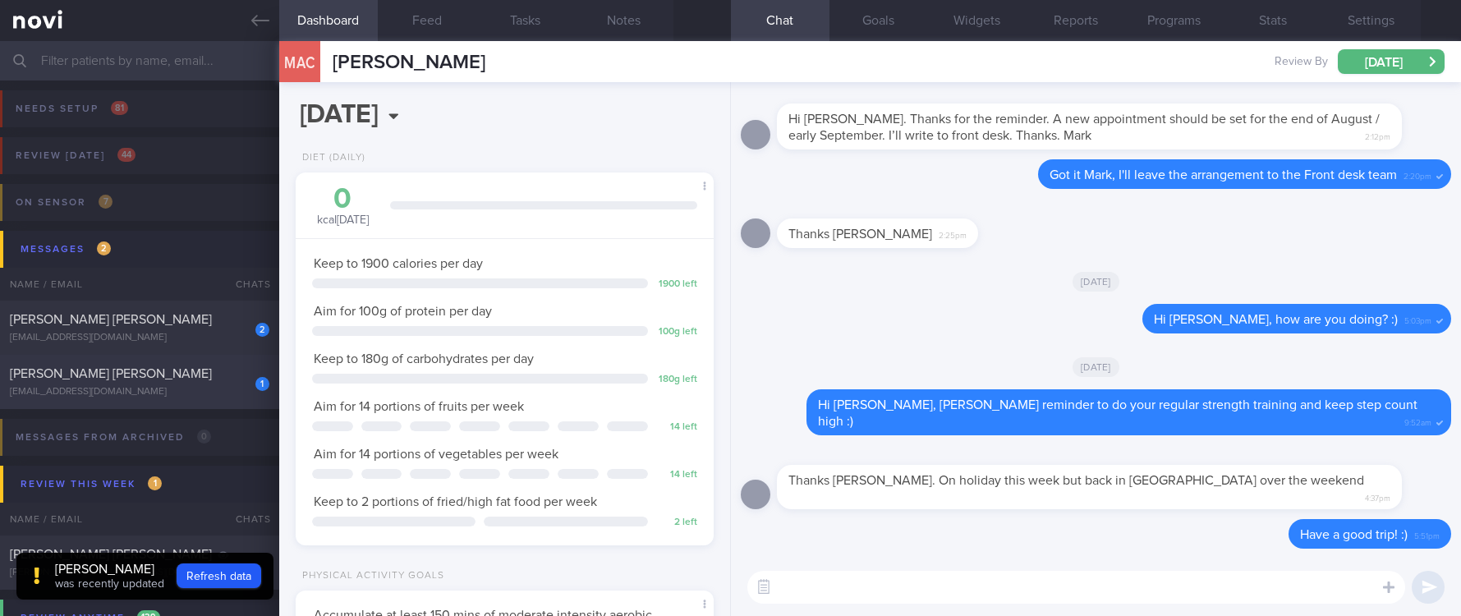
click at [196, 389] on div "[EMAIL_ADDRESS][DOMAIN_NAME]" at bounding box center [140, 392] width 260 height 12
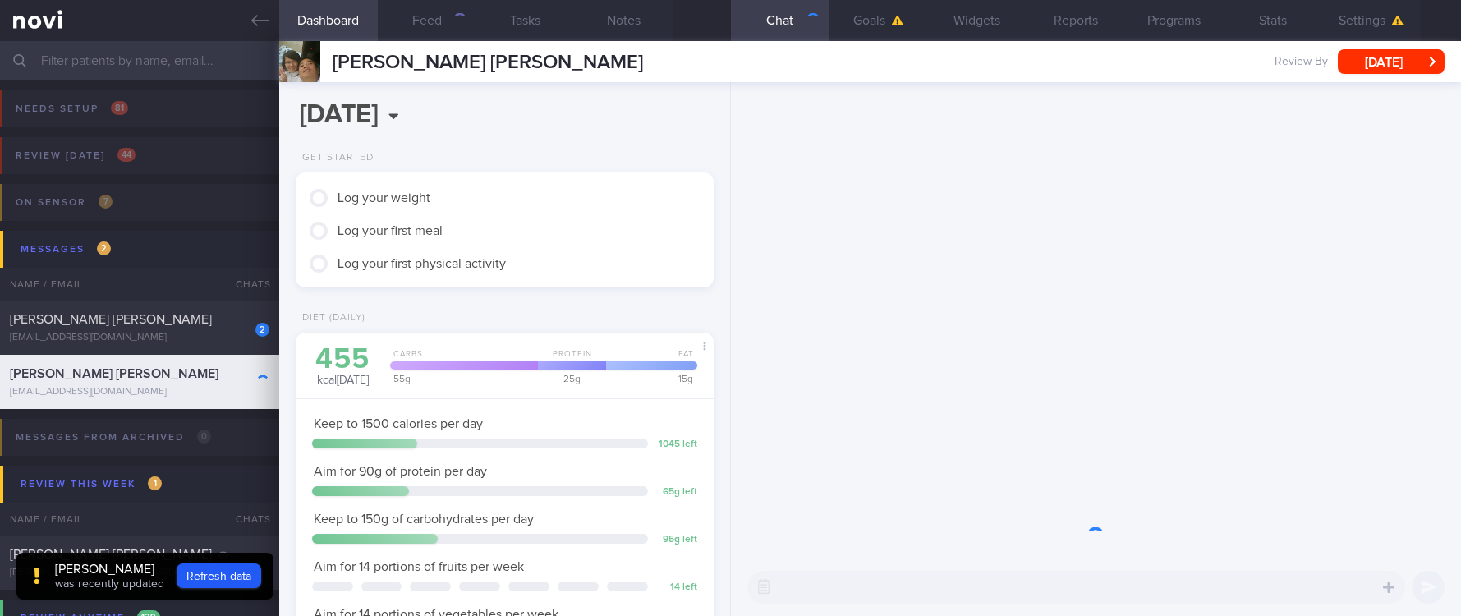
scroll to position [188, 376]
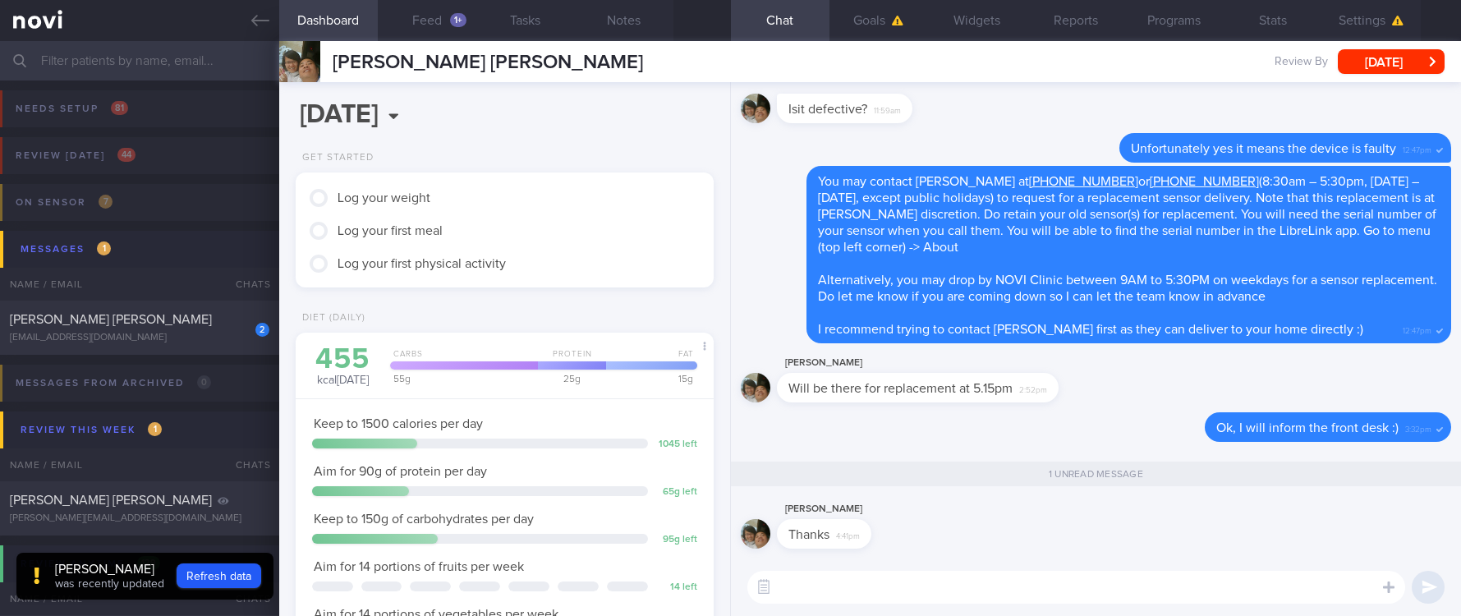
click at [854, 585] on textarea at bounding box center [1077, 587] width 658 height 33
click at [163, 320] on span "[PERSON_NAME] [PERSON_NAME]" at bounding box center [111, 319] width 202 height 13
type input "Tracked. Lacto ovo vegetarian by choice, no fish"
select select "5"
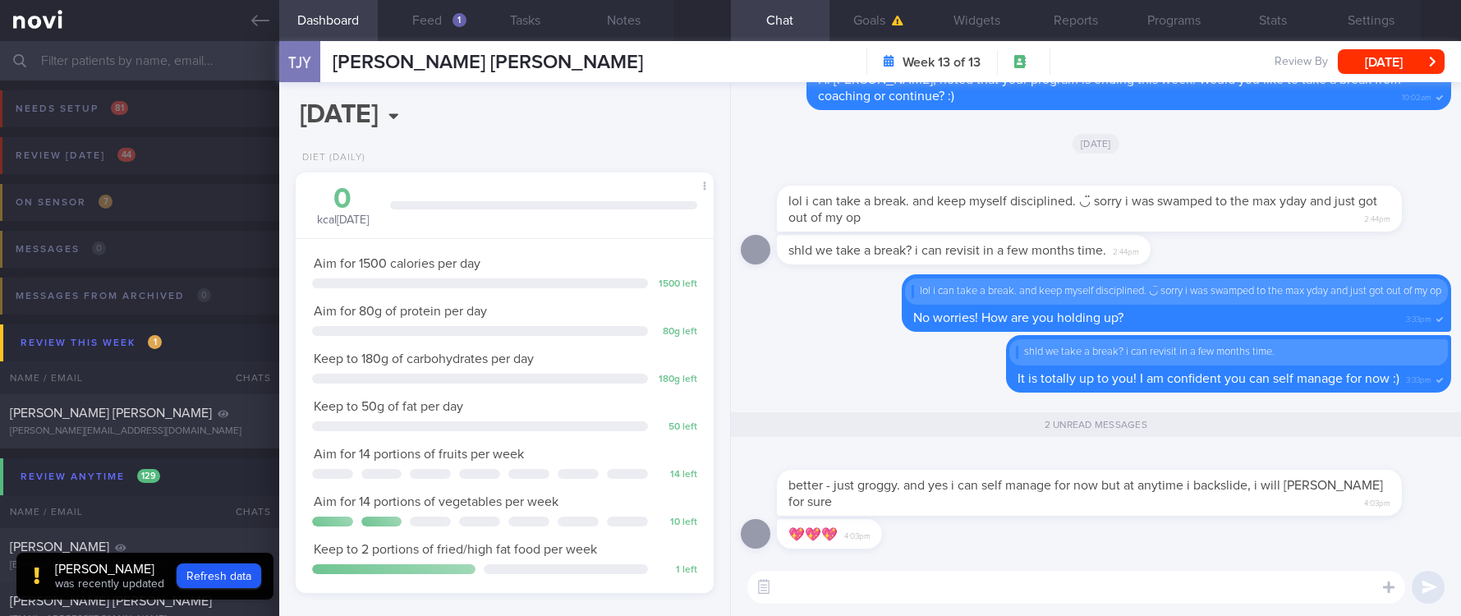
scroll to position [1, 0]
click at [884, 601] on textarea at bounding box center [1077, 587] width 658 height 33
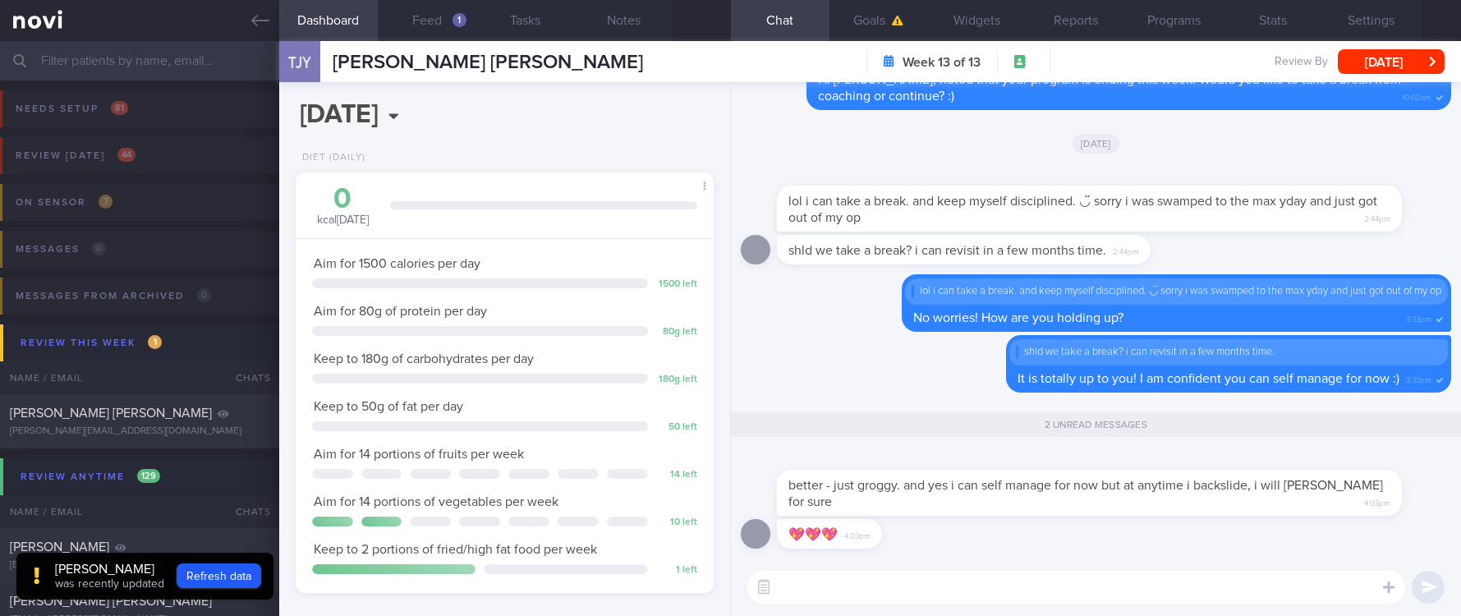
click at [884, 601] on textarea at bounding box center [1077, 587] width 658 height 33
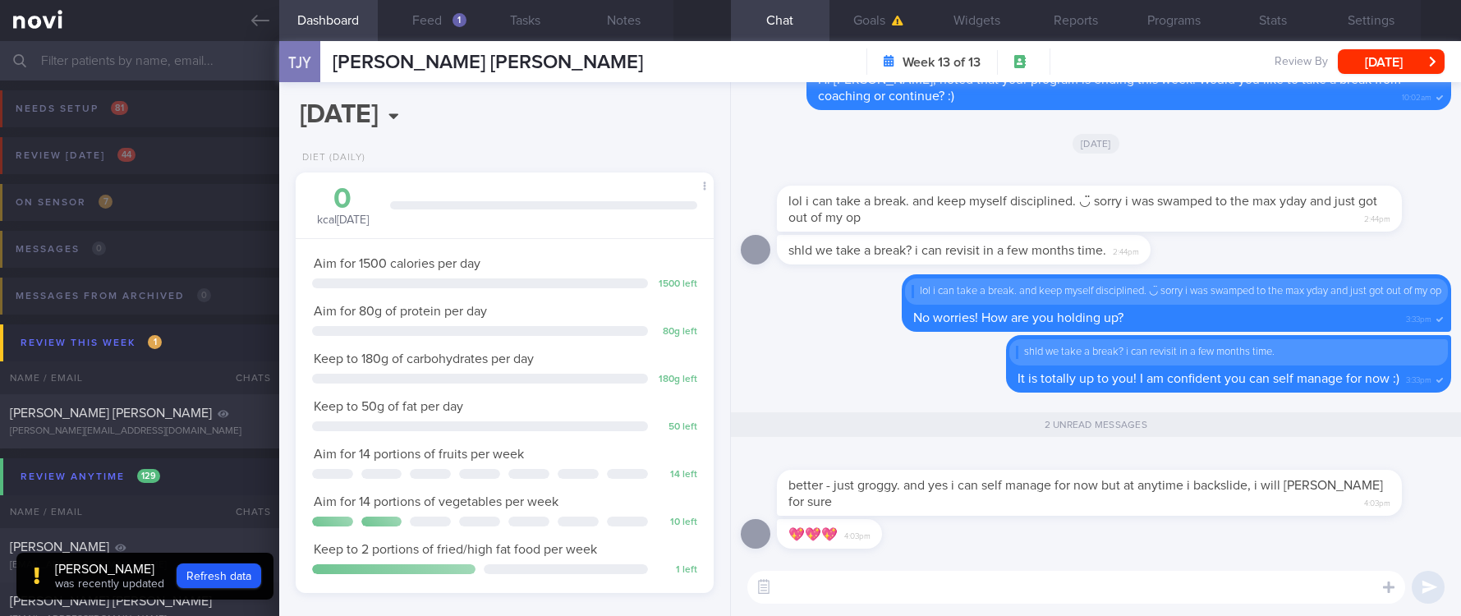
click at [884, 601] on textarea at bounding box center [1077, 587] width 658 height 33
drag, startPoint x: 867, startPoint y: 500, endPoint x: 1019, endPoint y: 484, distance: 152.9
click at [1019, 484] on div "better - just groggy. and yes i can self manage for now but at anytime i backsl…" at bounding box center [1114, 483] width 674 height 66
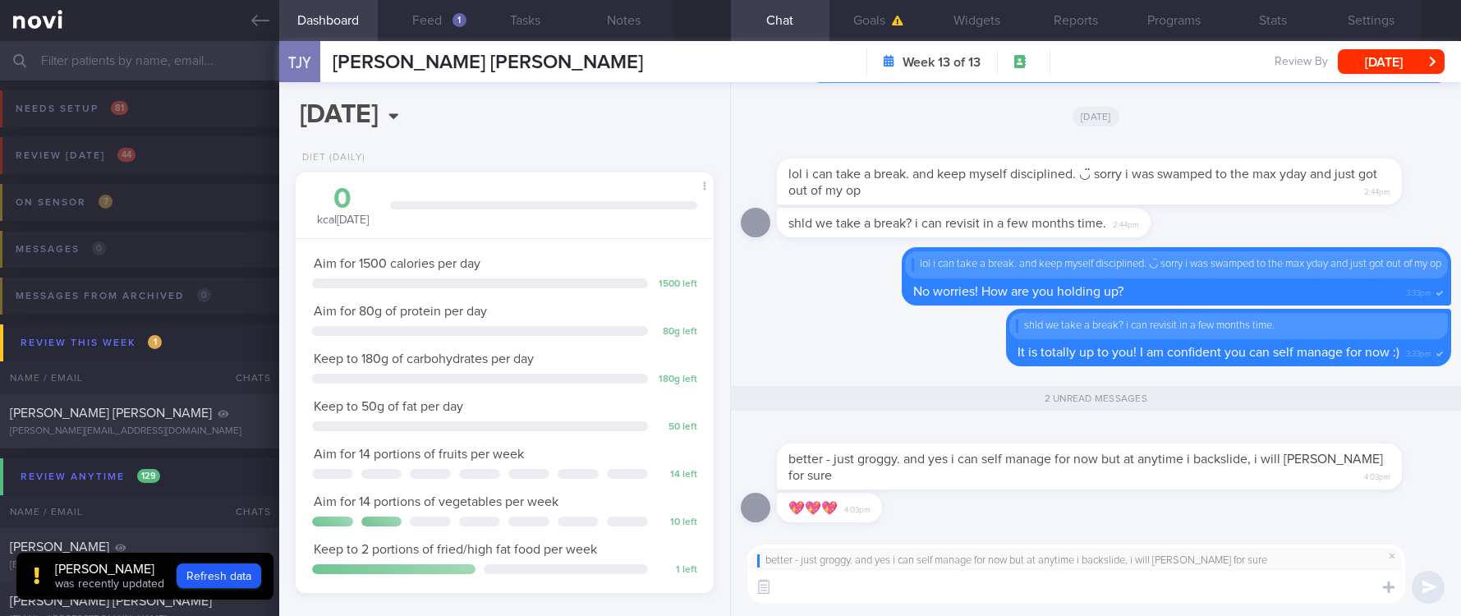
scroll to position [0, 0]
click at [1149, 19] on button "Programs" at bounding box center [1174, 20] width 99 height 41
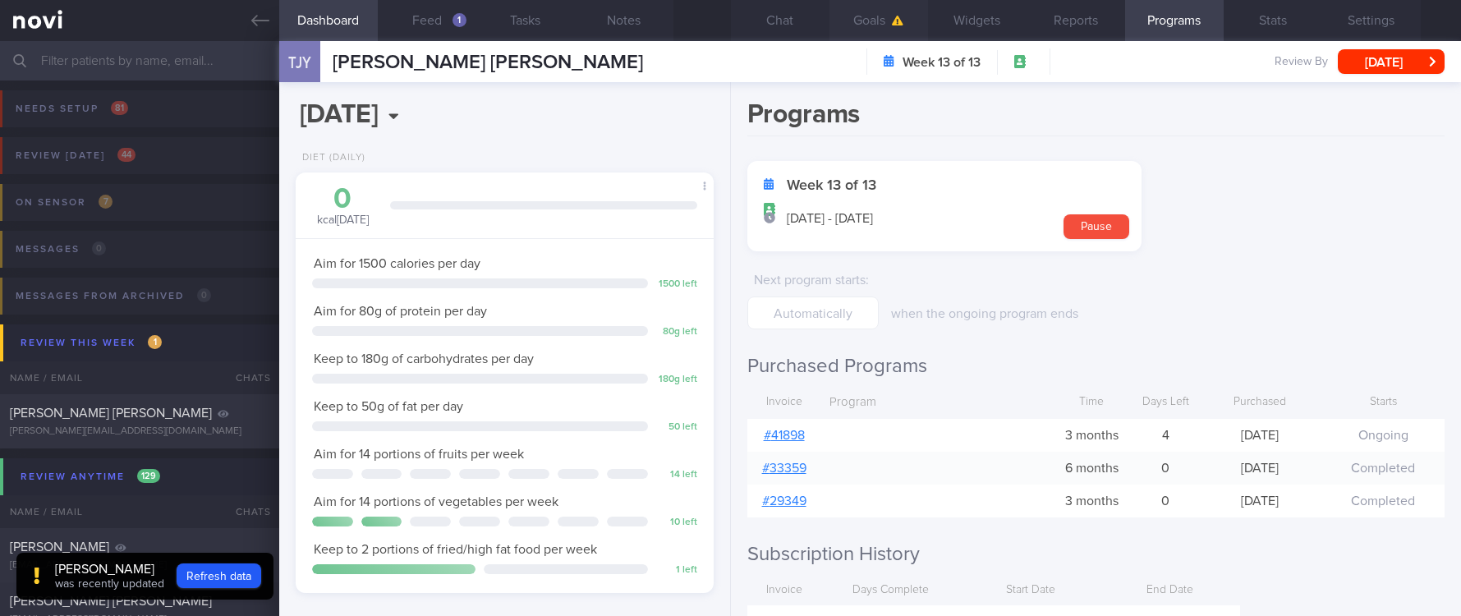
click at [879, 16] on button "Goals" at bounding box center [879, 20] width 99 height 41
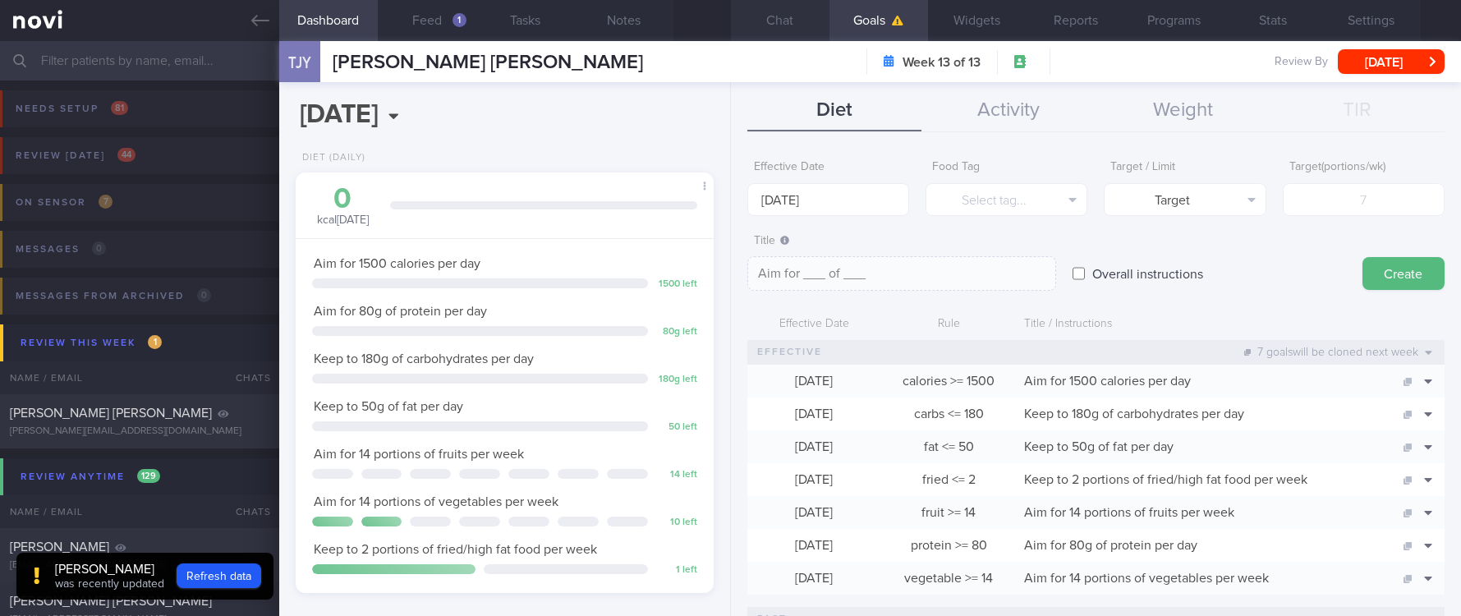
click at [779, 29] on button "Chat" at bounding box center [780, 20] width 99 height 41
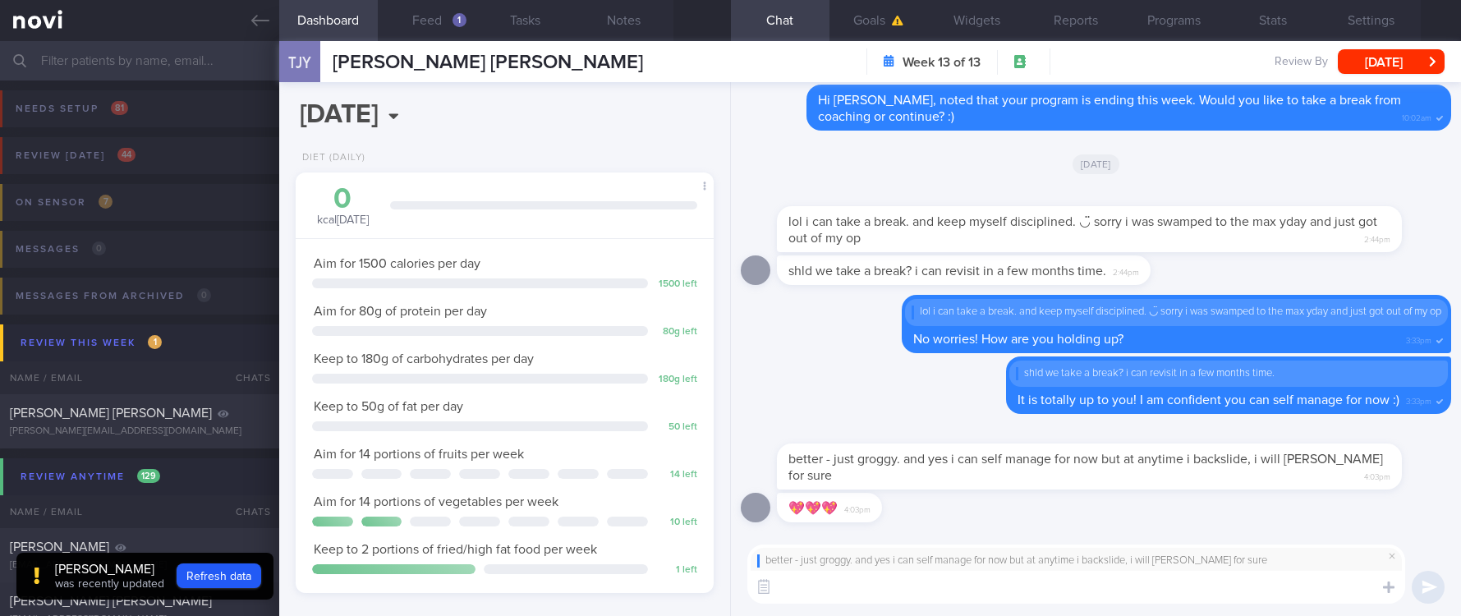
click at [1085, 590] on textarea at bounding box center [1077, 587] width 658 height 33
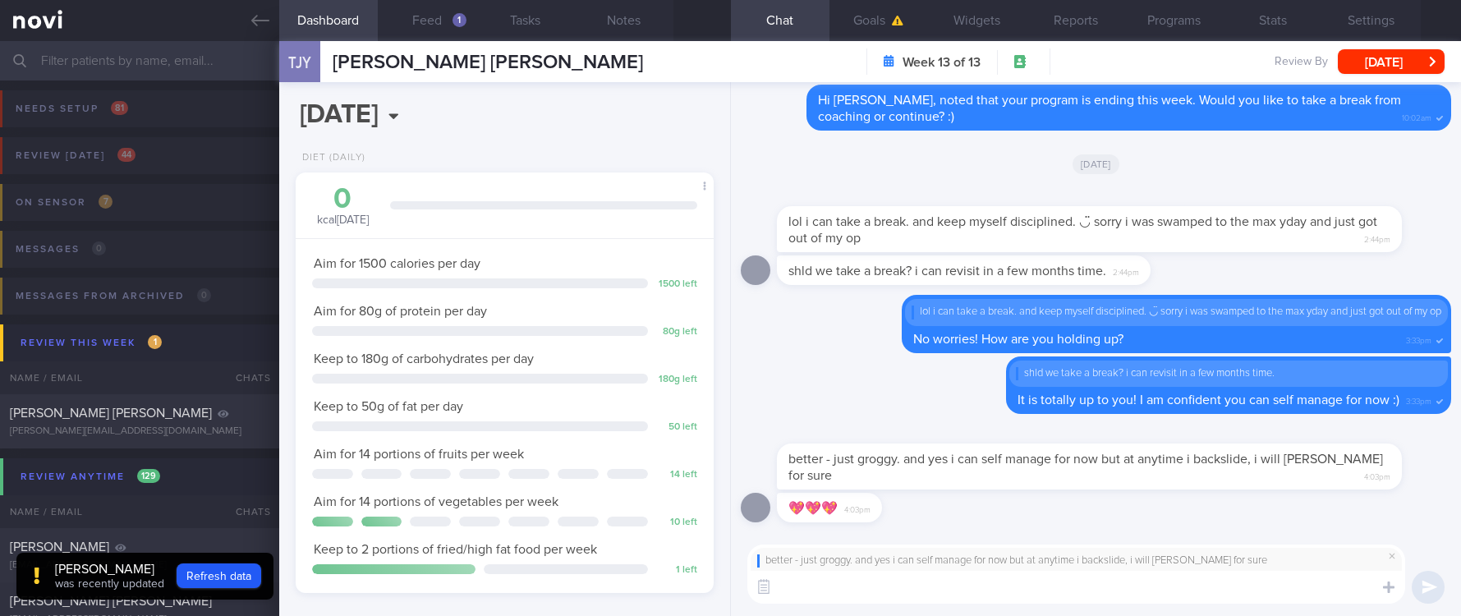
click at [1085, 590] on textarea at bounding box center [1077, 587] width 658 height 33
type textarea "I hope you'll be back at 100% soon!!"
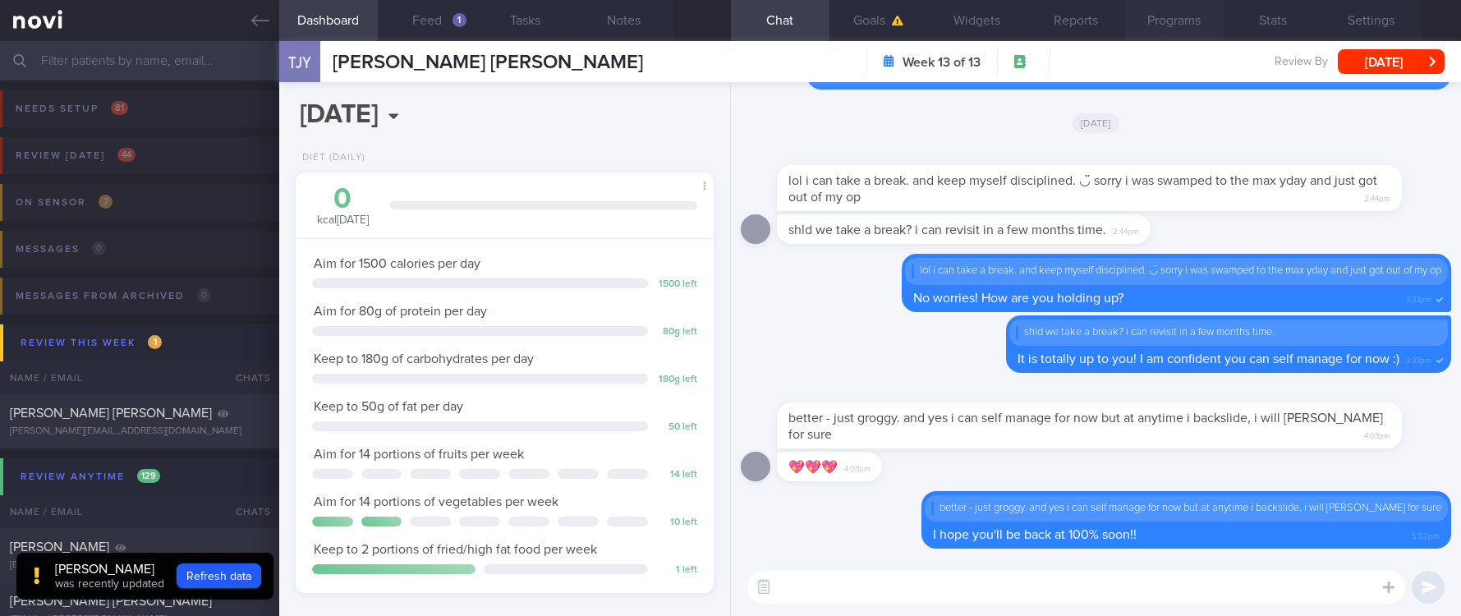
click at [1147, 6] on button "Programs" at bounding box center [1174, 20] width 99 height 41
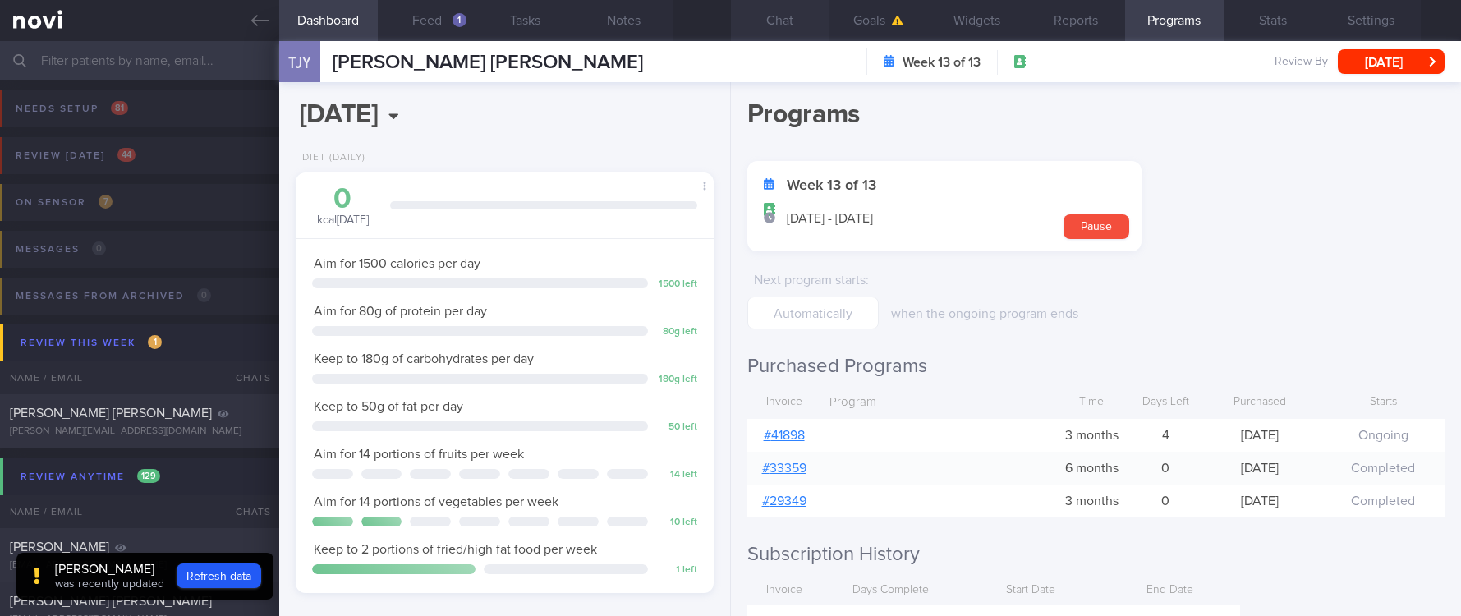
click at [794, 33] on button "Chat" at bounding box center [780, 20] width 99 height 41
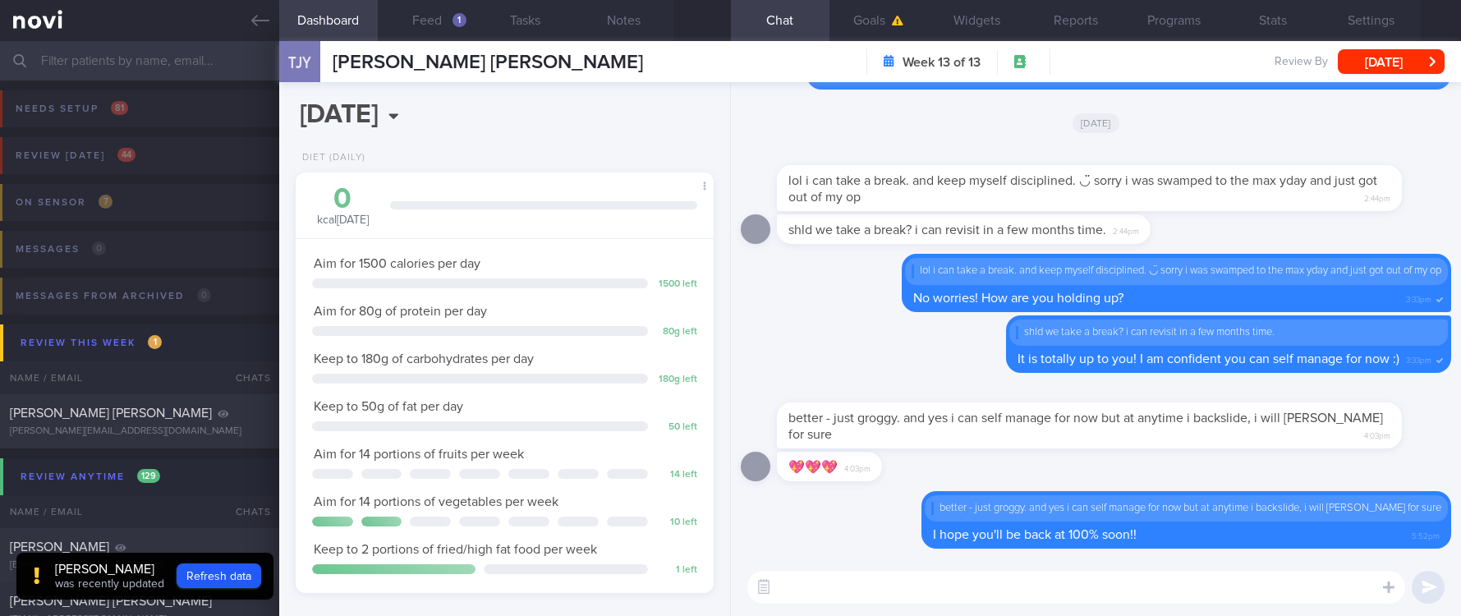
click at [1174, 574] on textarea at bounding box center [1077, 587] width 658 height 33
click at [453, 27] on button "Feed 1" at bounding box center [427, 20] width 99 height 41
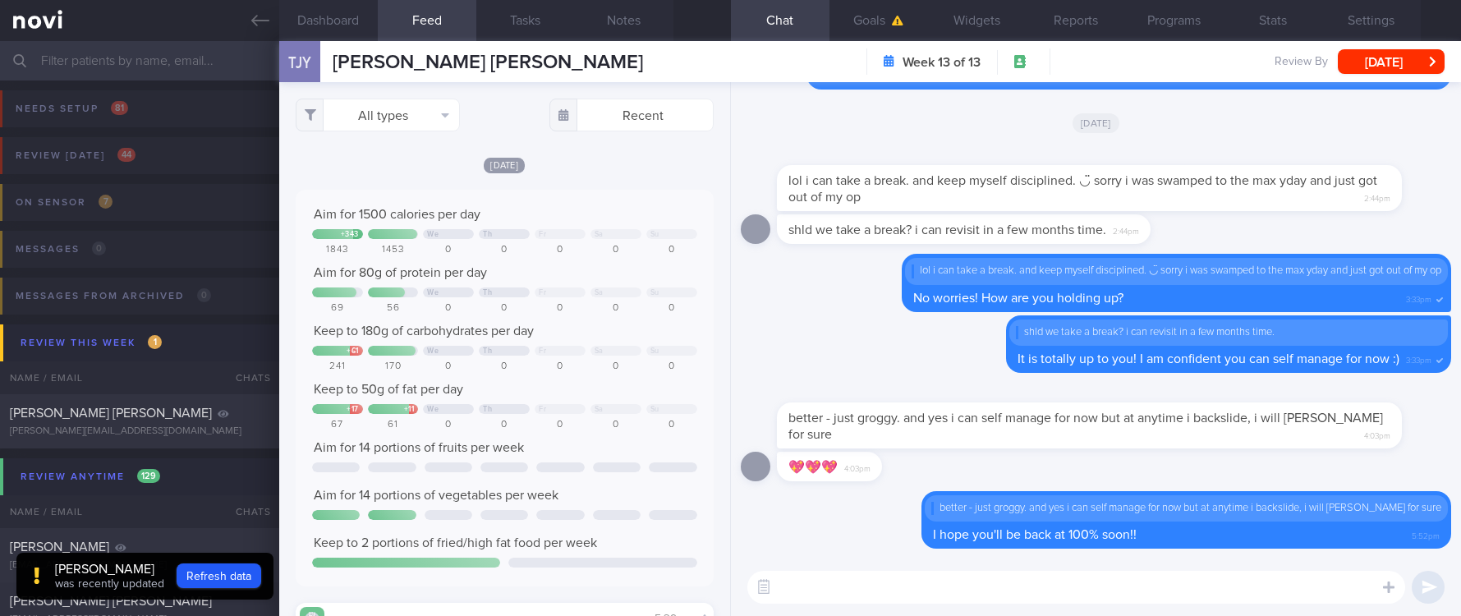
click at [868, 591] on textarea at bounding box center [1077, 587] width 658 height 33
type textarea "Yup no problem!"
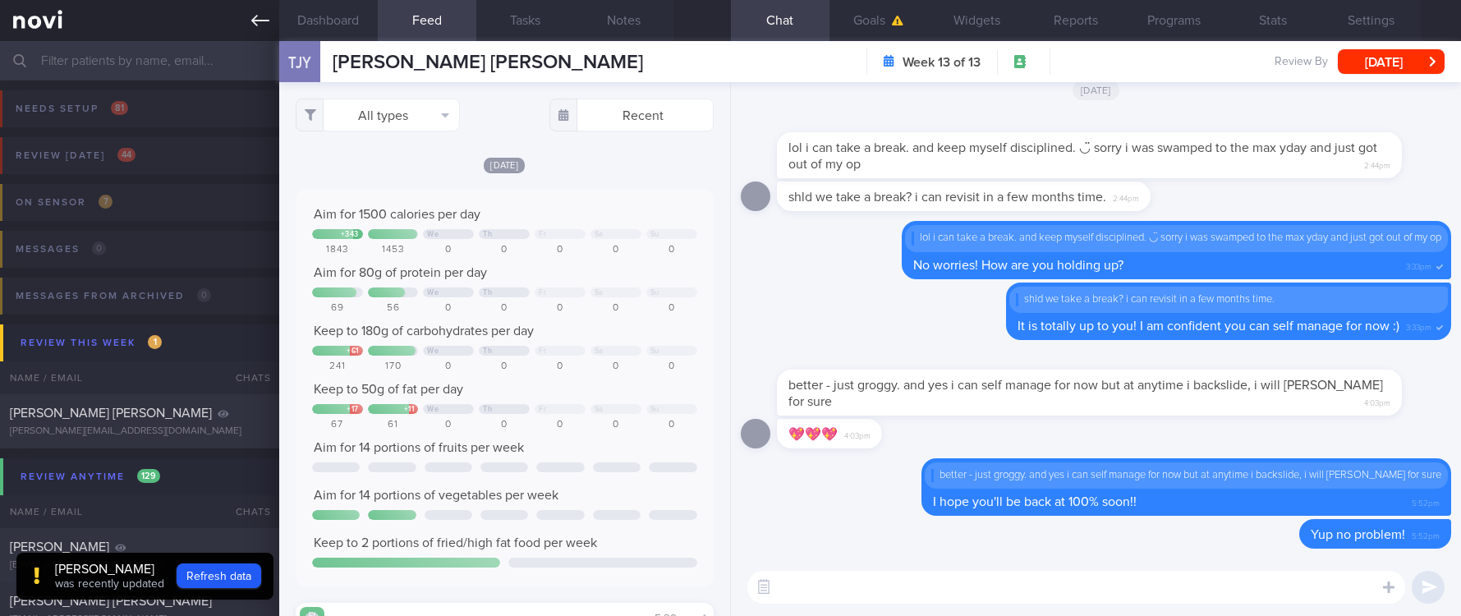
click at [245, 18] on link at bounding box center [139, 20] width 279 height 41
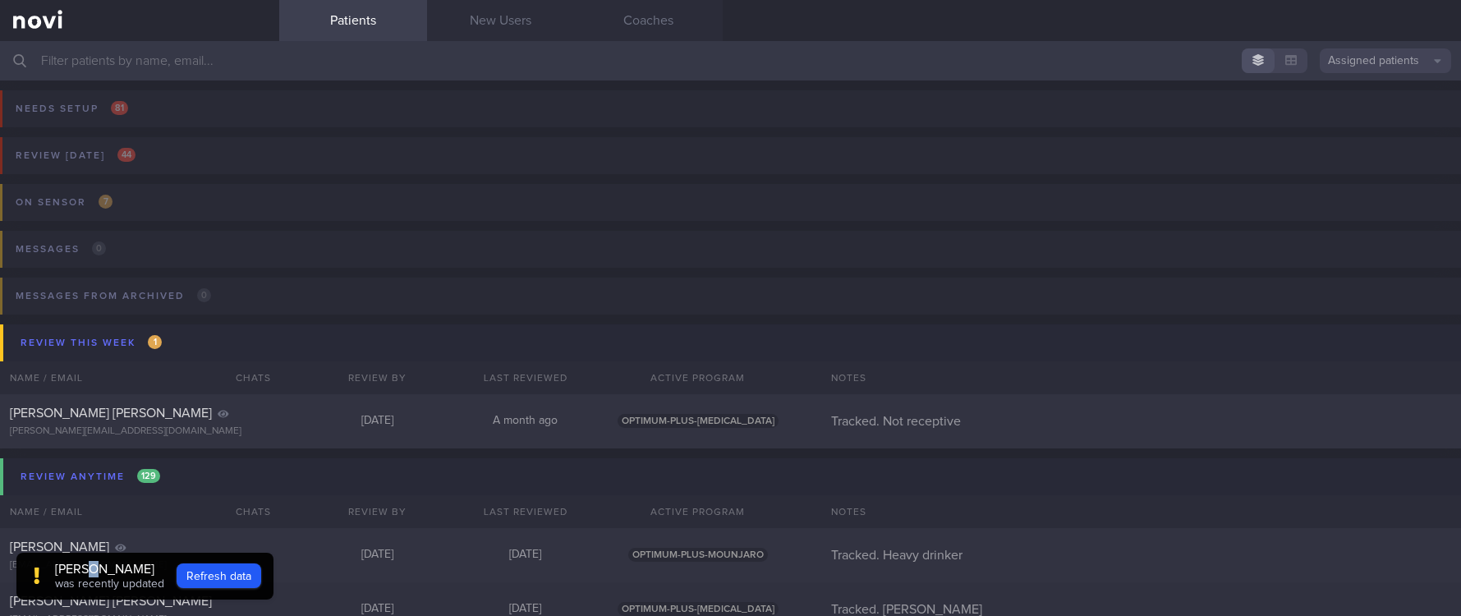
drag, startPoint x: 99, startPoint y: 571, endPoint x: 128, endPoint y: 573, distance: 29.7
click at [99, 573] on div "[PERSON_NAME]" at bounding box center [109, 569] width 109 height 16
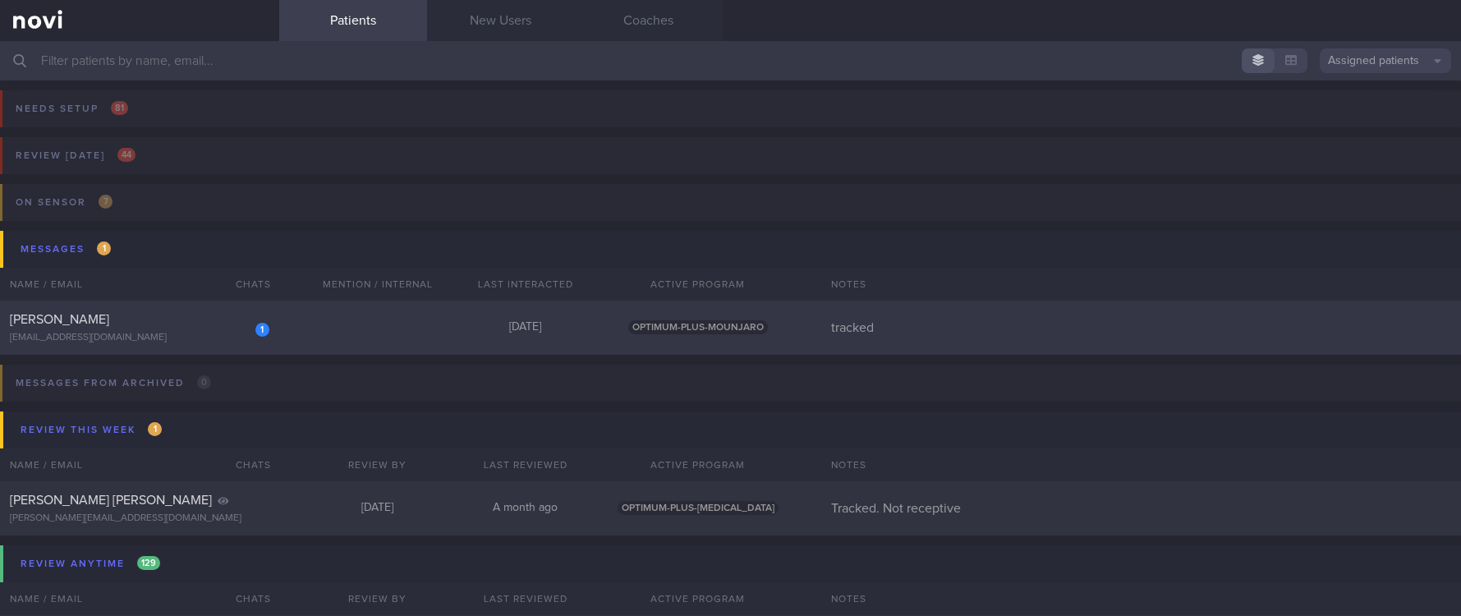
click at [374, 329] on div "1 SKYLAR TEO MAN LING [EMAIL_ADDRESS][DOMAIN_NAME] [DATE] OPTIMUM-PLUS-MOUNJARO…" at bounding box center [730, 328] width 1461 height 54
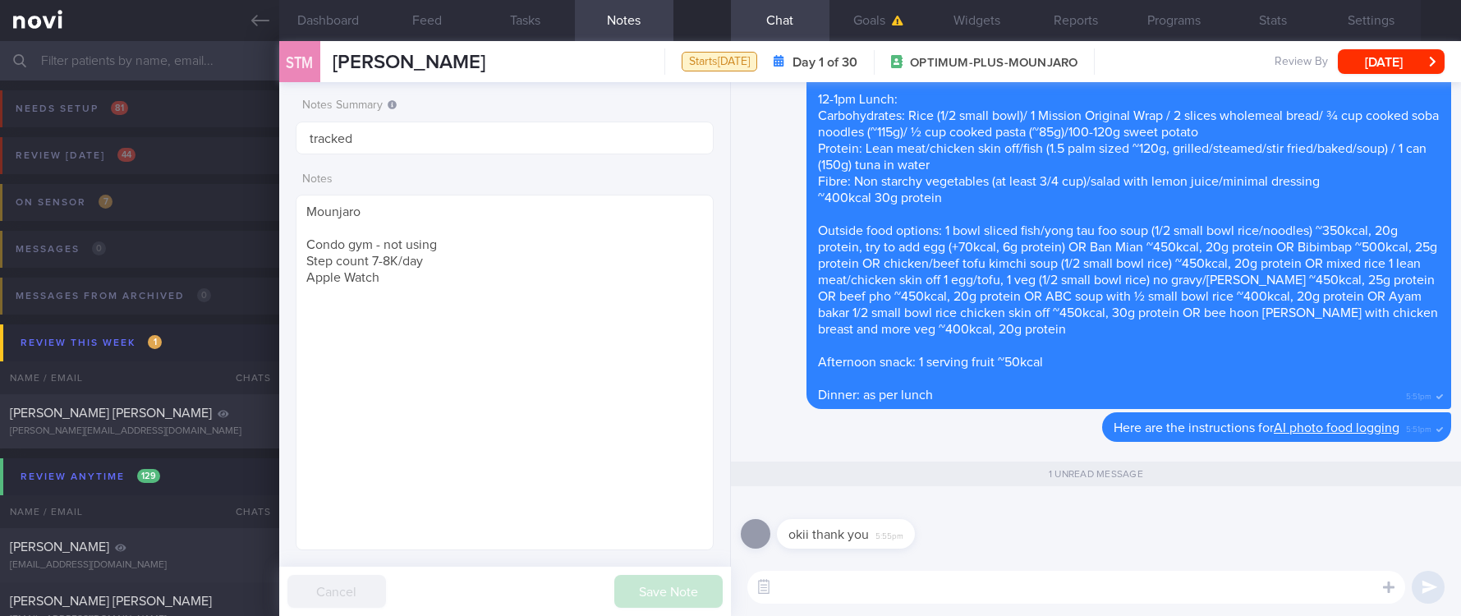
click at [863, 584] on textarea at bounding box center [1077, 587] width 658 height 33
click at [262, 16] on icon at bounding box center [260, 21] width 18 height 18
